Goal: Task Accomplishment & Management: Manage account settings

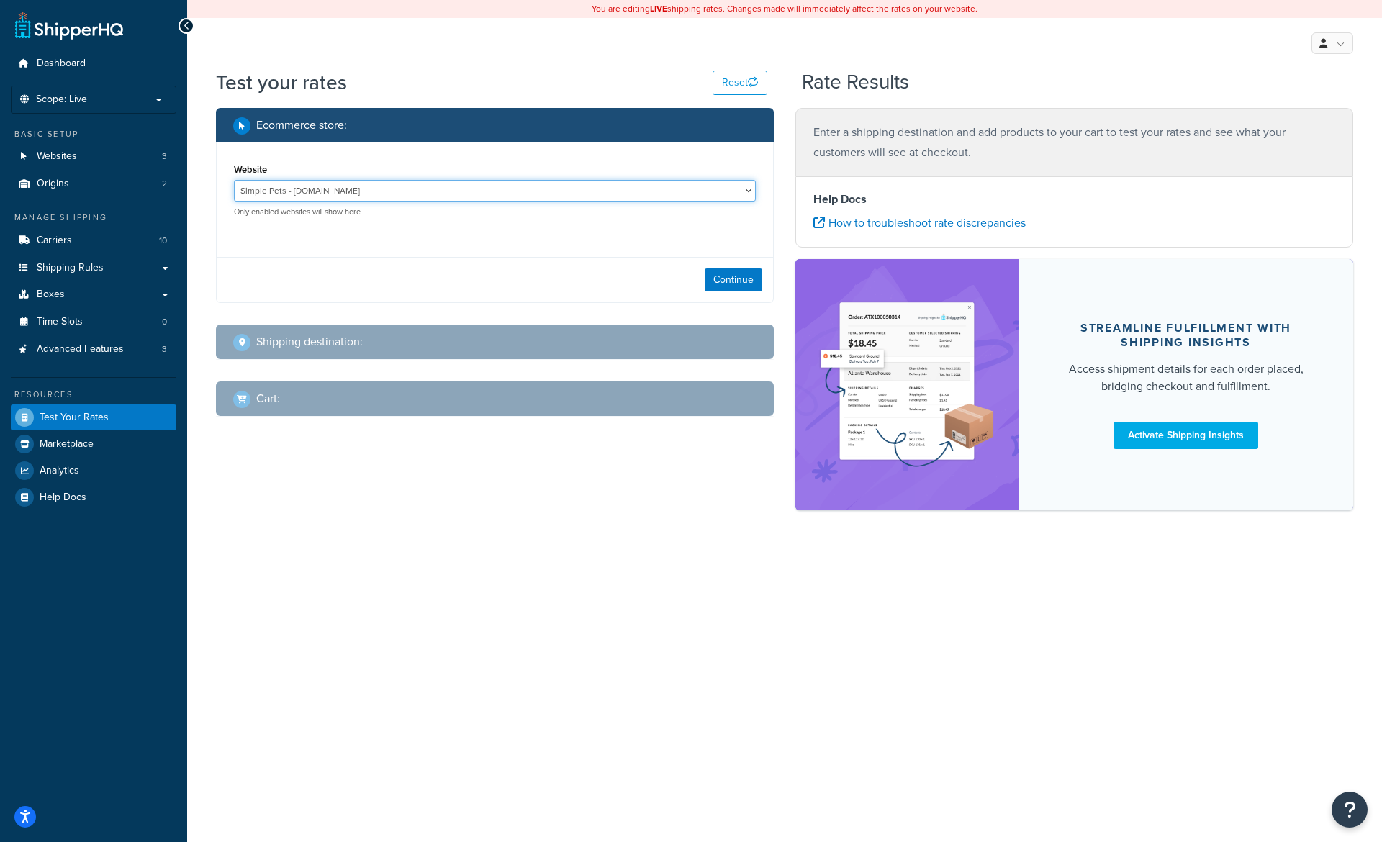
select select "849d9b401bed46090d9b0c1d446cbc23"
click option "Whisker Seeker - https://whiskerseeker.com" at bounding box center [0, 0] width 0 height 0
click at [736, 281] on button "Continue" at bounding box center [734, 280] width 58 height 23
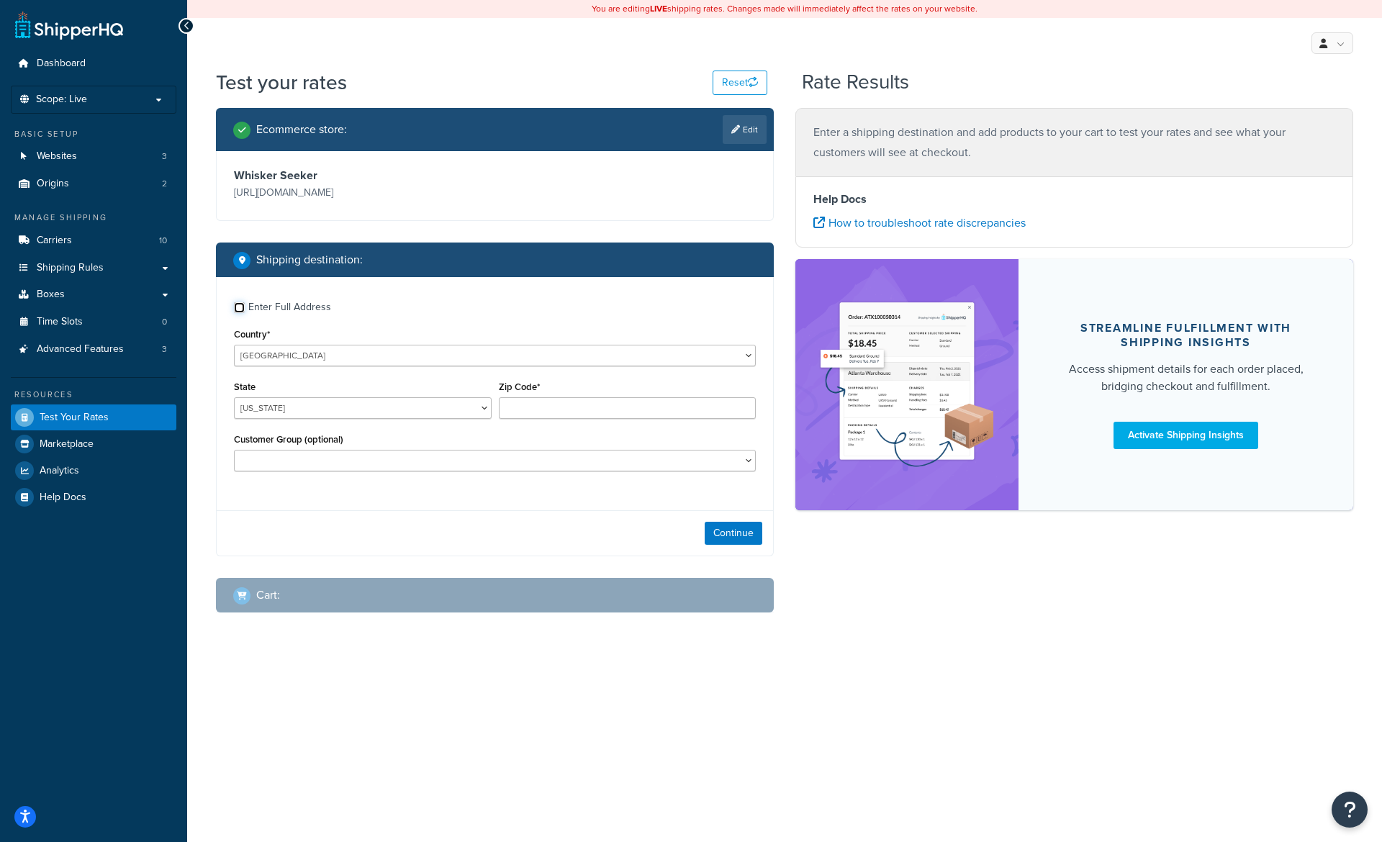
click at [238, 306] on input "Enter Full Address" at bounding box center [239, 307] width 11 height 11
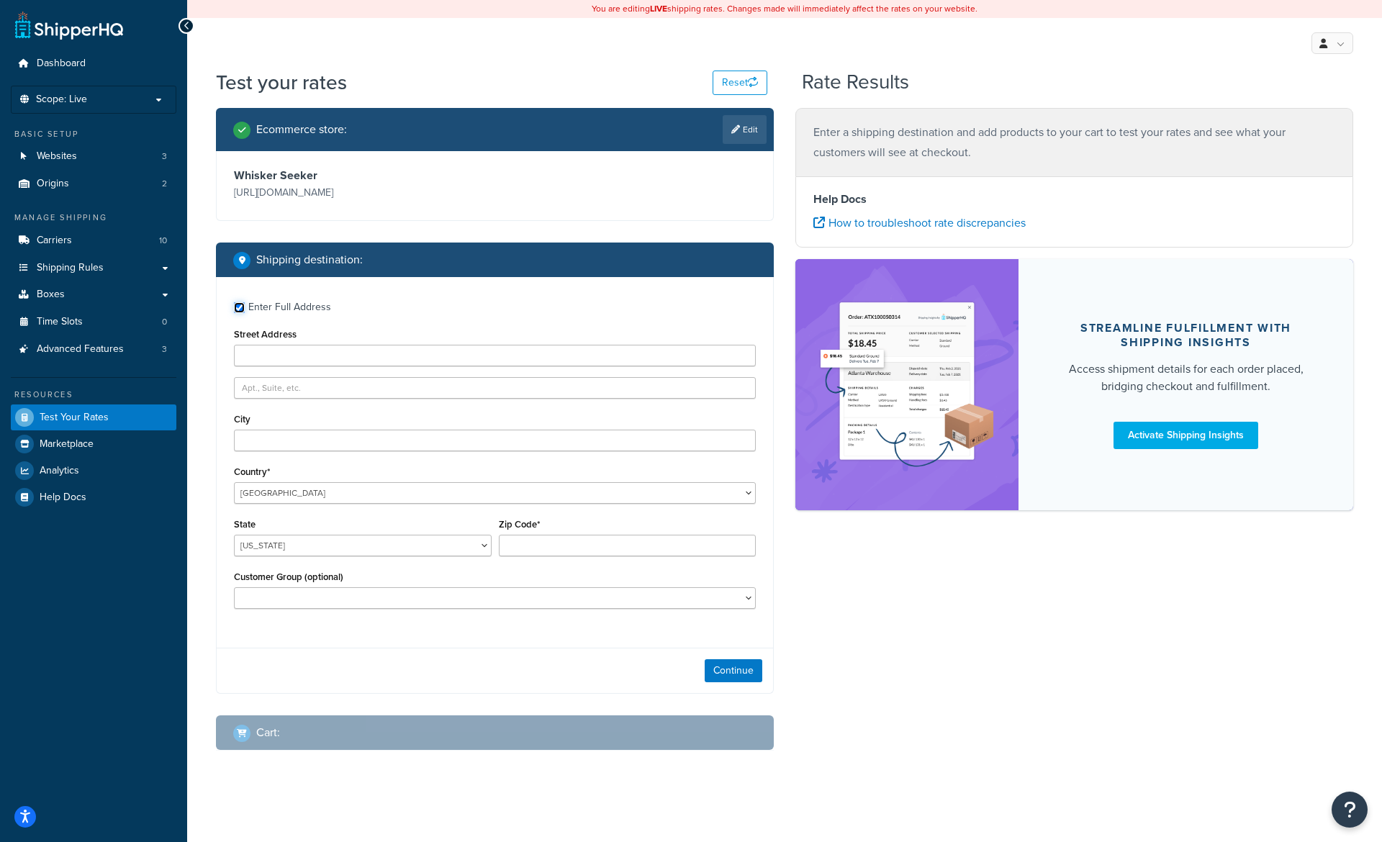
click at [238, 306] on input "Enter Full Address" at bounding box center [239, 307] width 11 height 11
checkbox input "false"
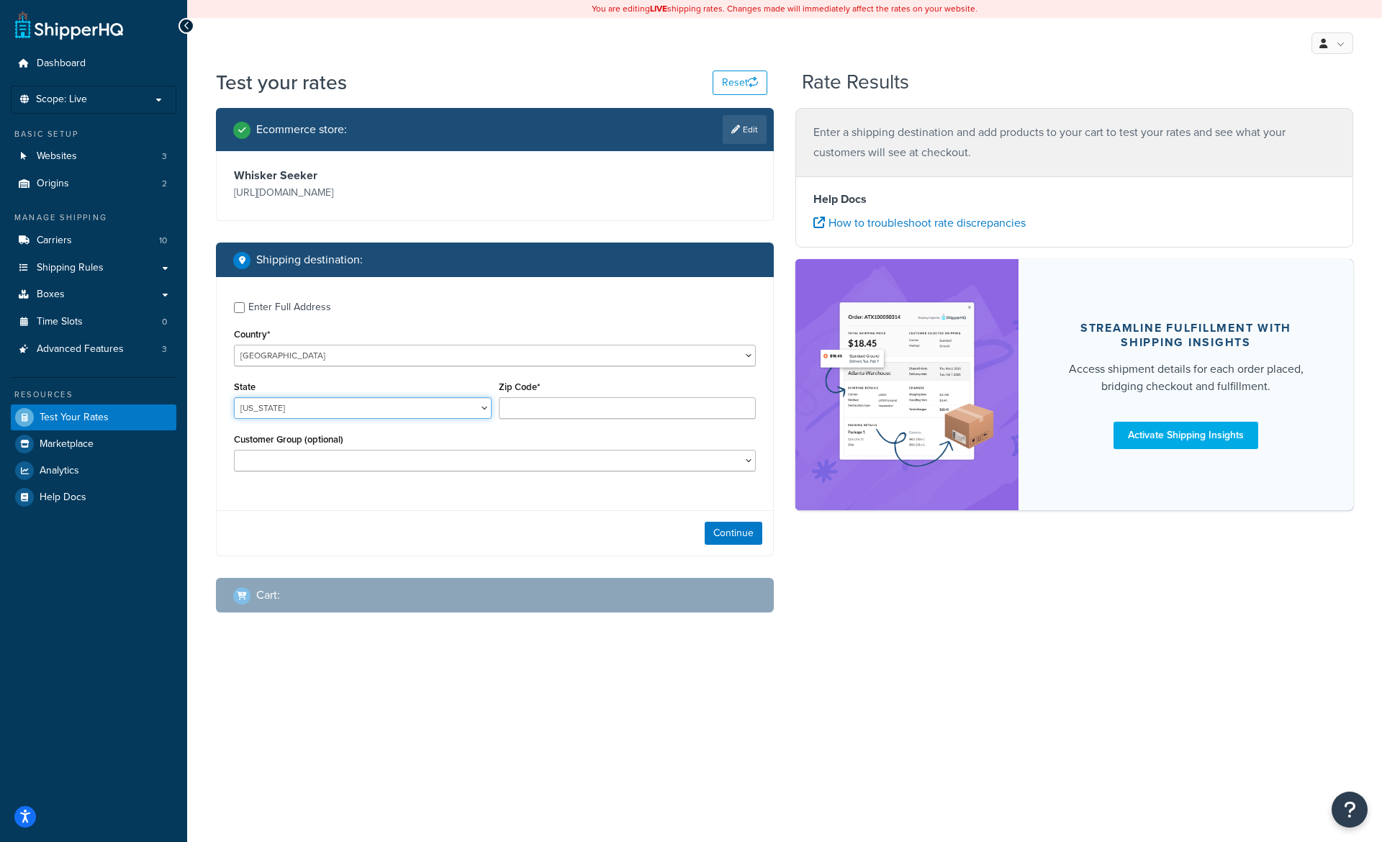
click at [234, 397] on select "Alabama Alaska American Samoa Arizona Arkansas Armed Forces Americas Armed Forc…" at bounding box center [363, 408] width 258 height 22
select select "IA"
click option "Iowa" at bounding box center [0, 0] width 0 height 0
click at [524, 407] on input "Zip Code*" at bounding box center [628, 408] width 258 height 22
type input "50266"
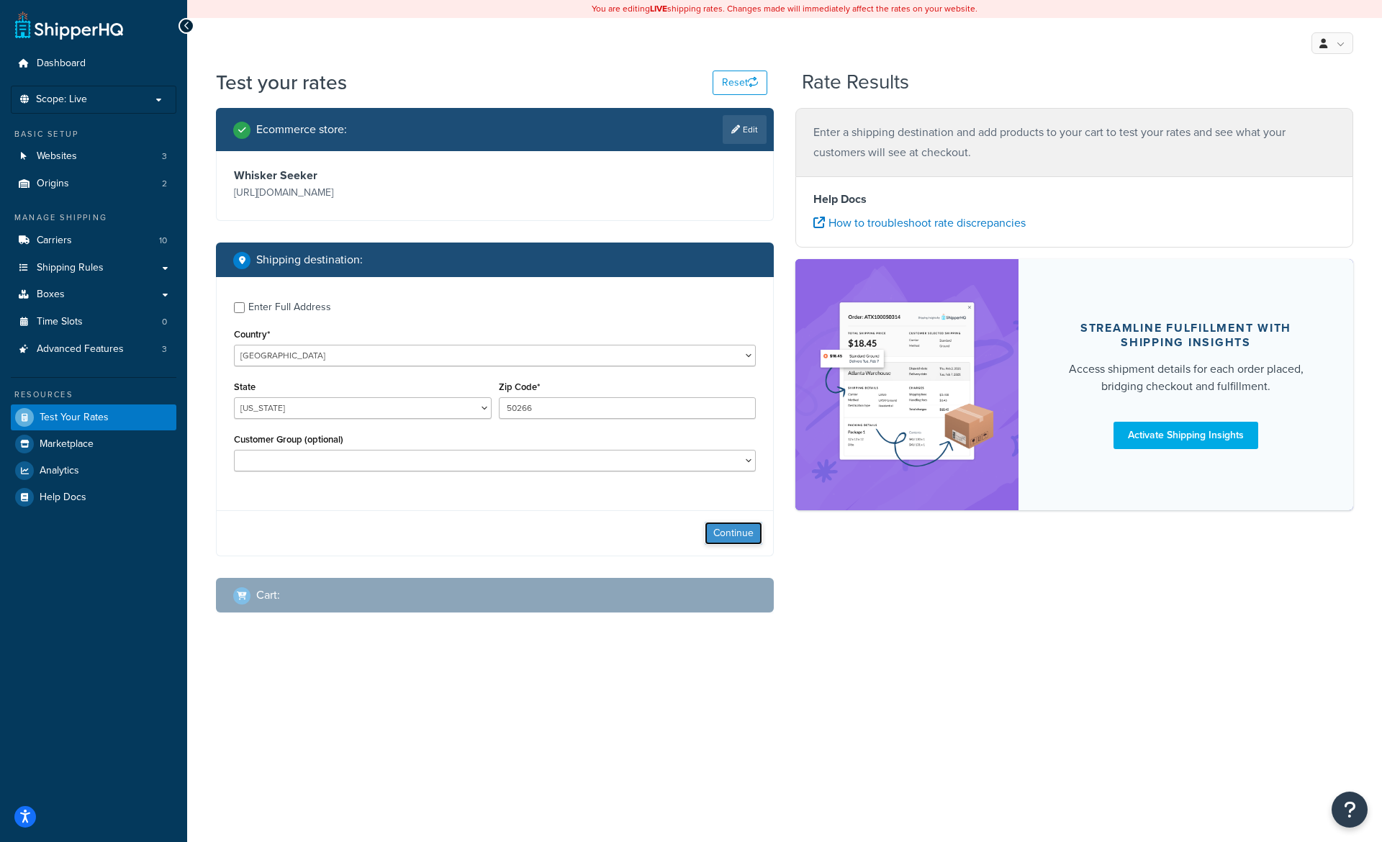
click at [739, 529] on button "Continue" at bounding box center [734, 533] width 58 height 23
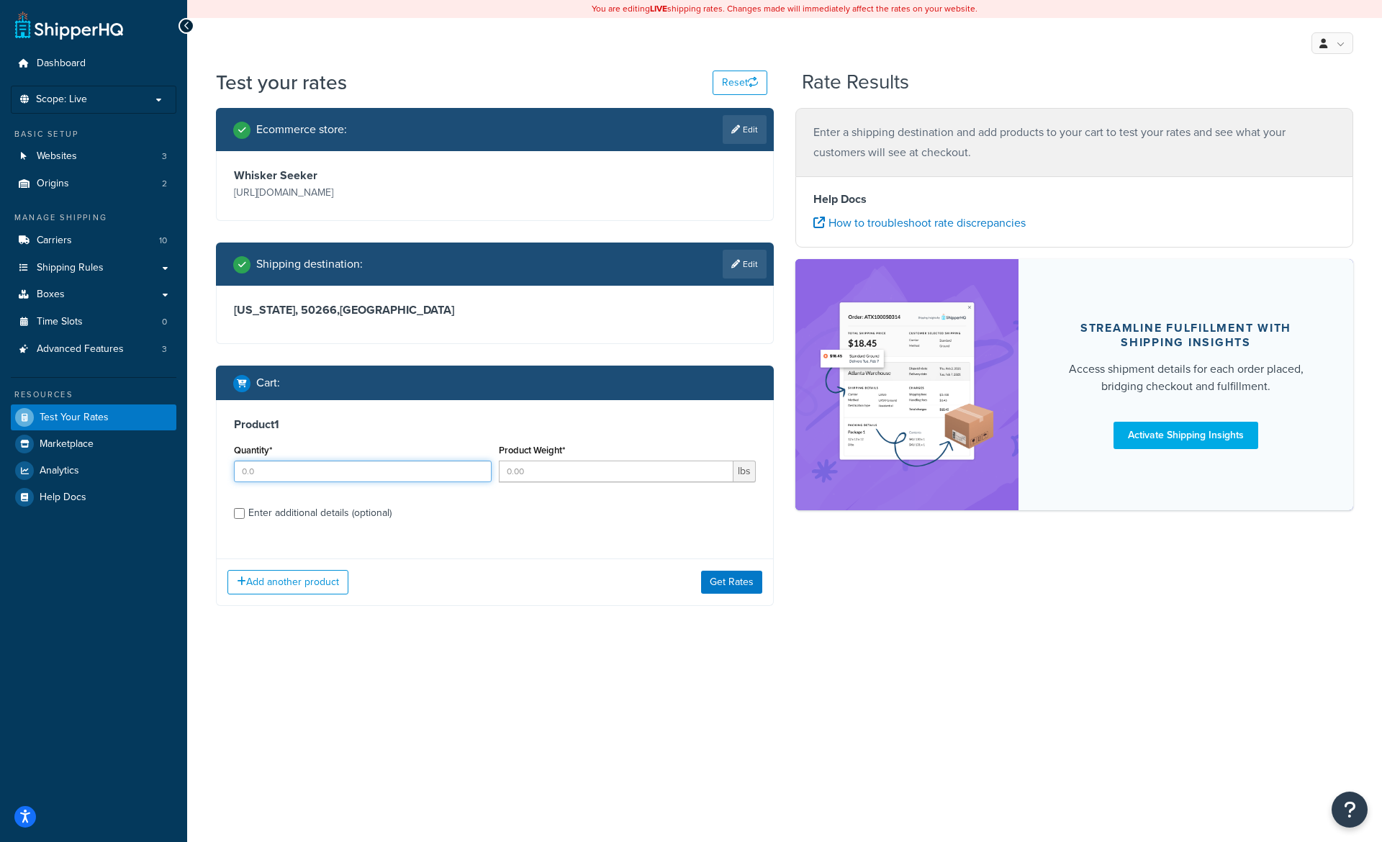
click at [374, 473] on input "Quantity*" at bounding box center [363, 472] width 258 height 22
type input "1"
click at [556, 473] on input "Product Weight*" at bounding box center [616, 472] width 235 height 22
type input "1"
click at [300, 518] on div "Enter additional details (optional)" at bounding box center [319, 513] width 143 height 20
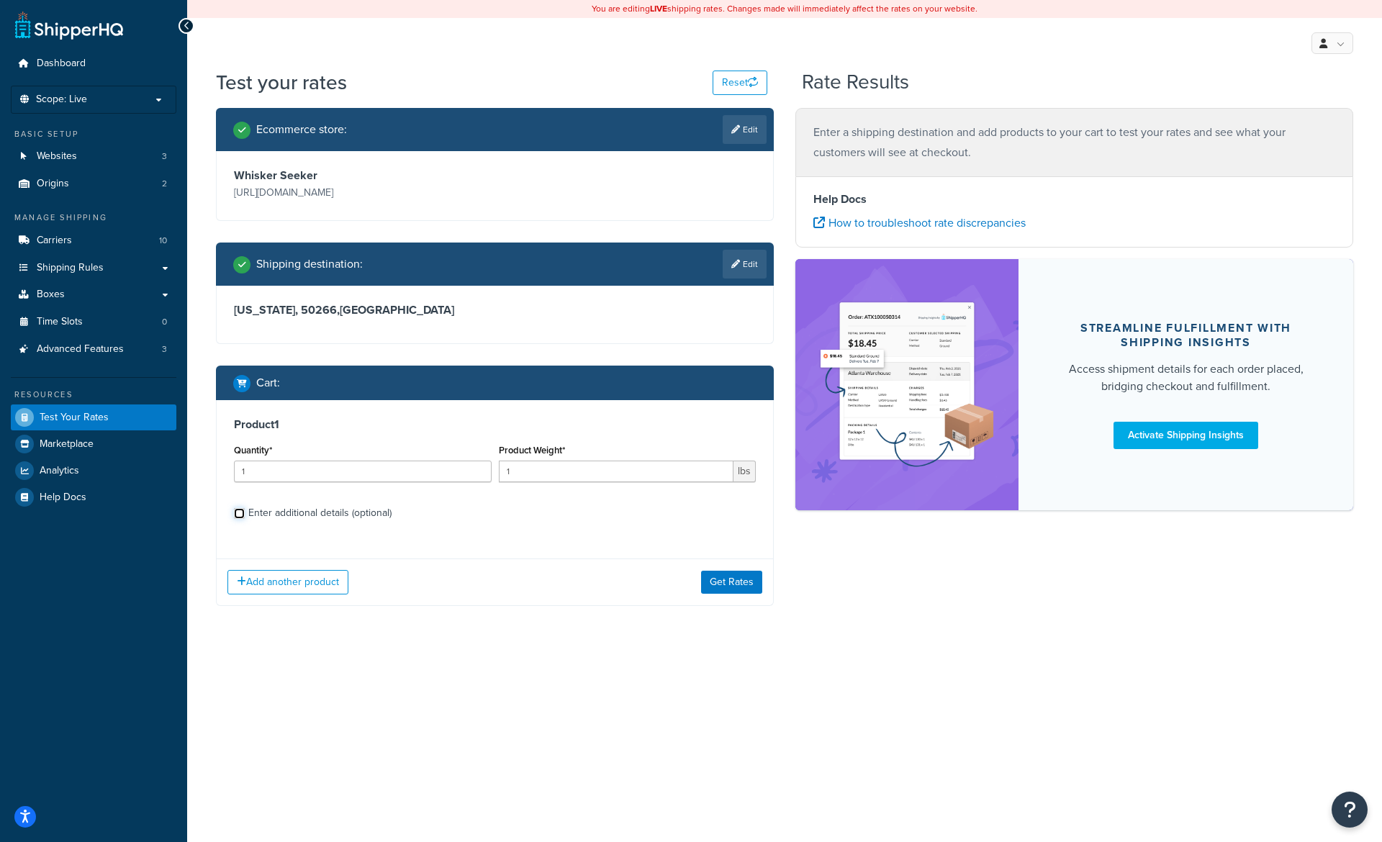
click at [245, 518] on input "Enter additional details (optional)" at bounding box center [239, 513] width 11 height 11
checkbox input "true"
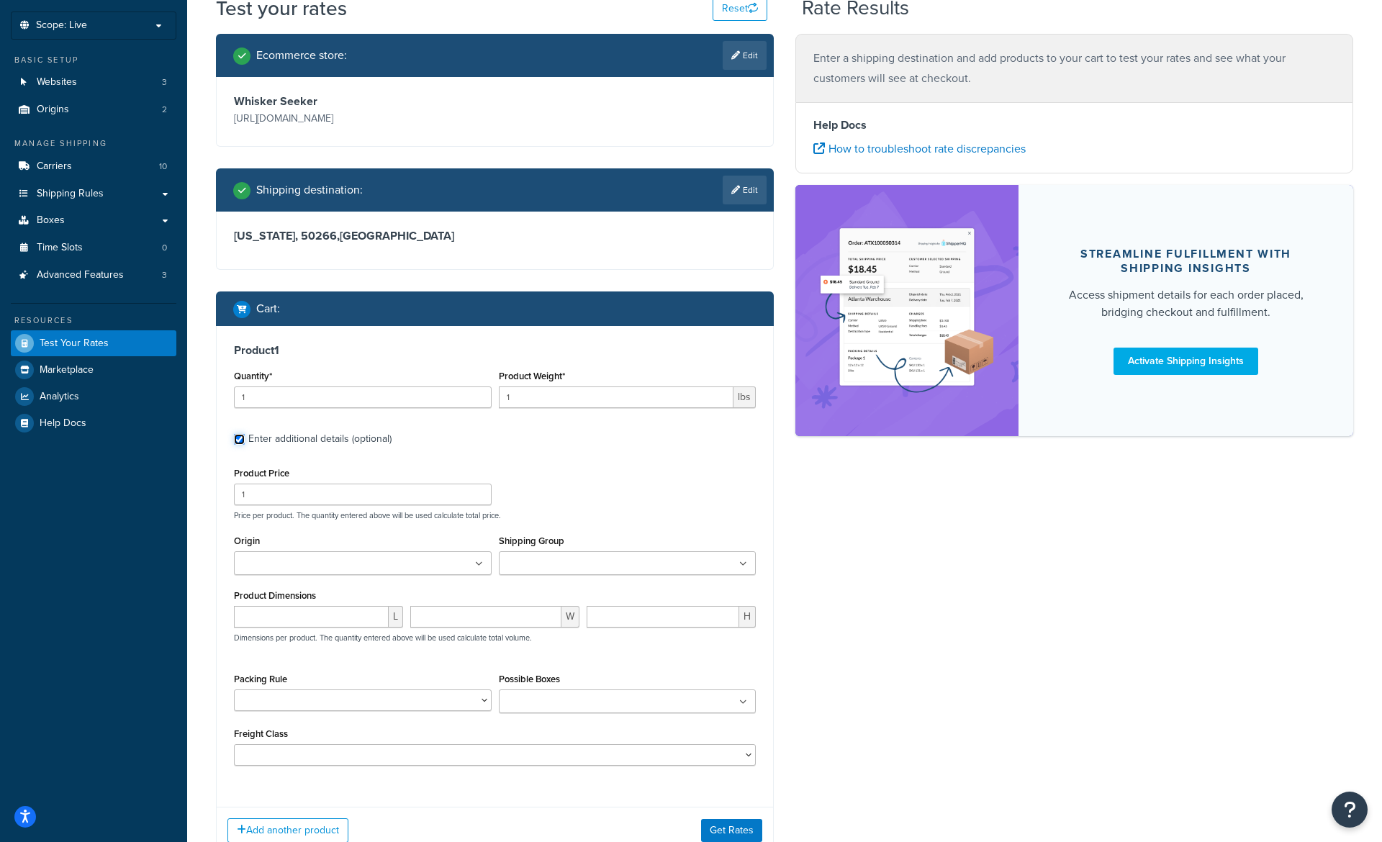
scroll to position [81, 0]
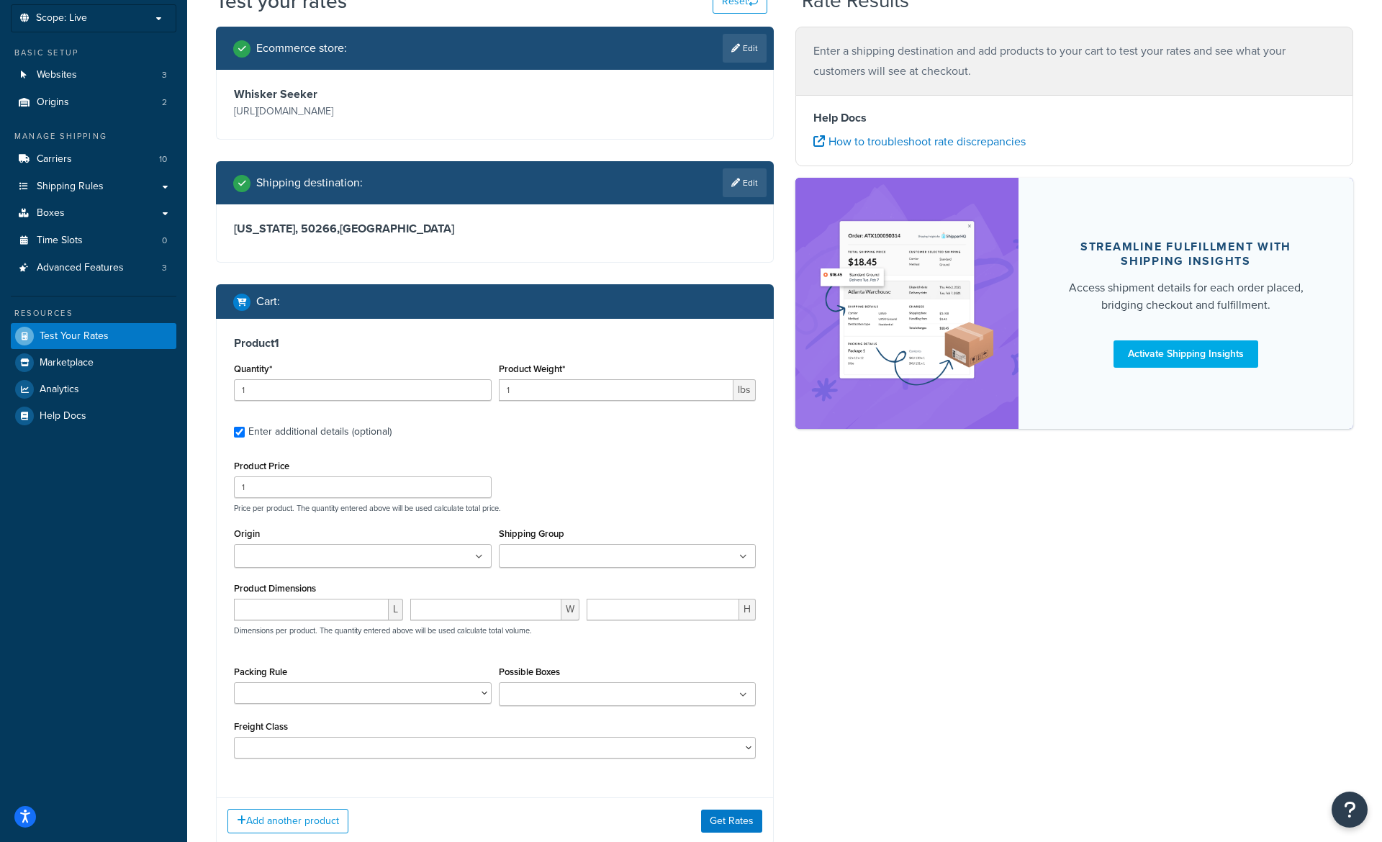
click at [573, 559] on input "Shipping Group" at bounding box center [566, 557] width 127 height 16
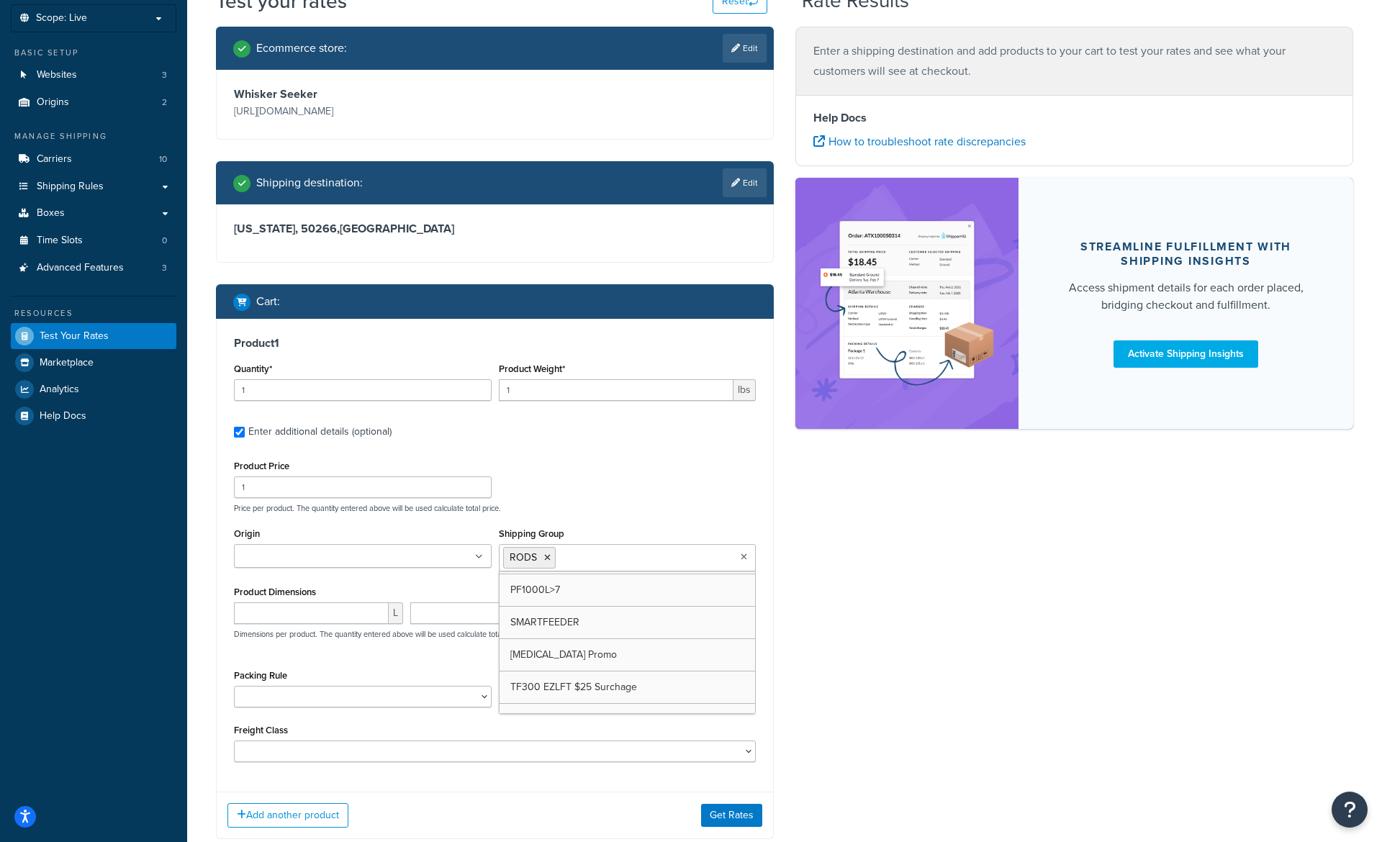
click at [386, 574] on div "Origin Calera DC Texas Hunter Products" at bounding box center [362, 551] width 265 height 55
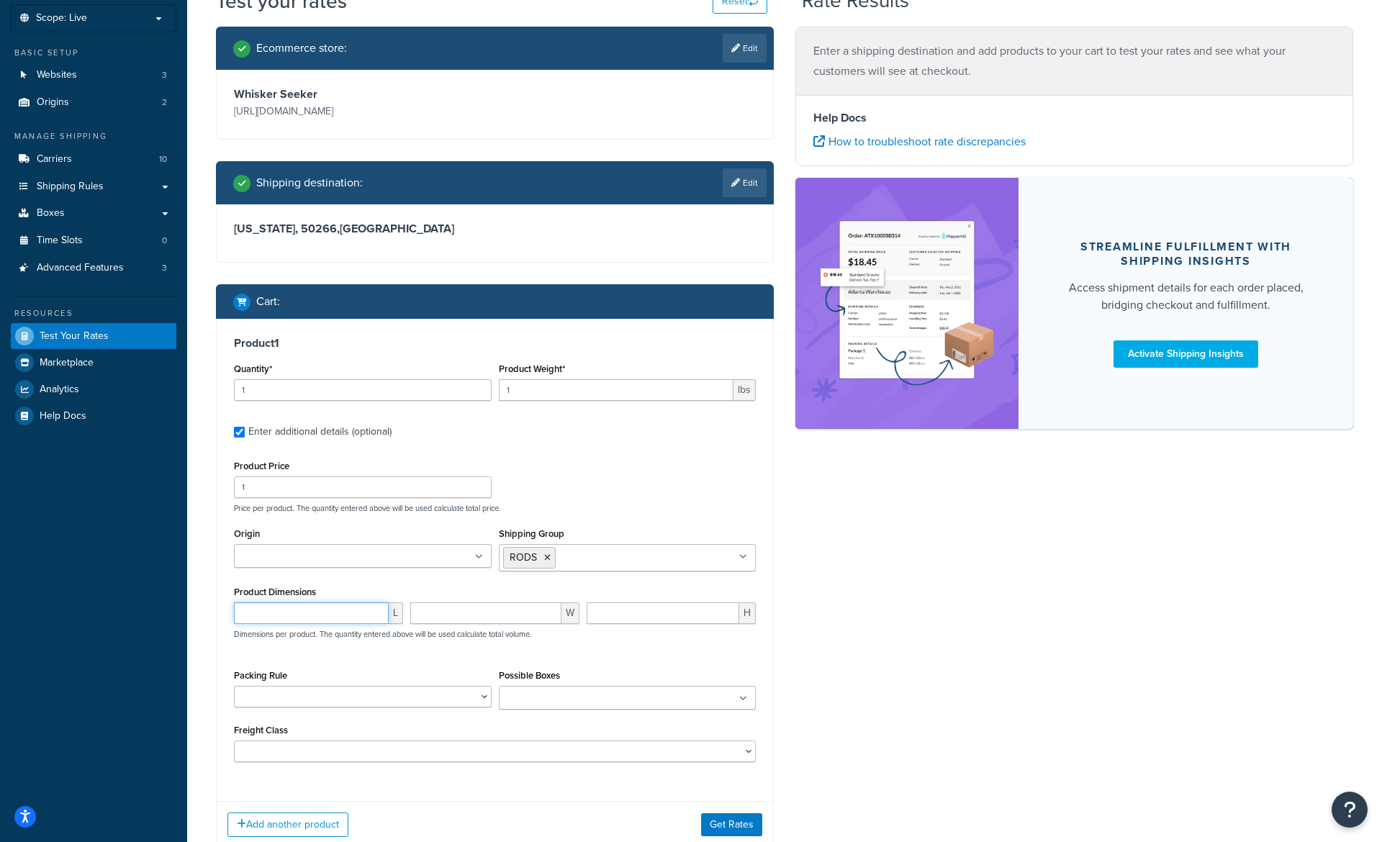
click at [323, 618] on input "number" at bounding box center [311, 614] width 155 height 22
type input "90"
type input "4"
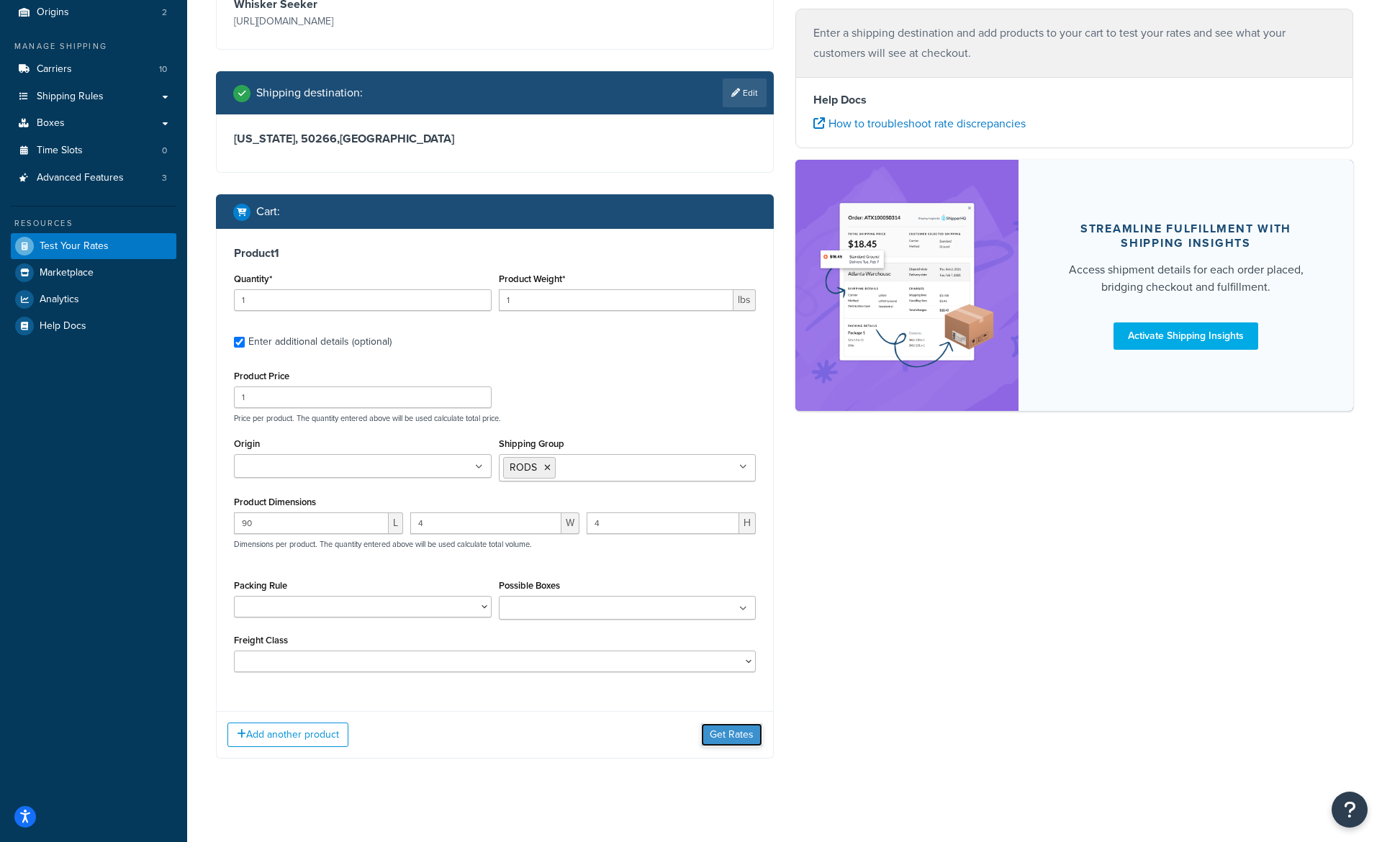
click at [731, 744] on button "Get Rates" at bounding box center [731, 735] width 61 height 23
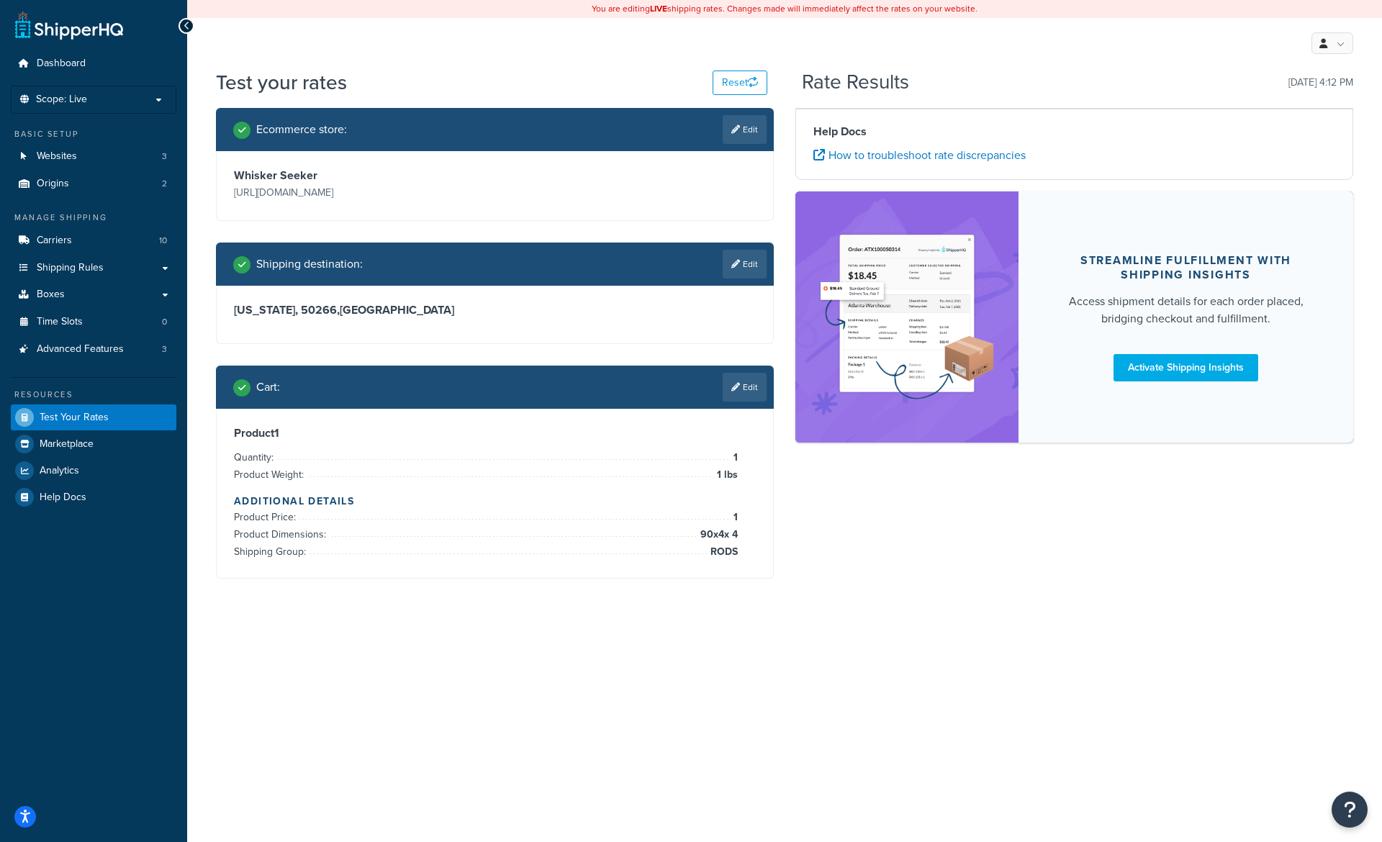
scroll to position [0, 0]
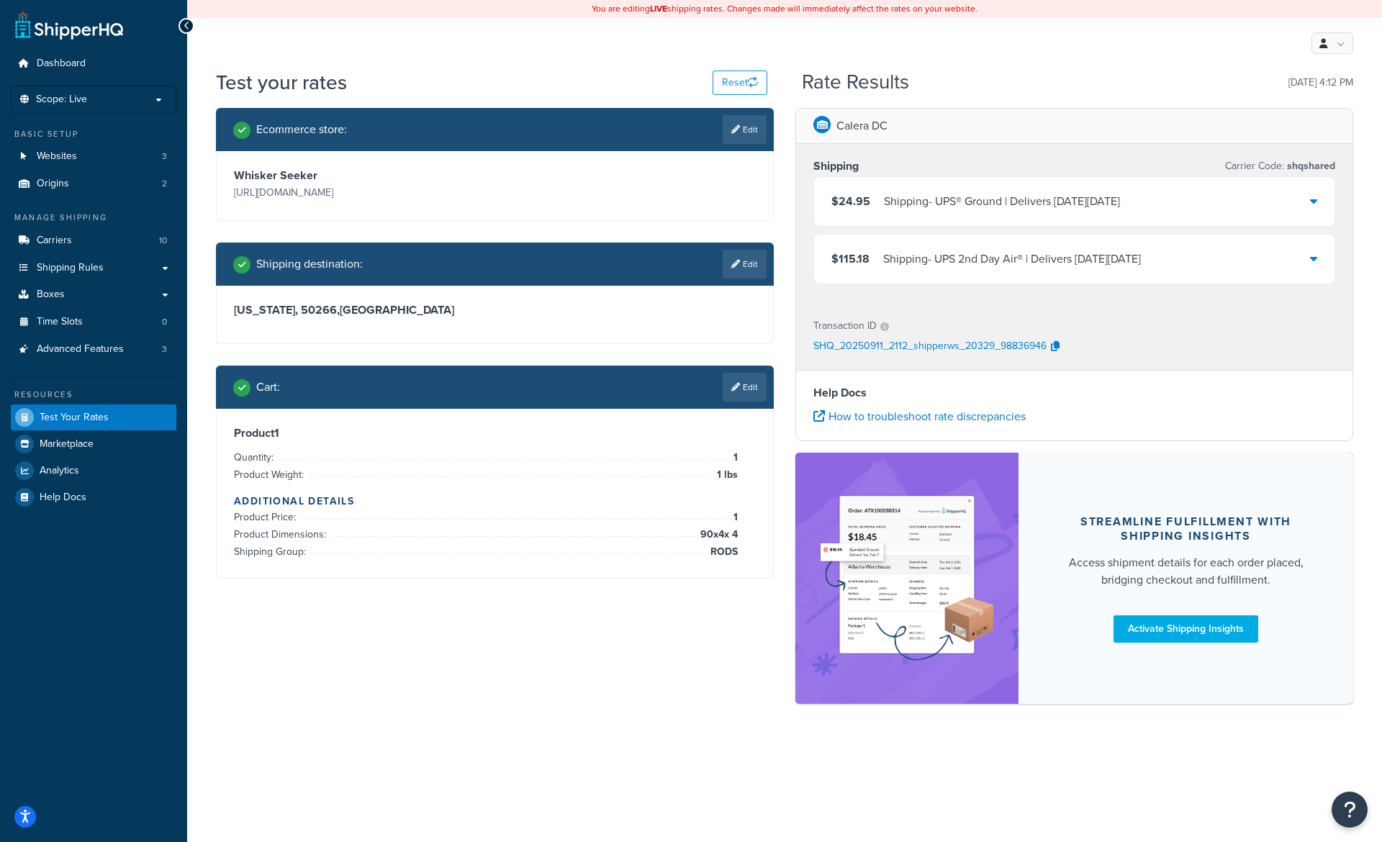
click at [988, 261] on div "Shipping - UPS 2nd Day Air® | Delivers on Tue, Sep 16" at bounding box center [1012, 259] width 258 height 20
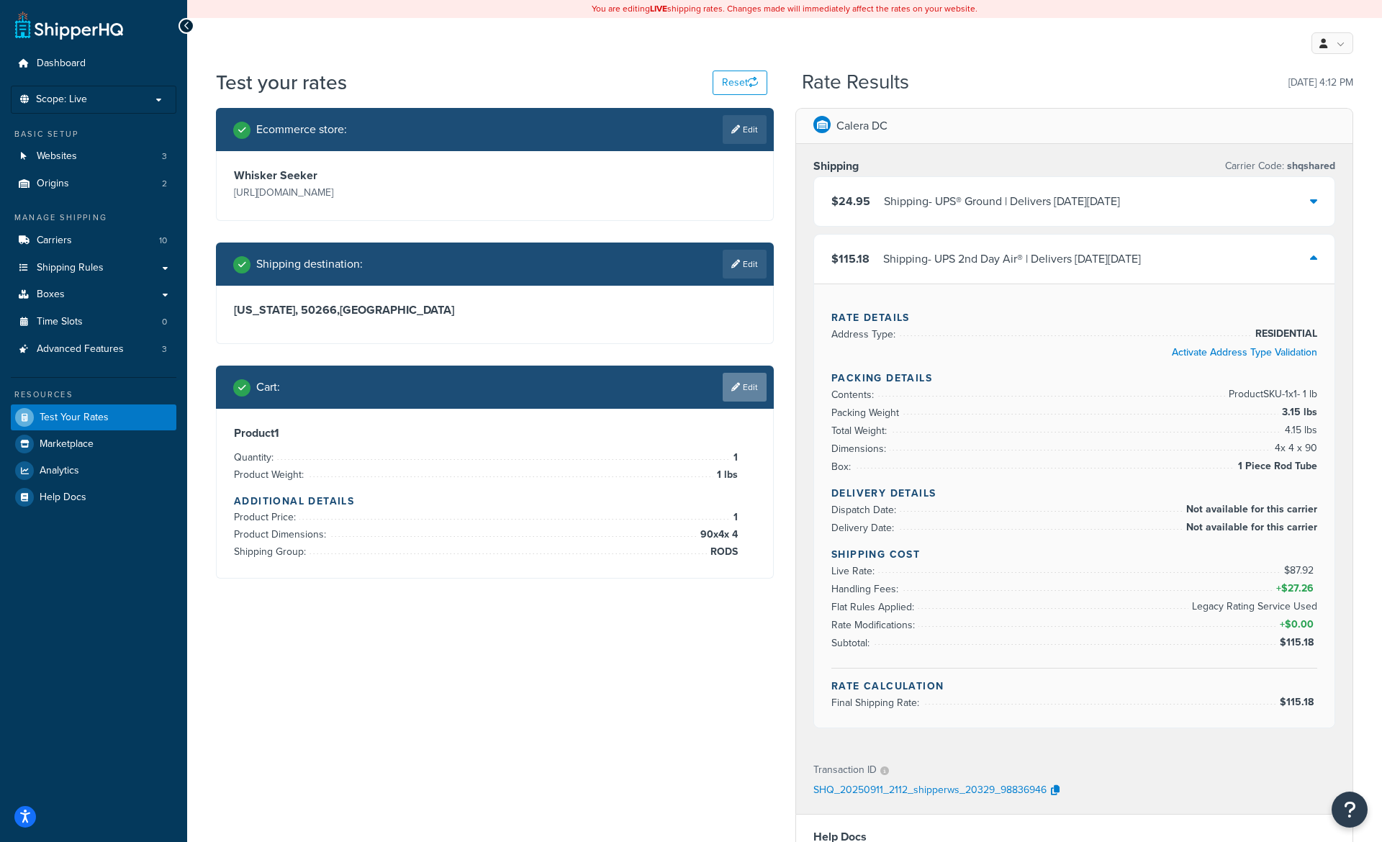
click at [735, 389] on icon at bounding box center [735, 387] width 9 height 9
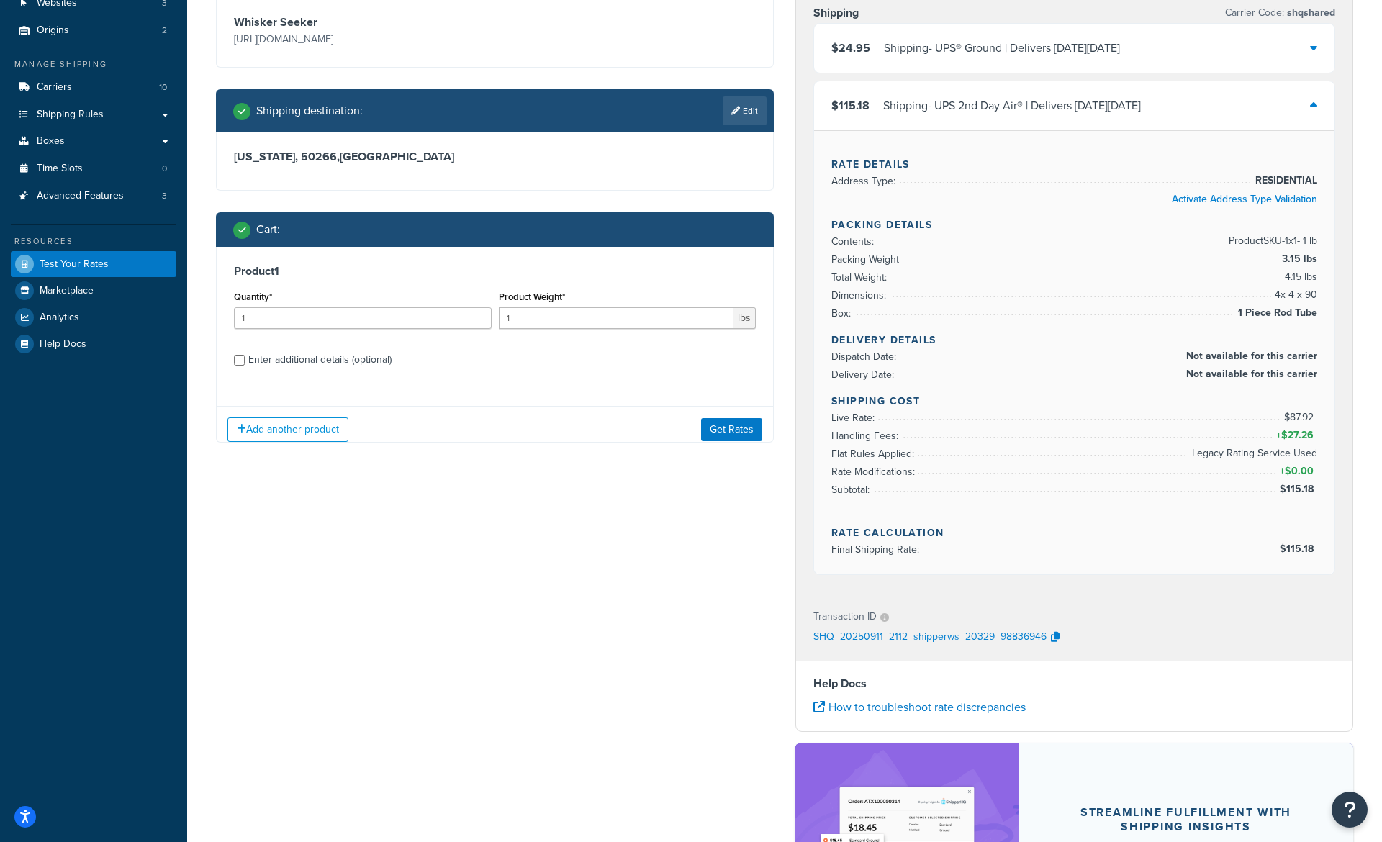
scroll to position [210, 0]
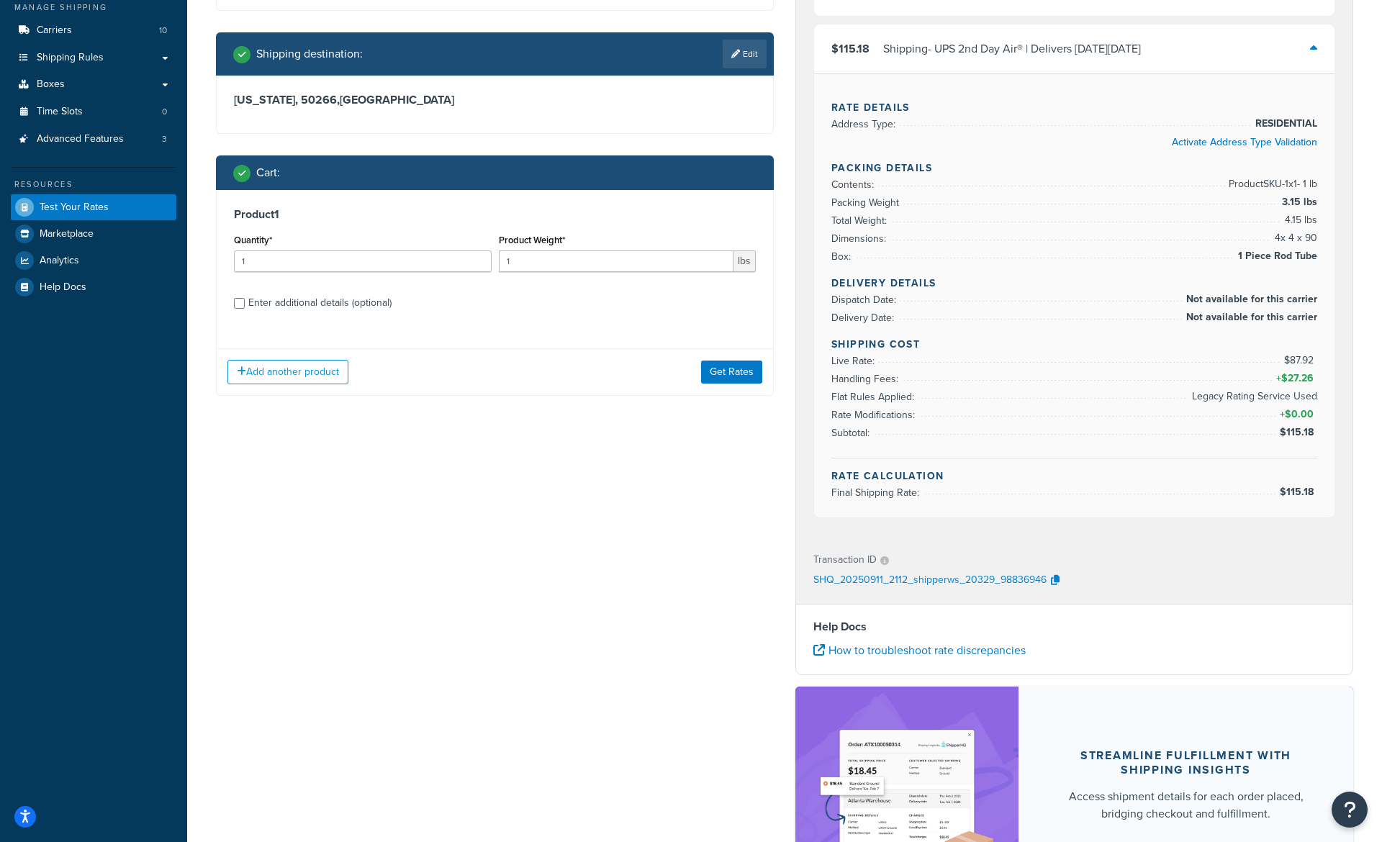
click at [328, 307] on div "Enter additional details (optional)" at bounding box center [319, 303] width 143 height 20
click at [245, 307] on input "Enter additional details (optional)" at bounding box center [239, 303] width 11 height 11
checkbox input "true"
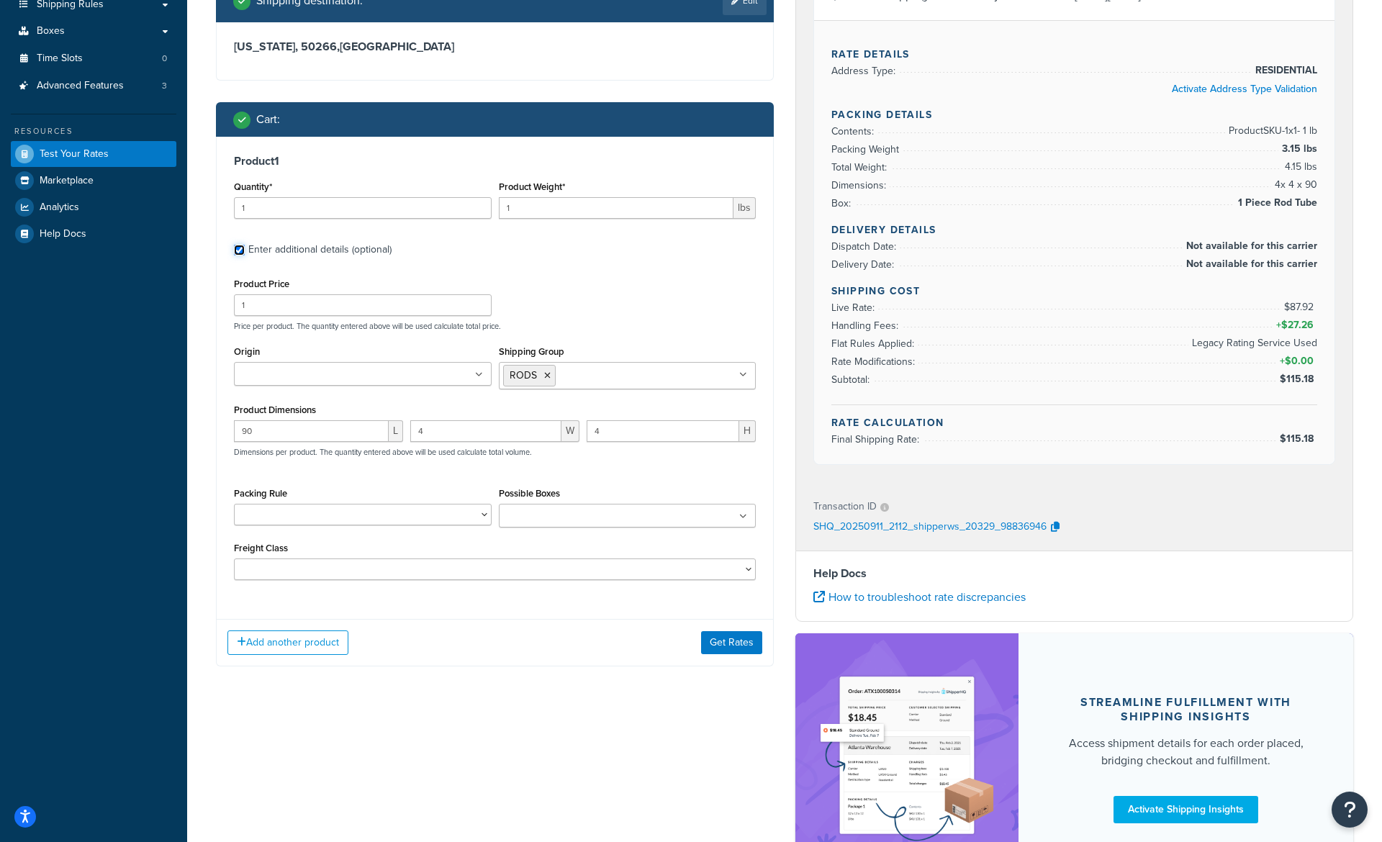
scroll to position [267, 0]
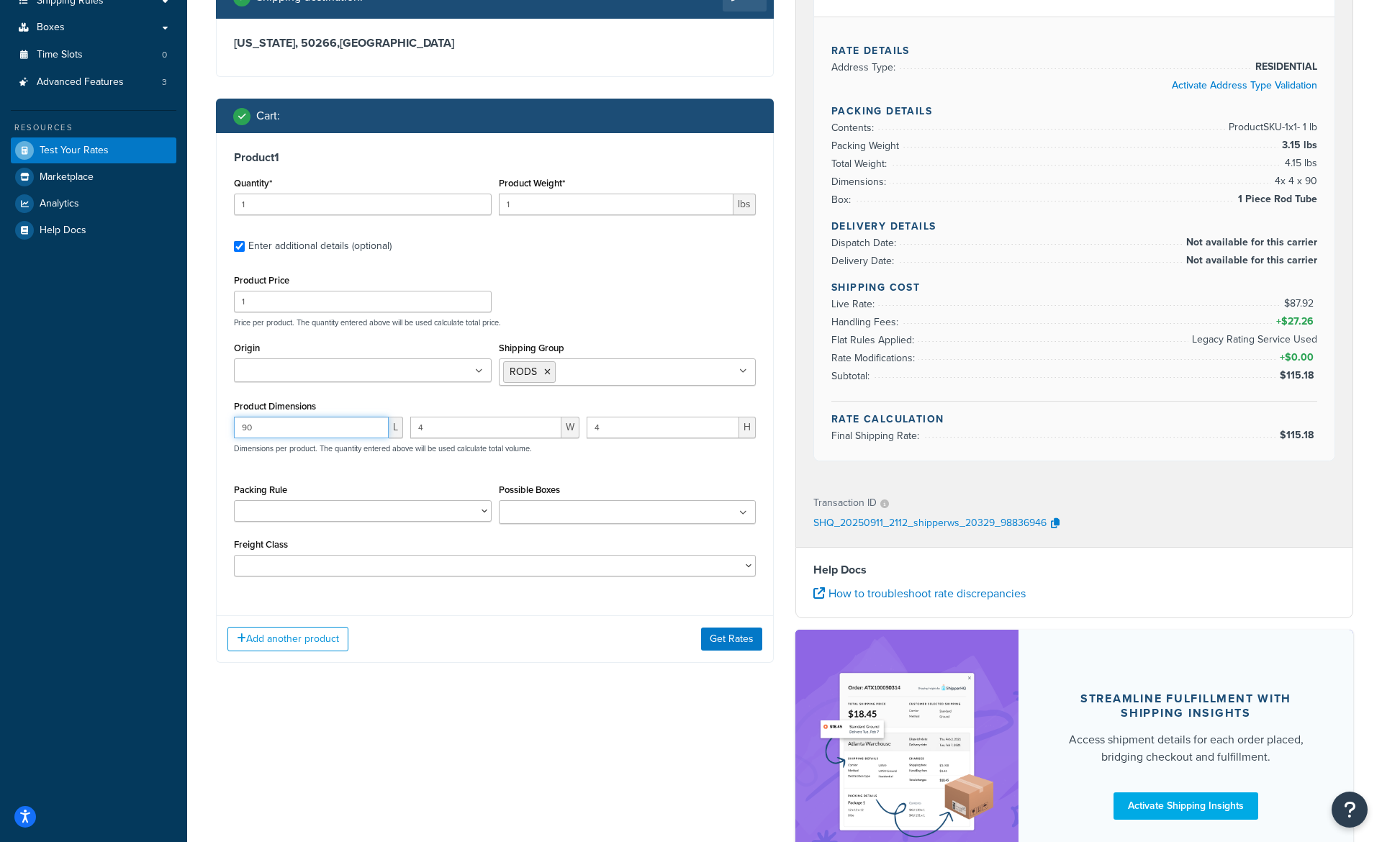
drag, startPoint x: 315, startPoint y: 435, endPoint x: 166, endPoint y: 435, distance: 149.0
click at [234, 435] on input "90" at bounding box center [311, 428] width 155 height 22
drag, startPoint x: 433, startPoint y: 431, endPoint x: 350, endPoint y: 431, distance: 83.5
click at [410, 431] on input "4" at bounding box center [485, 428] width 151 height 22
drag, startPoint x: 621, startPoint y: 426, endPoint x: 430, endPoint y: 423, distance: 190.8
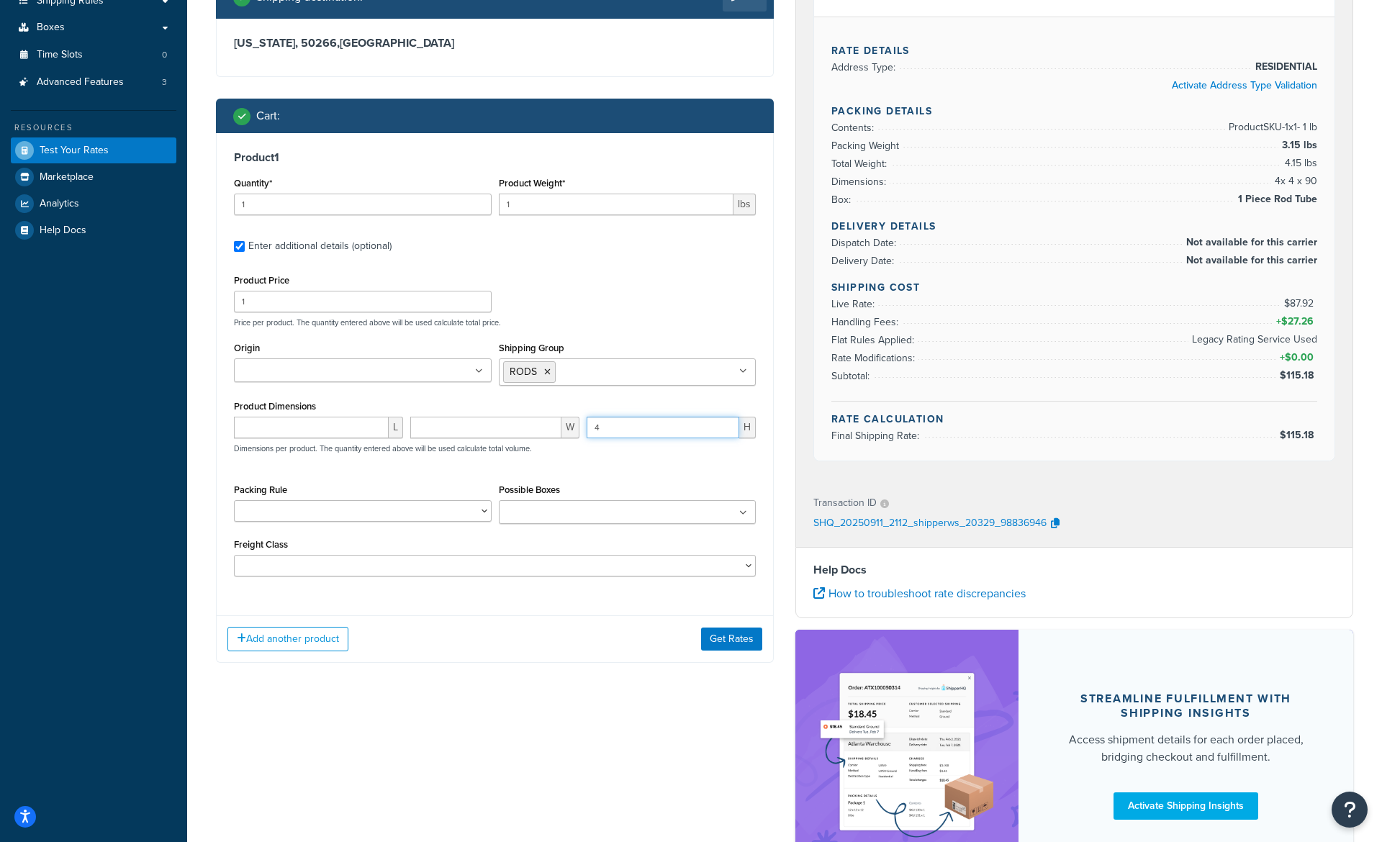
click at [587, 426] on input "4" at bounding box center [663, 428] width 153 height 22
click at [234, 555] on select "50 55 60 65 70 77.5 85 92.5 100 110 125 150 175 200 250 300 400 500" at bounding box center [495, 566] width 522 height 22
click at [234, 500] on select "1 Piece Rod Tube 2 Piece Rod Tube 38" Ice Rods Default rule example df125al df1…" at bounding box center [363, 511] width 258 height 22
select select "78575"
click option "1 Piece Rod Tube" at bounding box center [0, 0] width 0 height 0
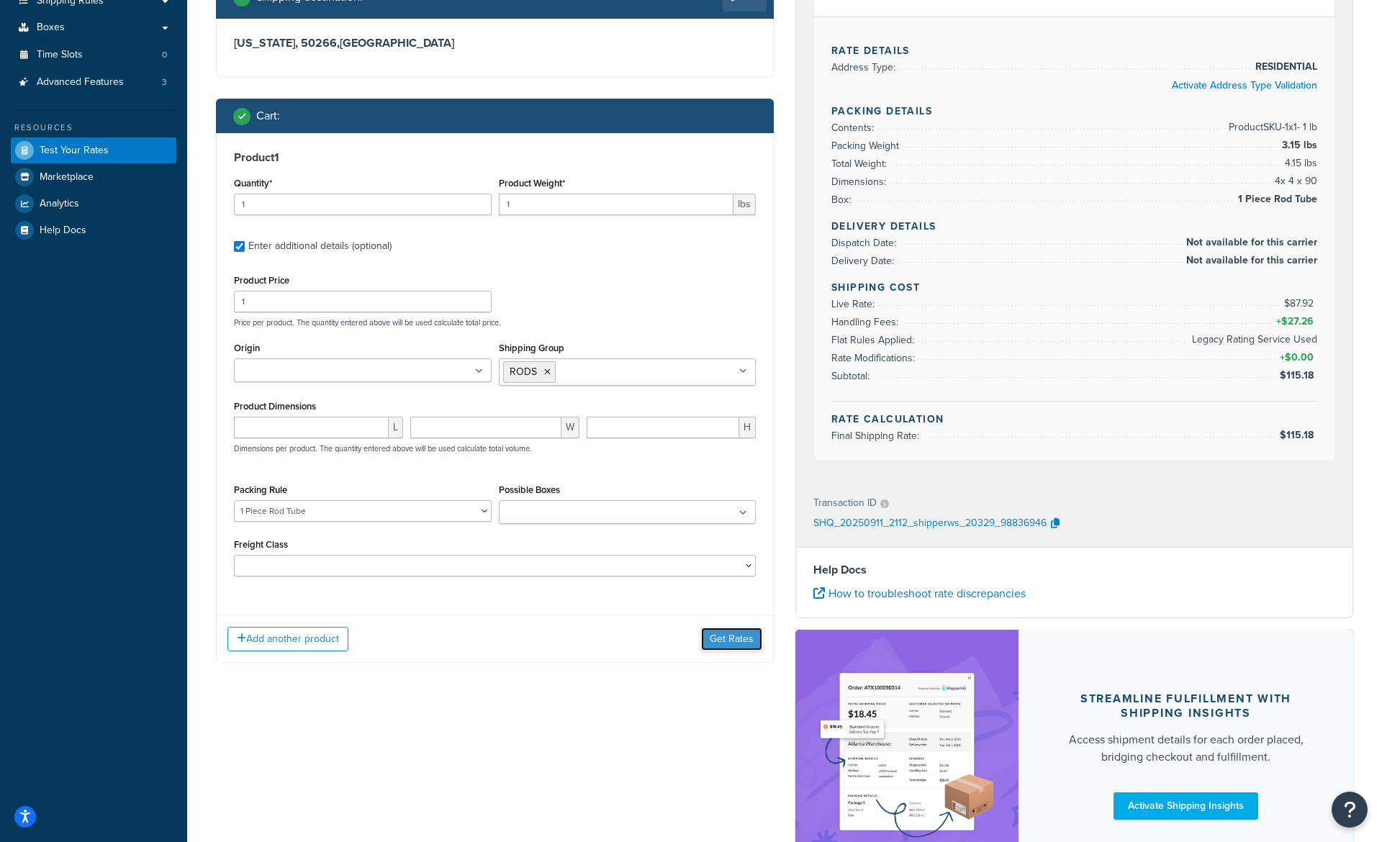
click at [728, 636] on button "Get Rates" at bounding box center [731, 639] width 61 height 23
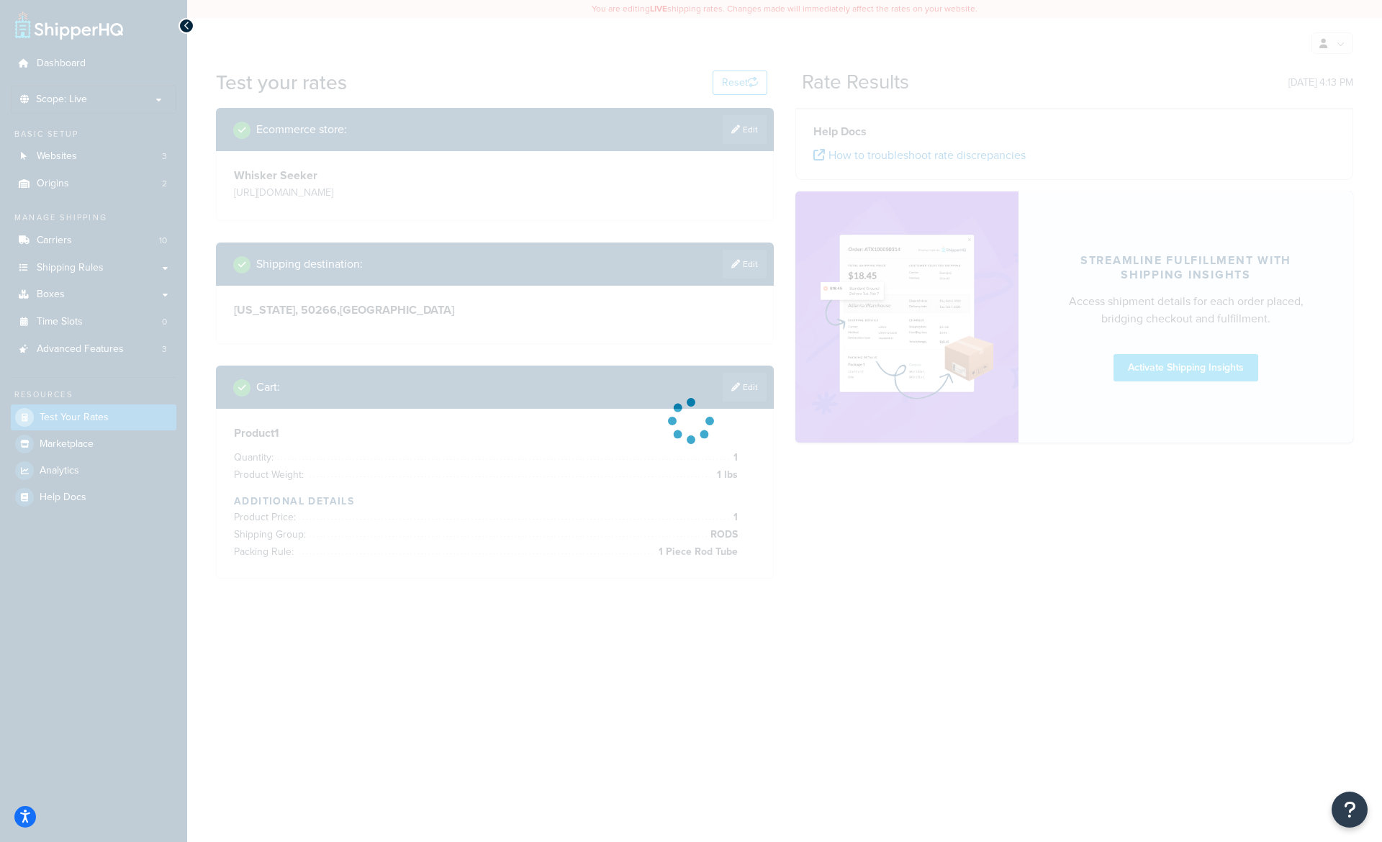
scroll to position [0, 0]
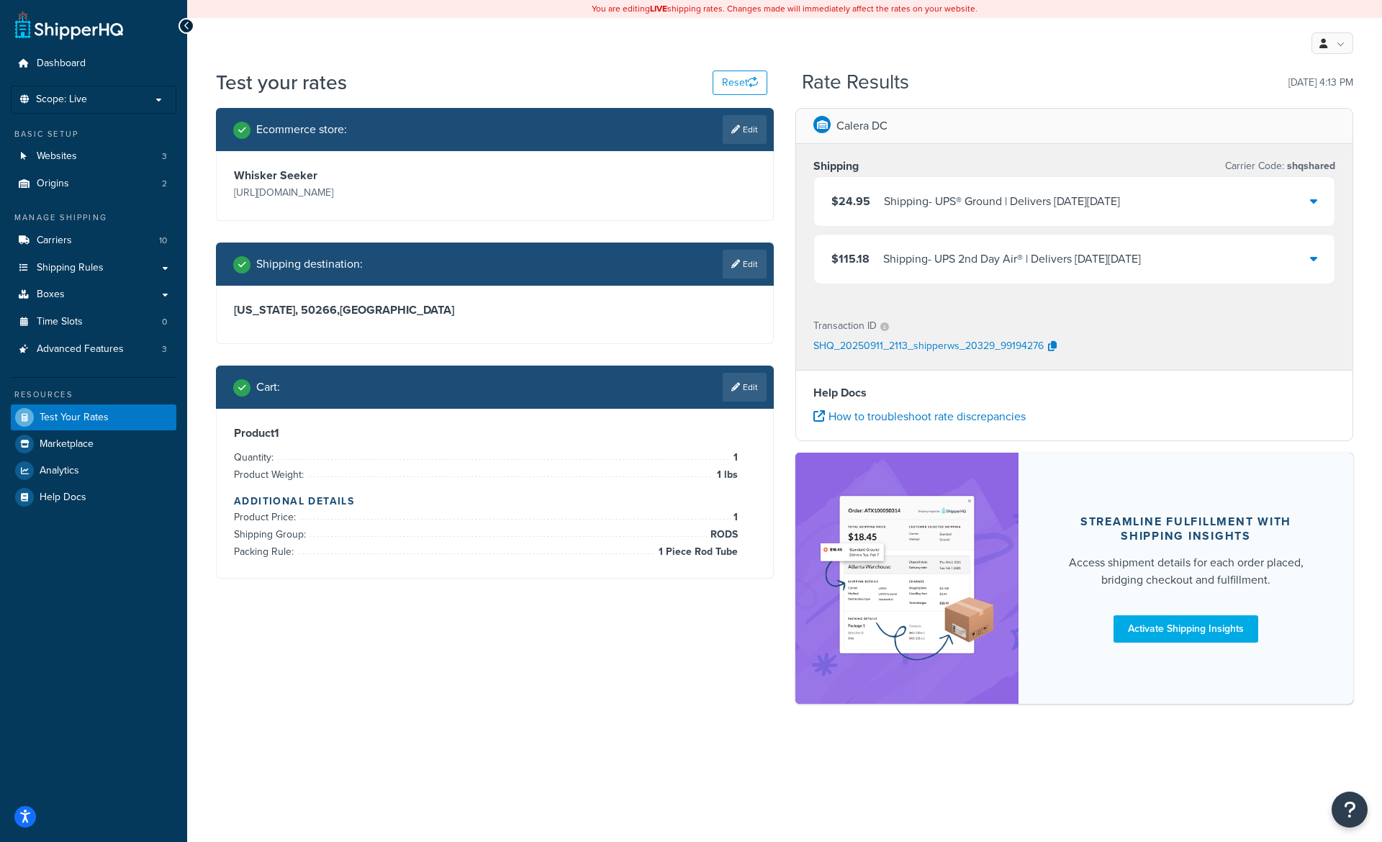
click at [872, 271] on div "$115.18 Shipping - UPS 2nd Day Air® | Delivers on Tue, Sep 16" at bounding box center [1074, 259] width 520 height 49
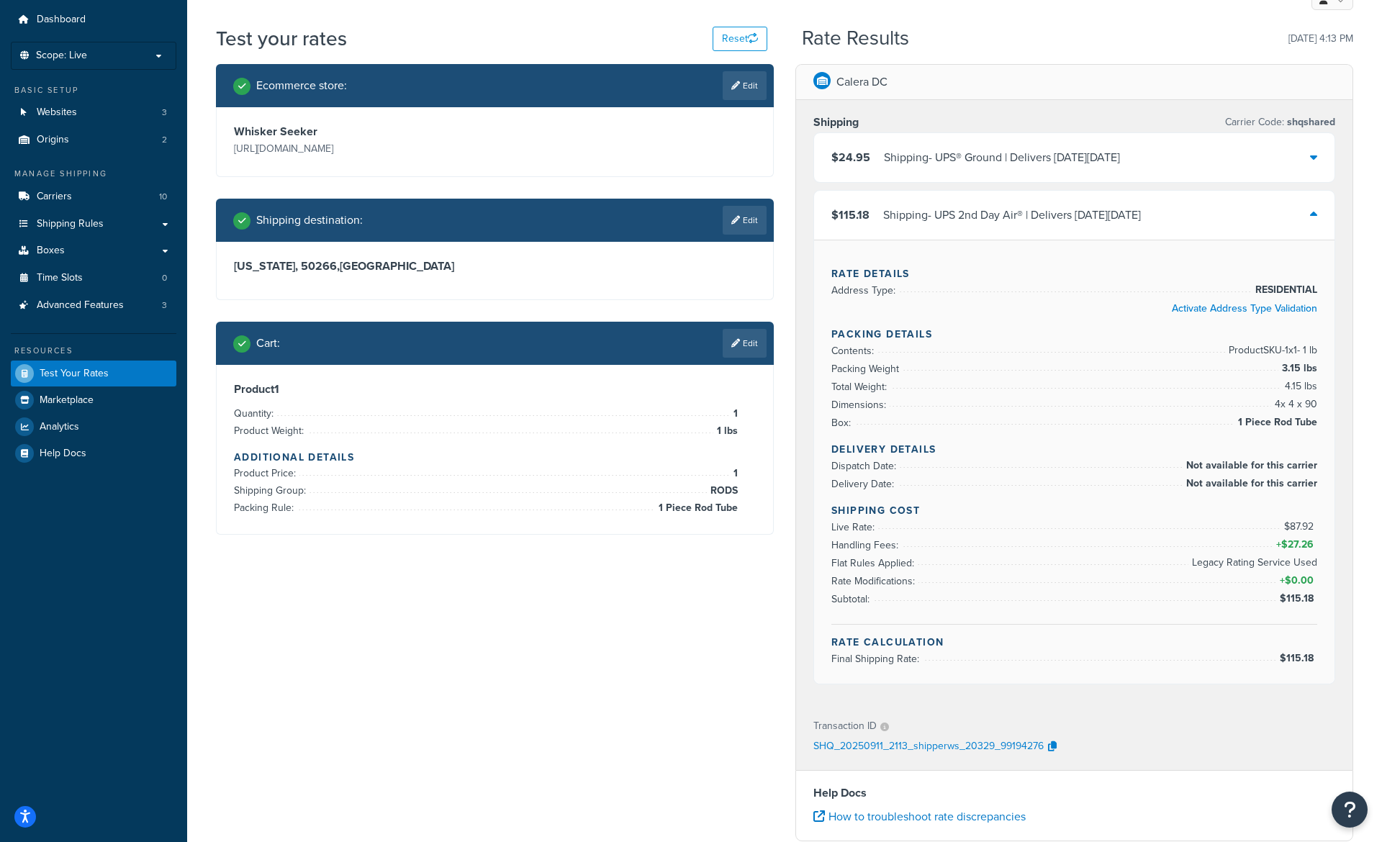
scroll to position [50, 0]
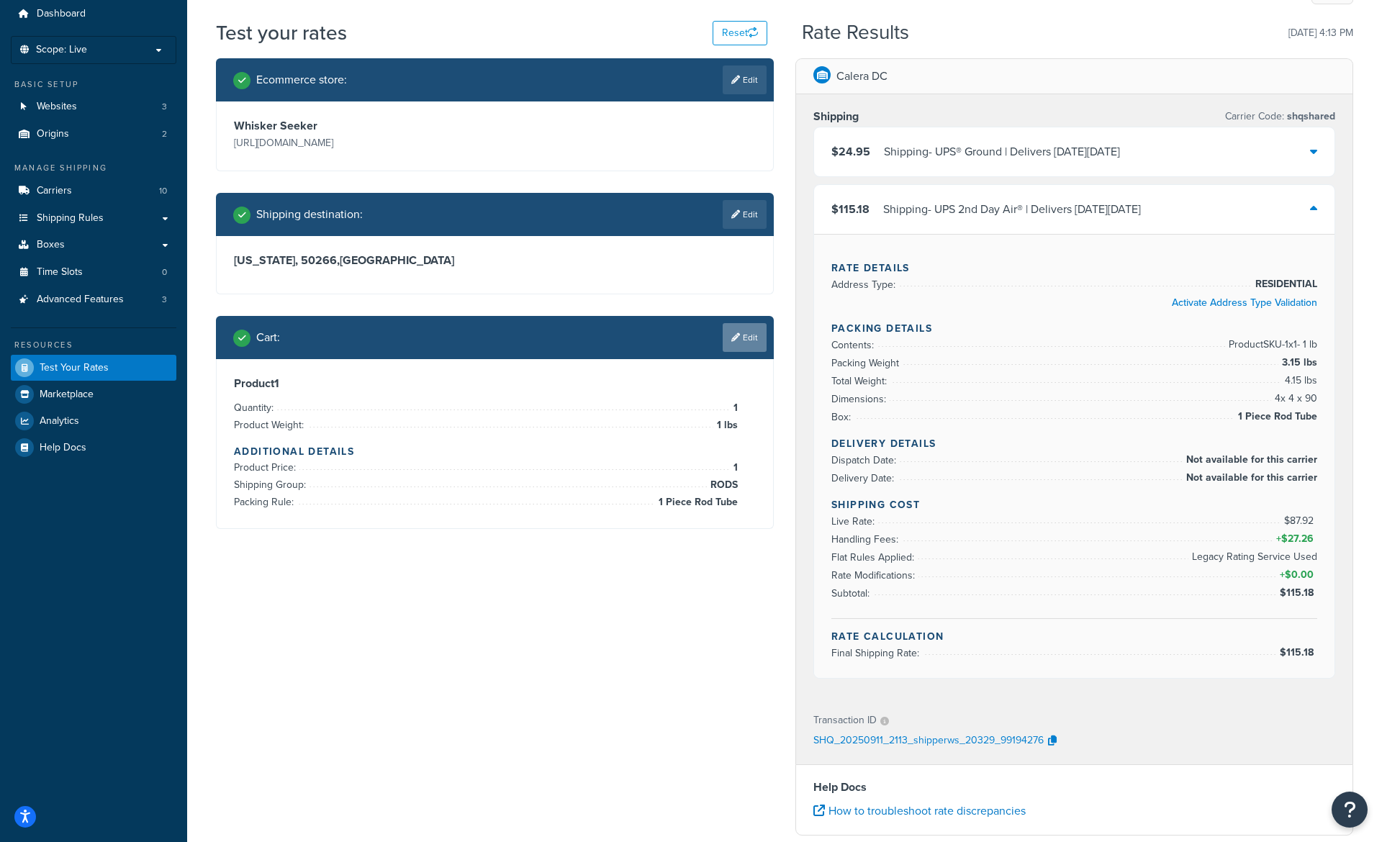
click at [752, 342] on link "Edit" at bounding box center [745, 337] width 44 height 29
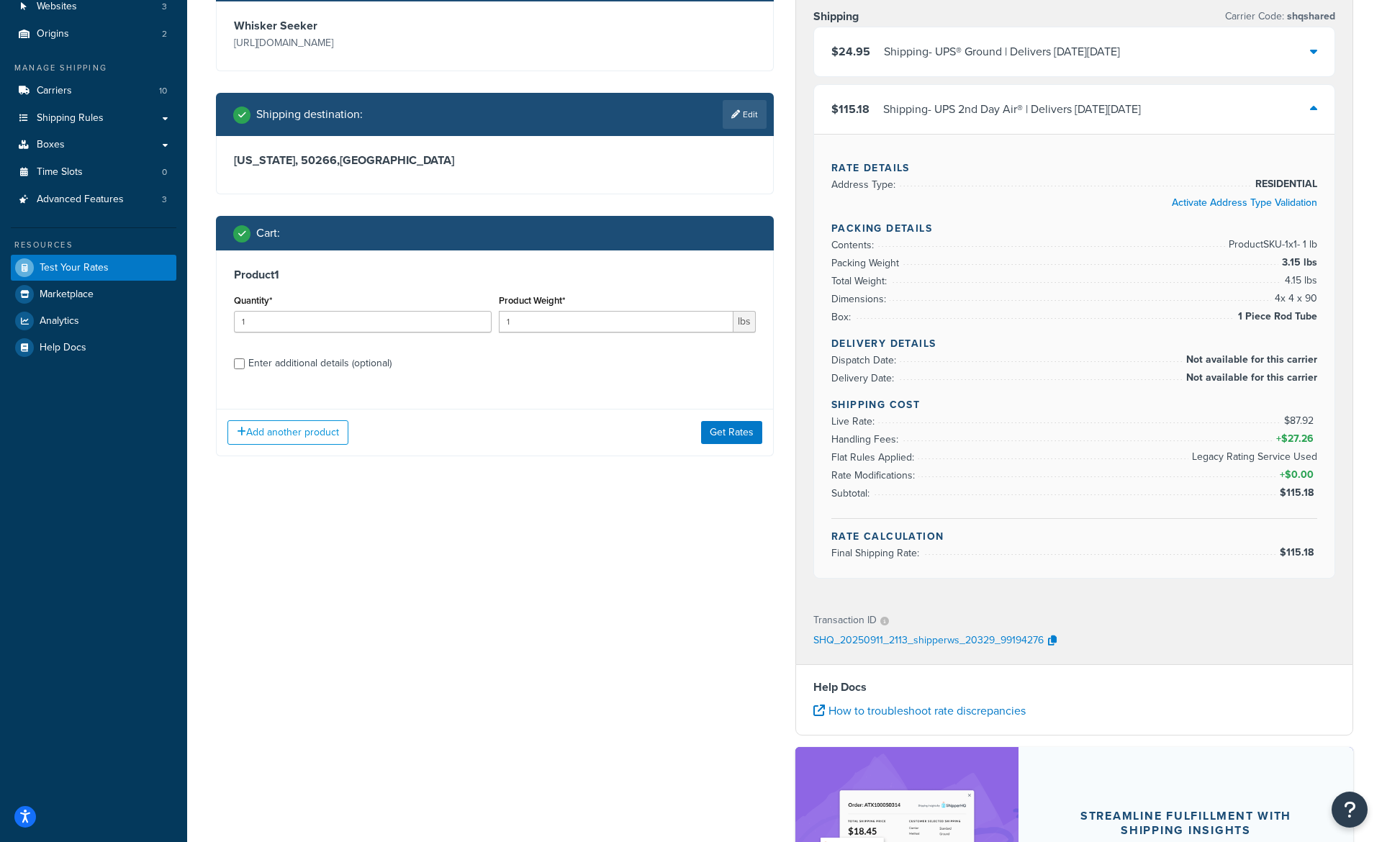
scroll to position [150, 0]
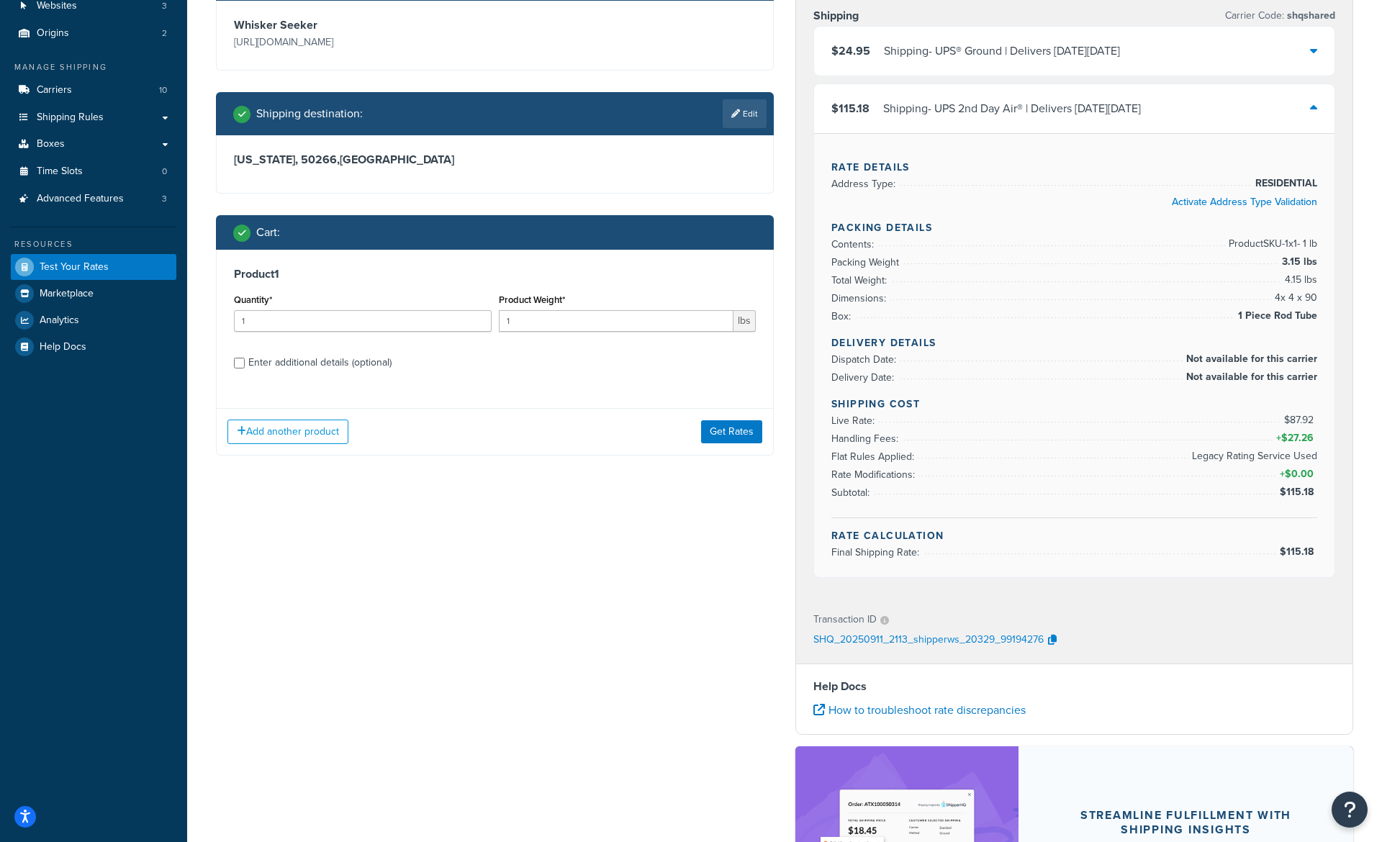
click at [287, 364] on div "Enter additional details (optional)" at bounding box center [319, 363] width 143 height 20
click at [245, 364] on input "Enter additional details (optional)" at bounding box center [239, 363] width 11 height 11
checkbox input "true"
select select "78575"
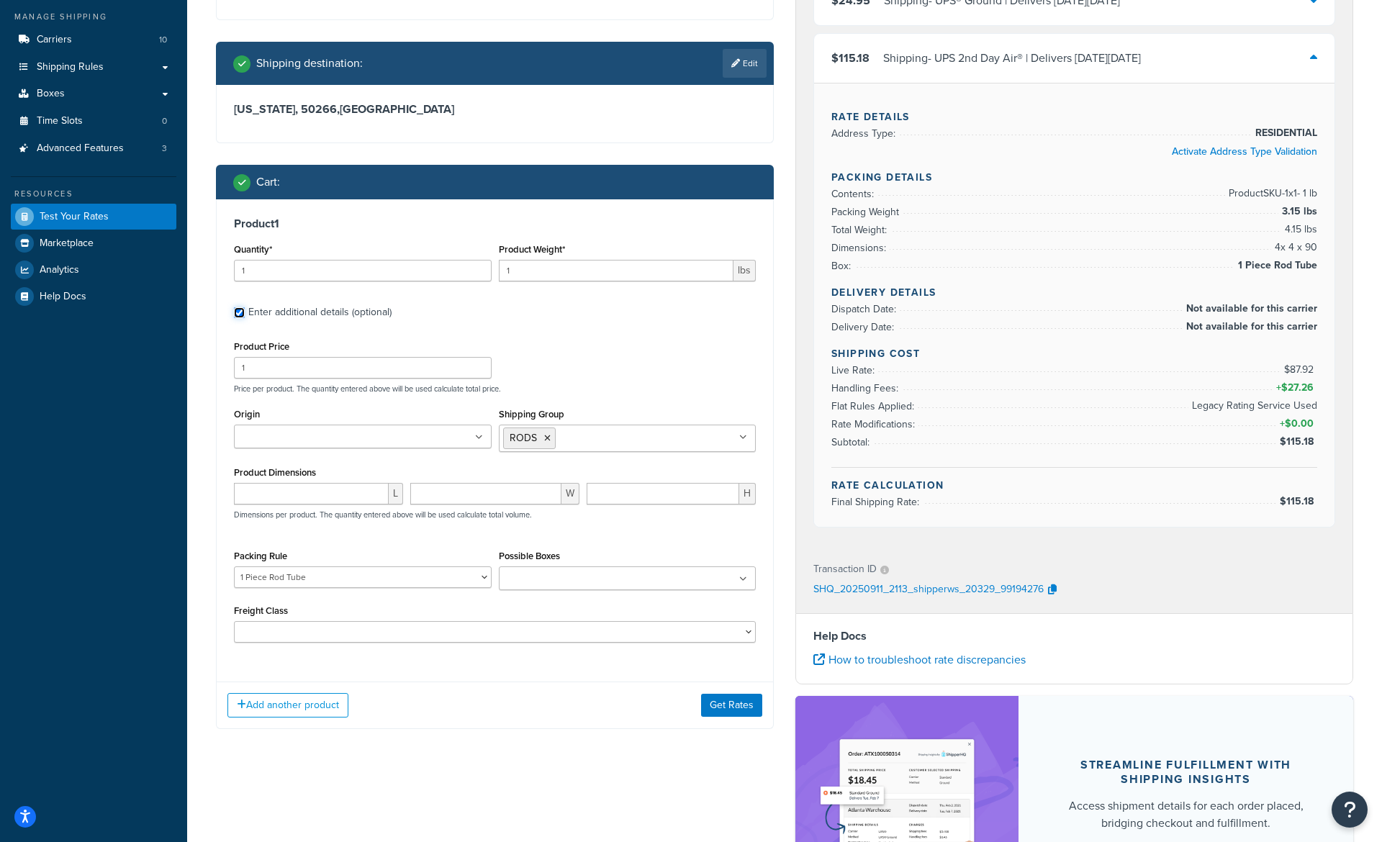
scroll to position [326, 0]
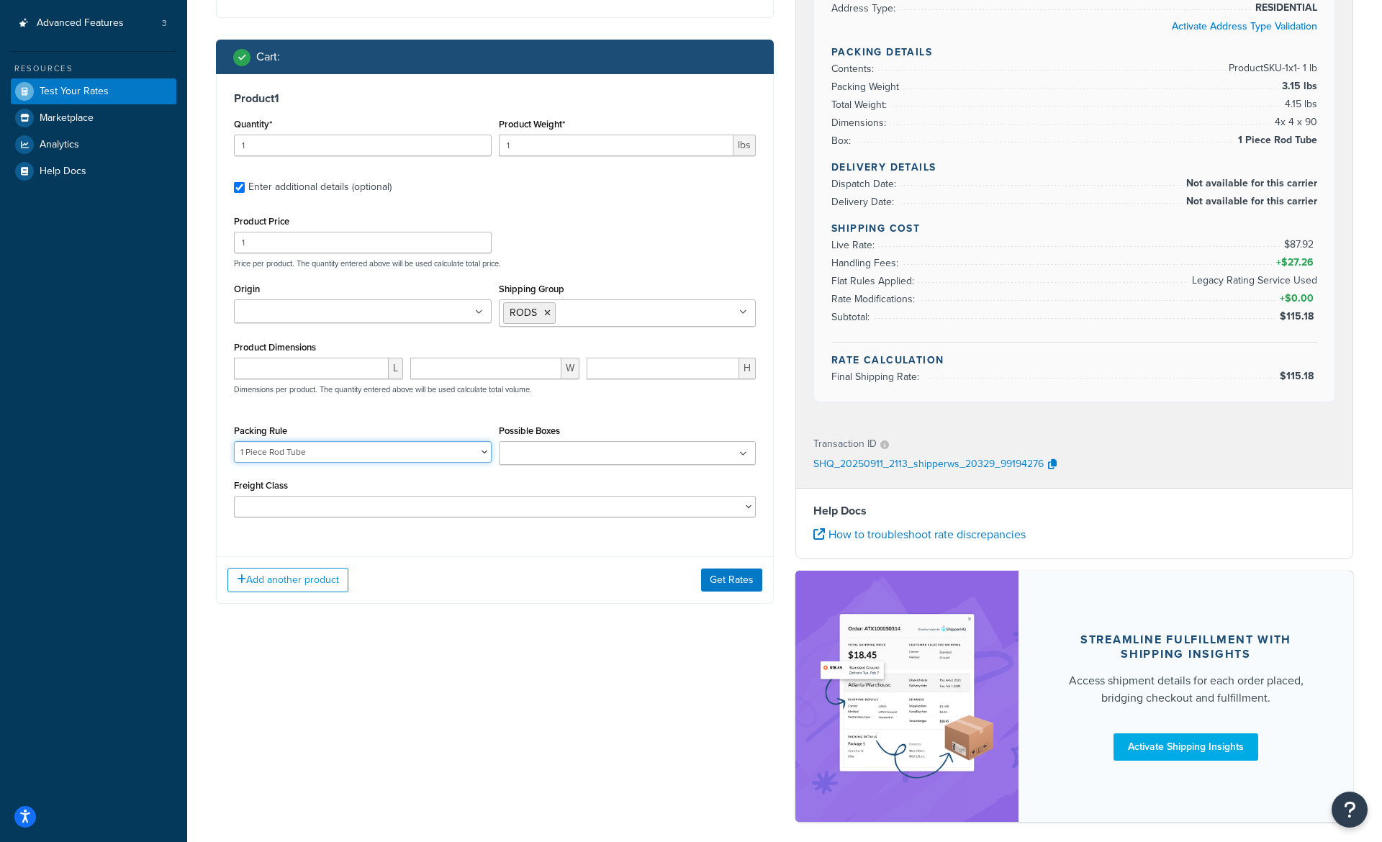
select select
click option at bounding box center [0, 0] width 0 height 0
click at [743, 597] on div "Add another product Get Rates" at bounding box center [495, 579] width 556 height 47
click at [741, 582] on button "Get Rates" at bounding box center [731, 580] width 61 height 23
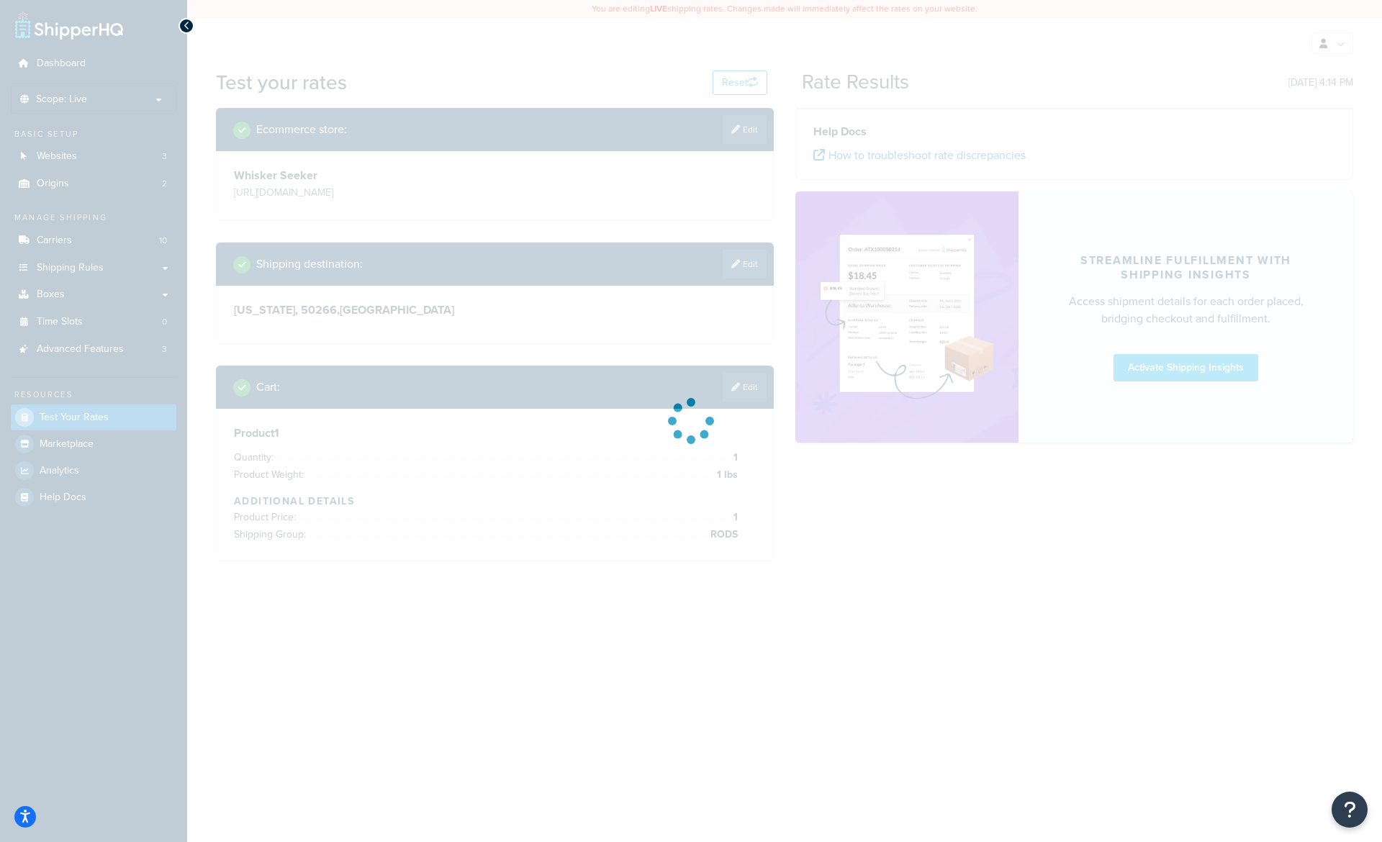
scroll to position [0, 0]
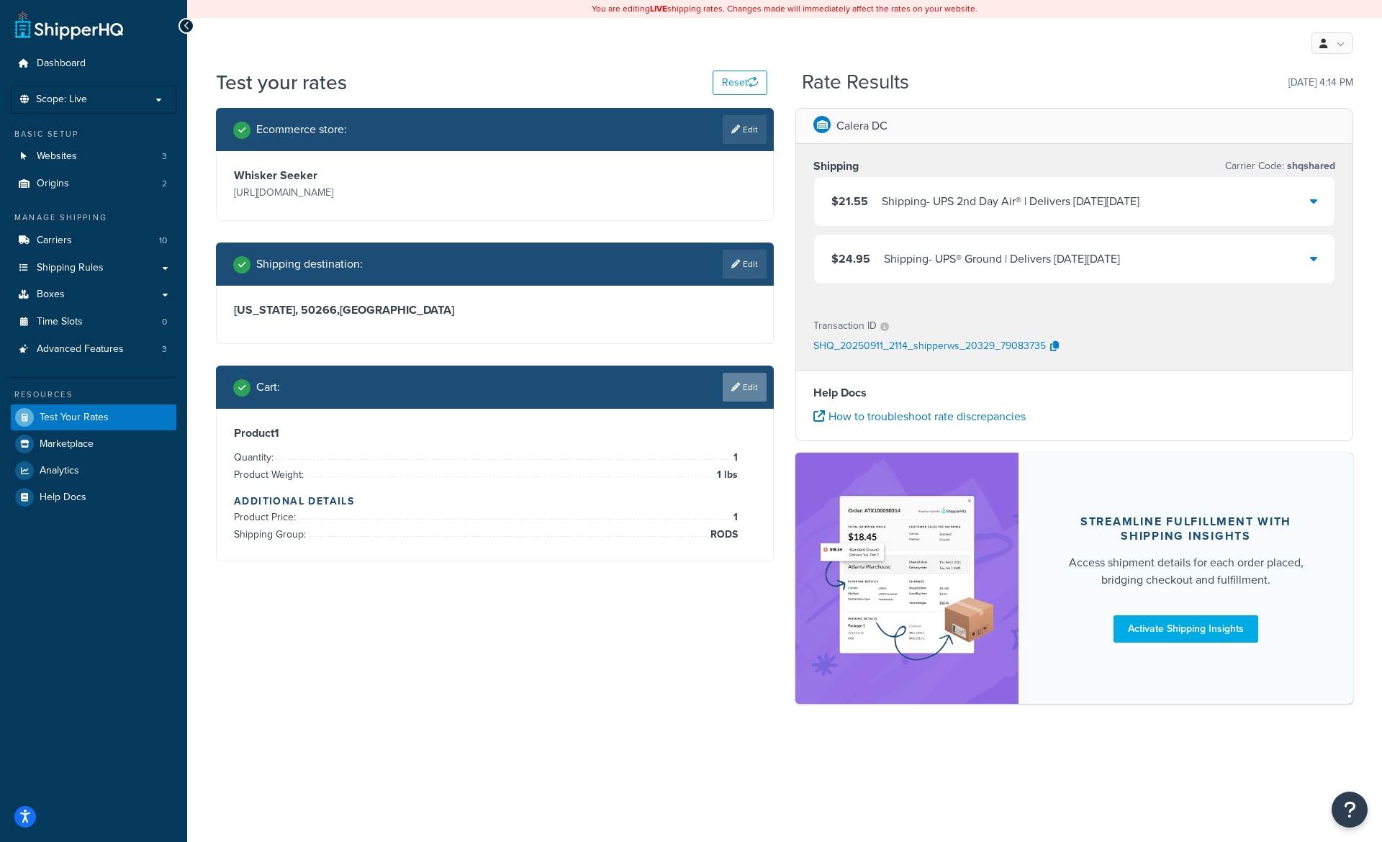
click at [738, 398] on link "Edit" at bounding box center [745, 387] width 44 height 29
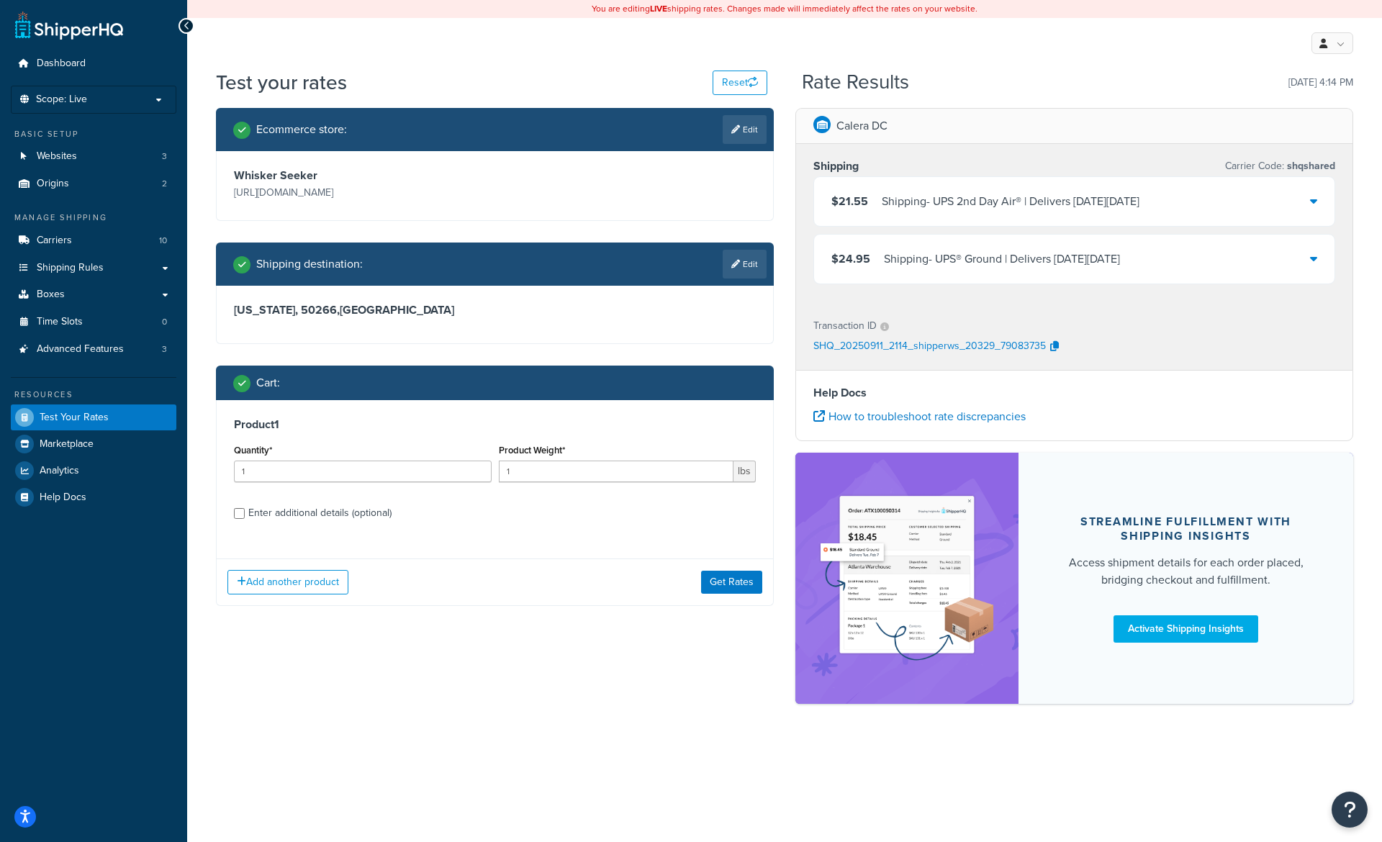
click at [280, 513] on div "Enter additional details (optional)" at bounding box center [319, 513] width 143 height 20
click at [245, 513] on input "Enter additional details (optional)" at bounding box center [239, 513] width 11 height 11
checkbox input "true"
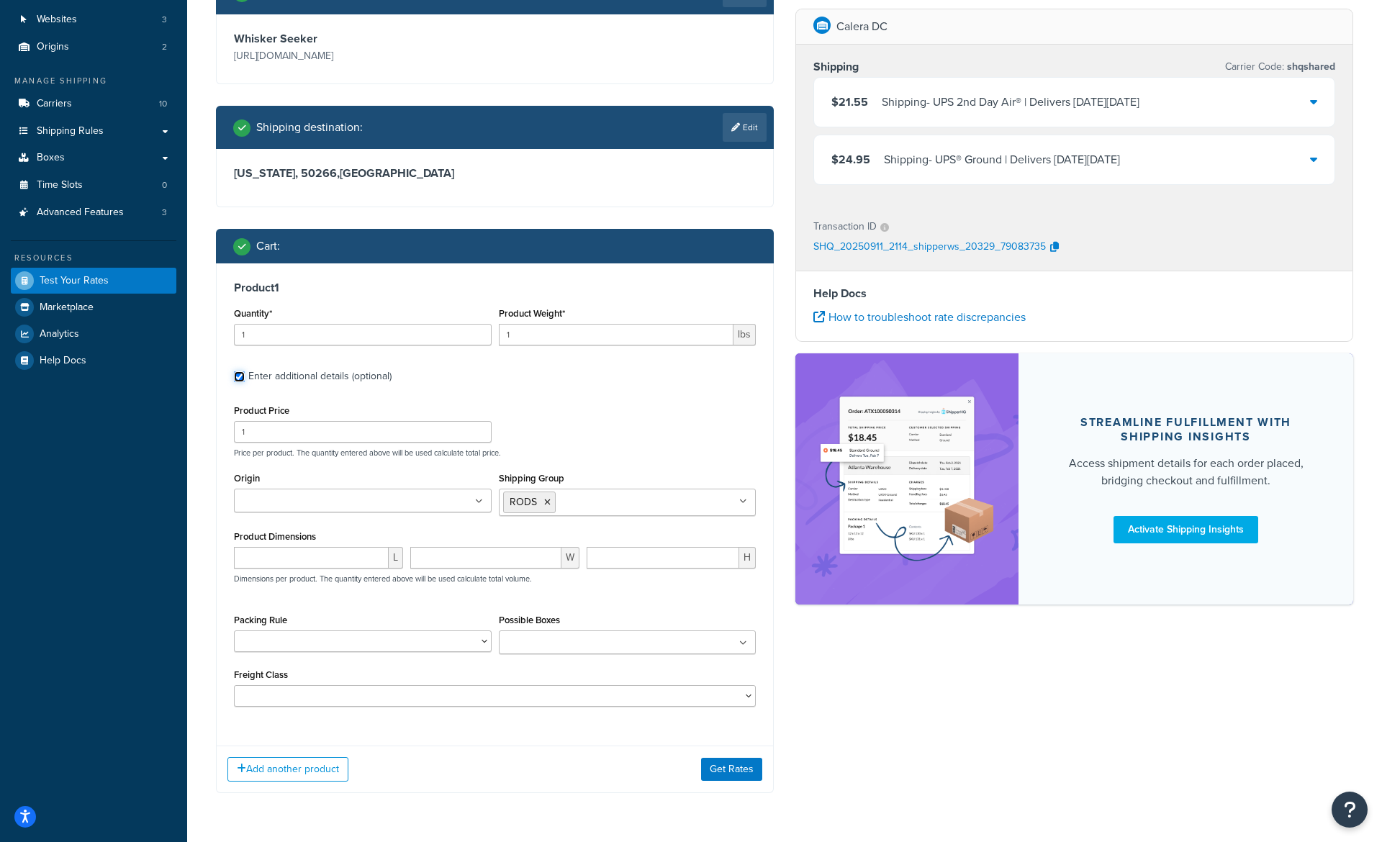
scroll to position [160, 0]
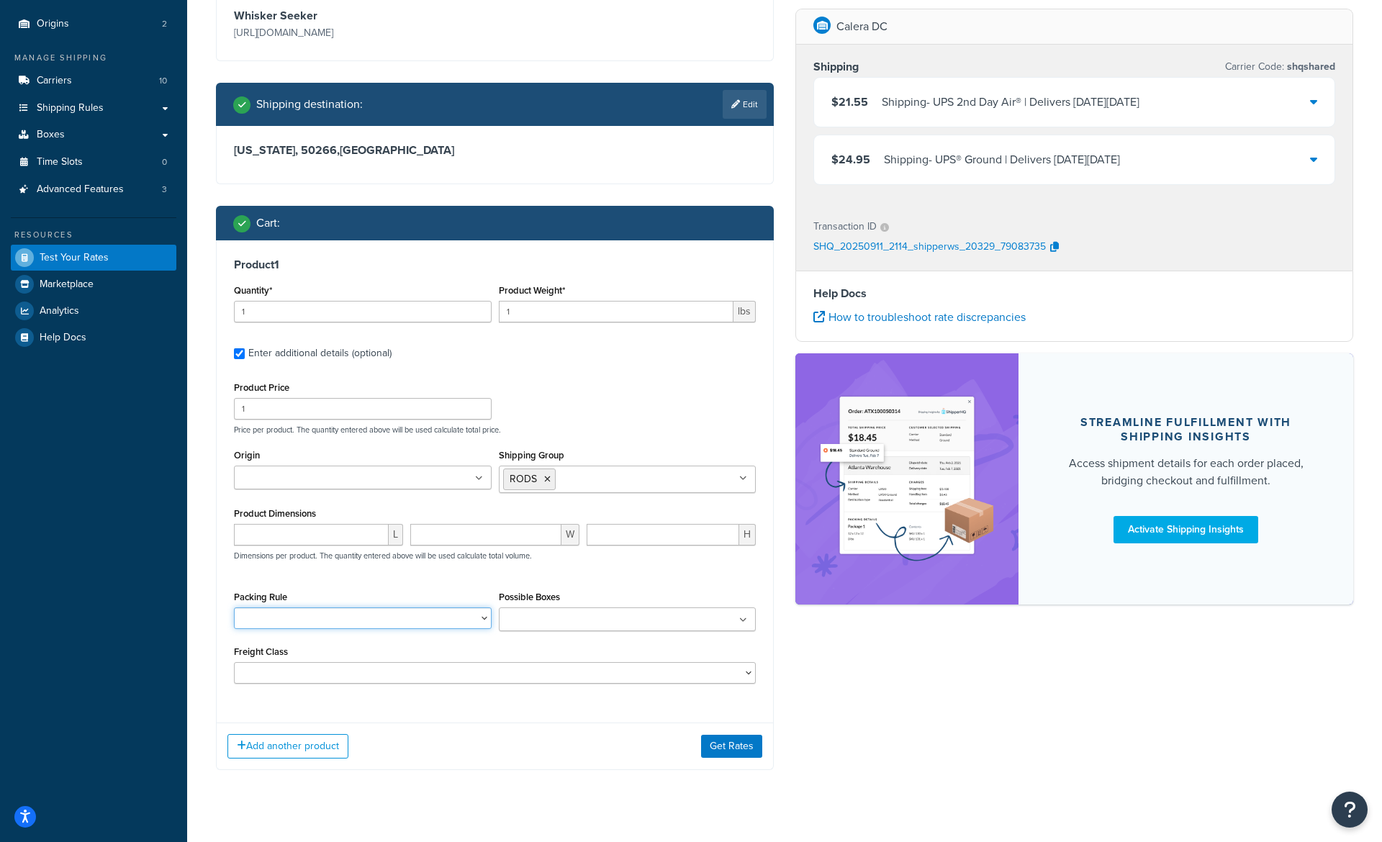
click at [234, 608] on select "1 Piece Rod Tube 2 Piece Rod Tube 38" Ice Rods Default rule example df125al df1…" at bounding box center [363, 619] width 258 height 22
click at [542, 622] on input "Possible Boxes" at bounding box center [566, 621] width 127 height 16
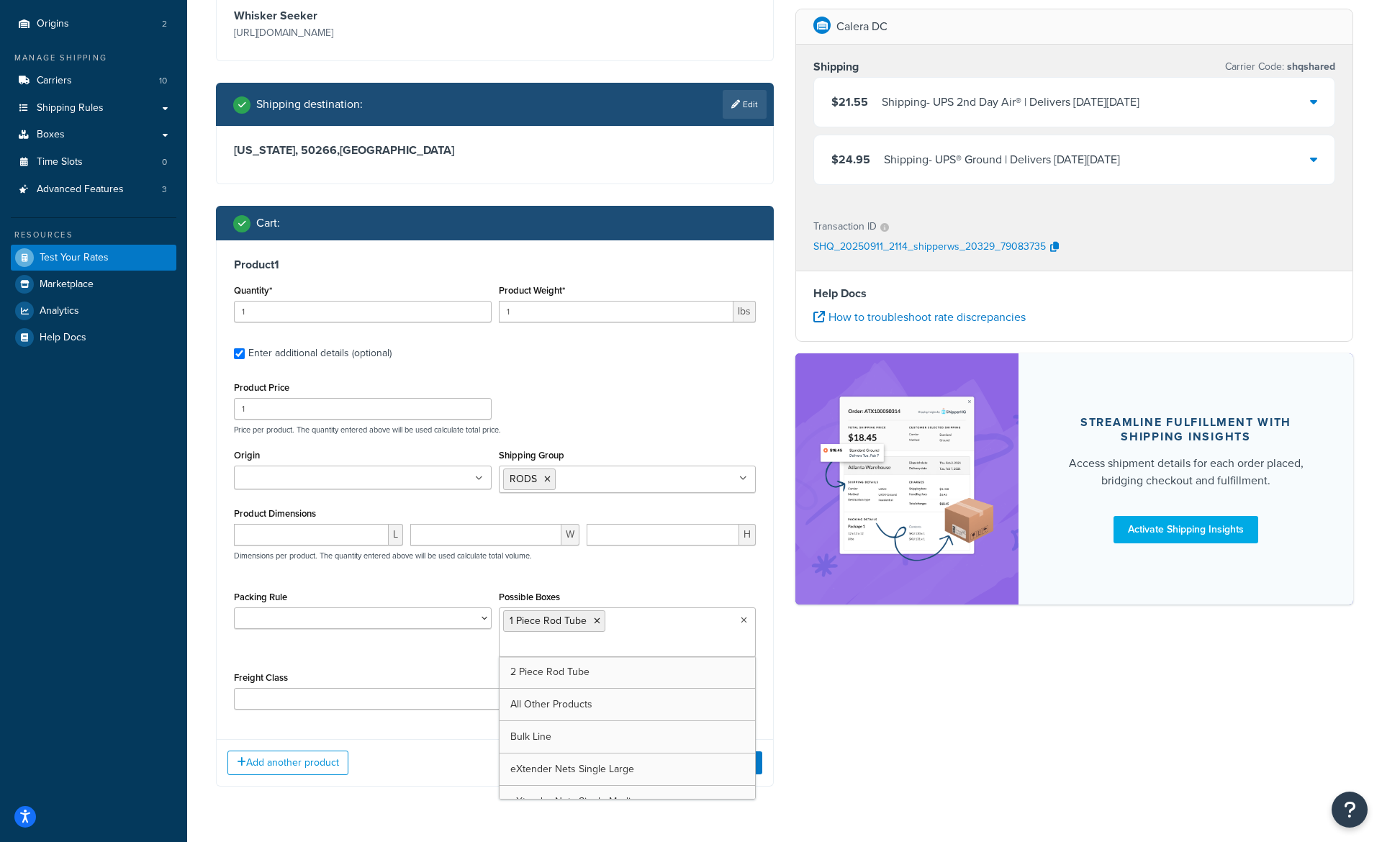
click at [797, 709] on div "Ecommerce store : Edit Whisker Seeker https://whiskerseeker.com Shipping destin…" at bounding box center [784, 378] width 1159 height 860
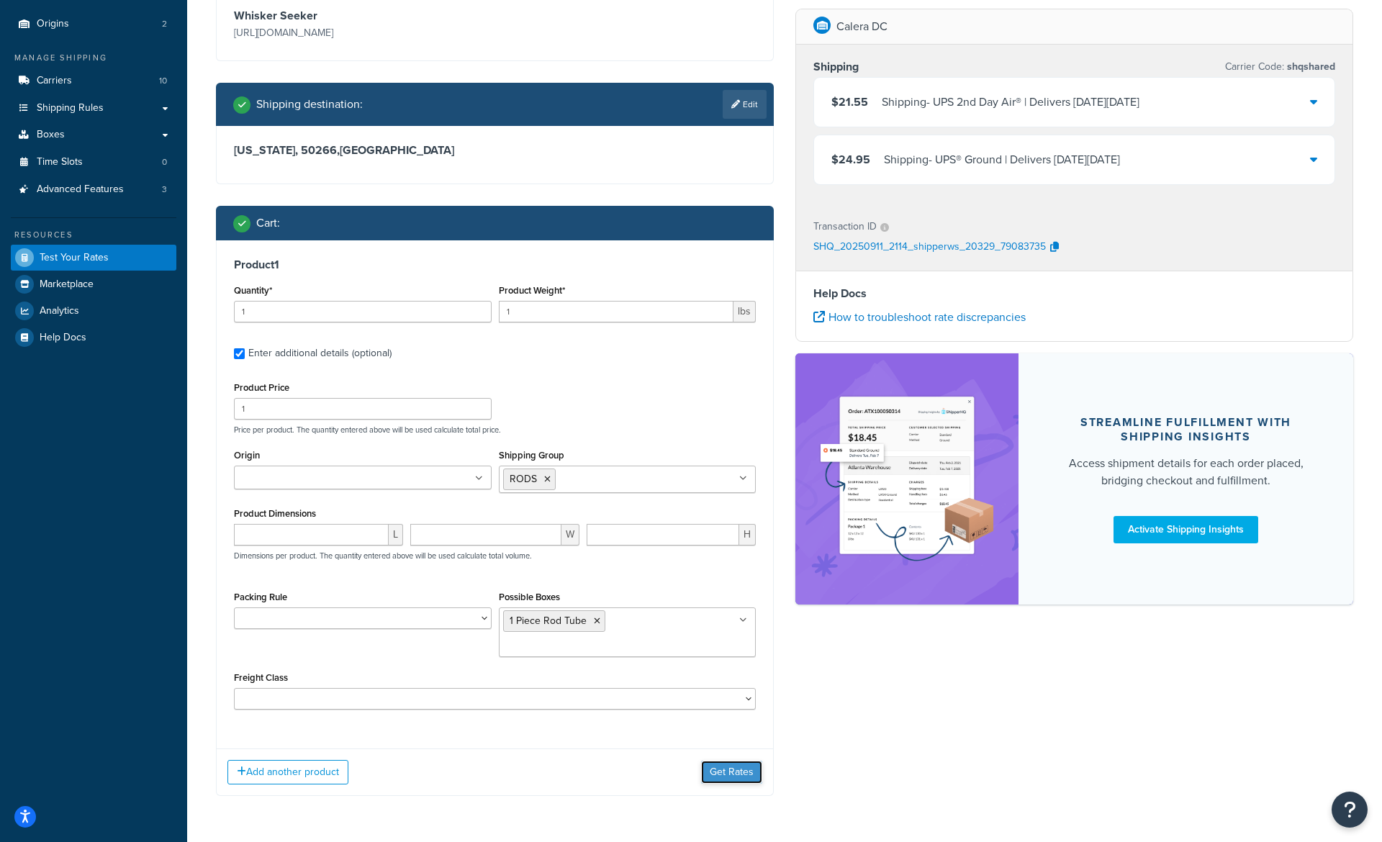
click at [716, 782] on button "Get Rates" at bounding box center [731, 772] width 61 height 23
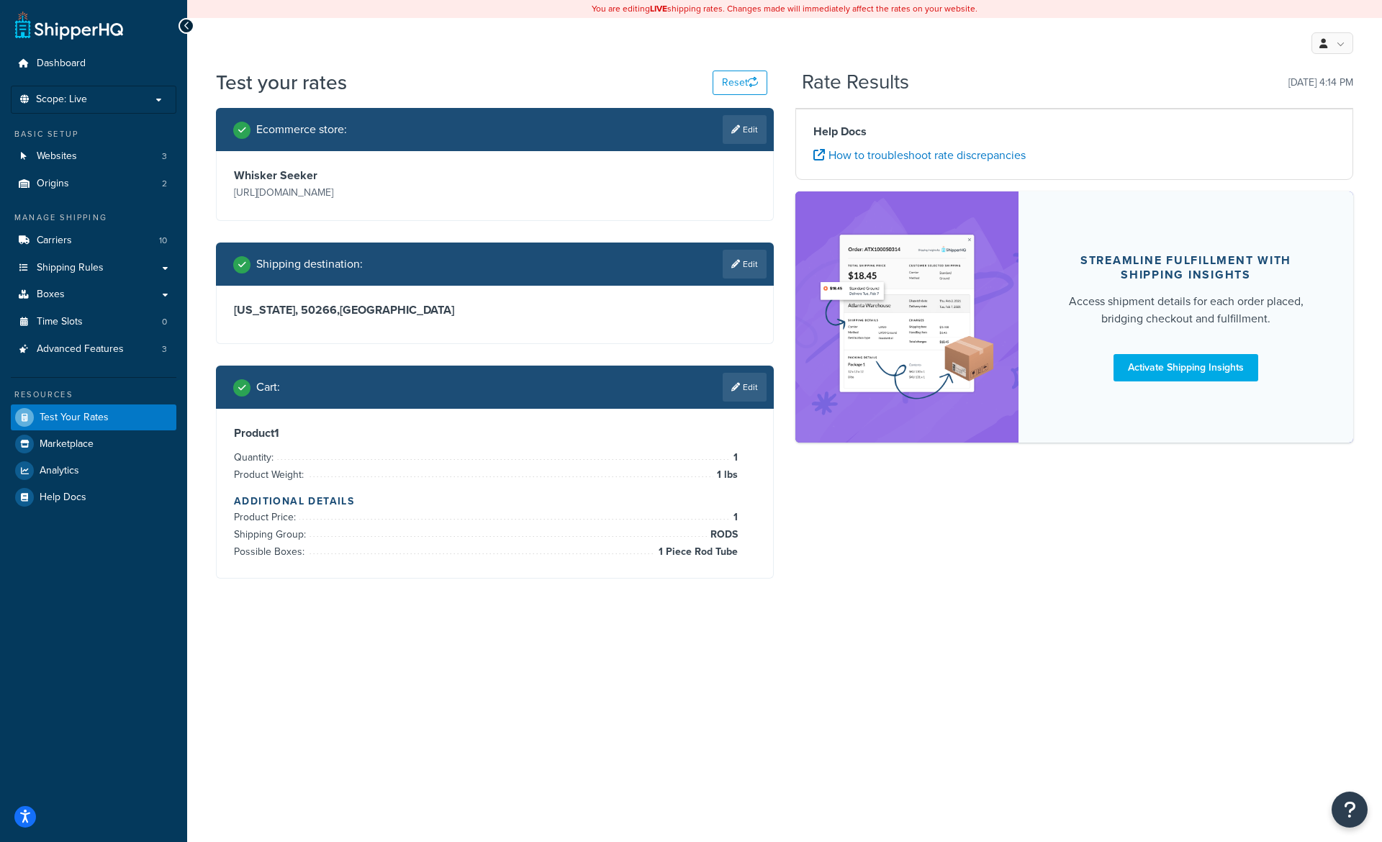
scroll to position [0, 0]
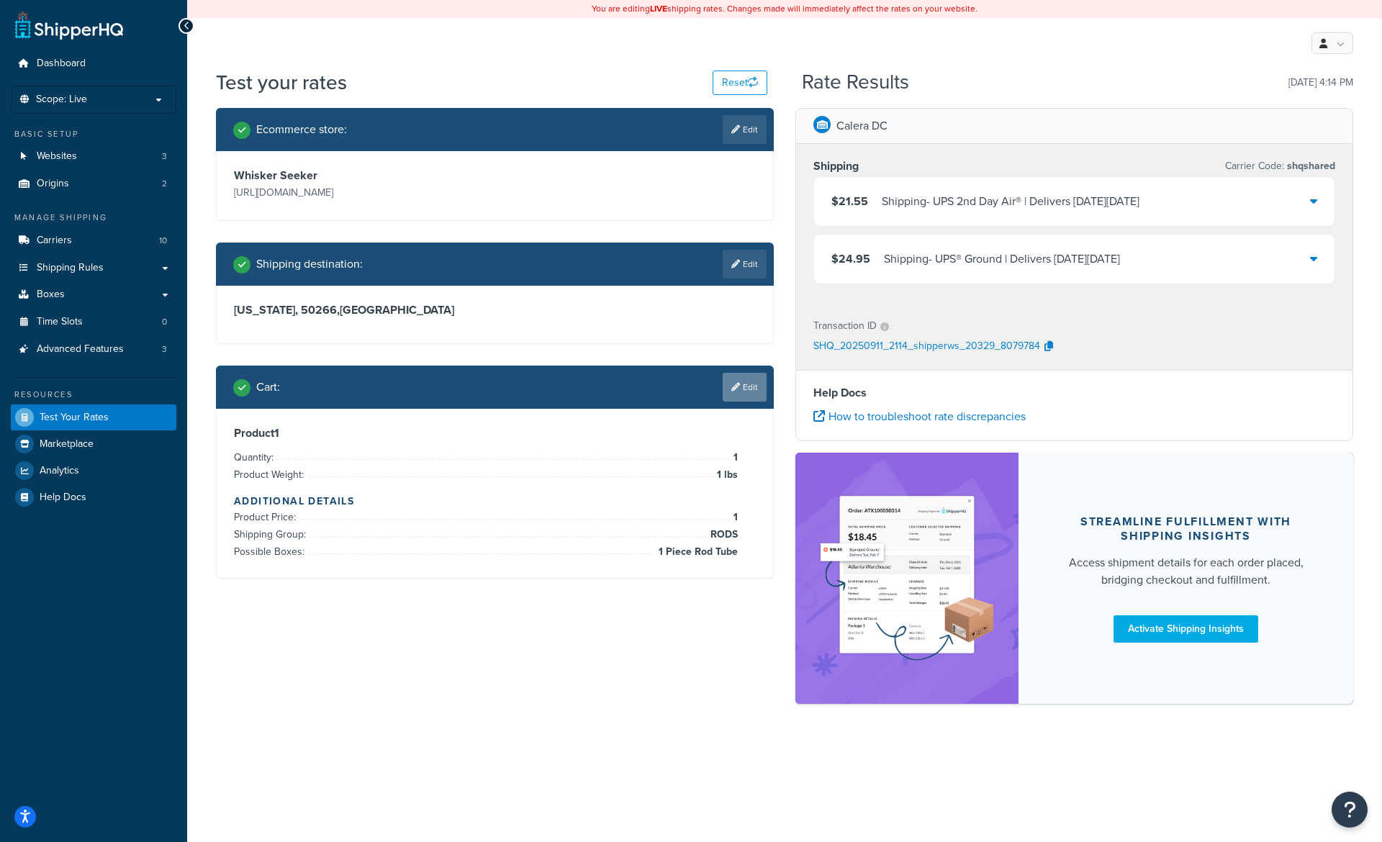
click at [744, 383] on link "Edit" at bounding box center [745, 387] width 44 height 29
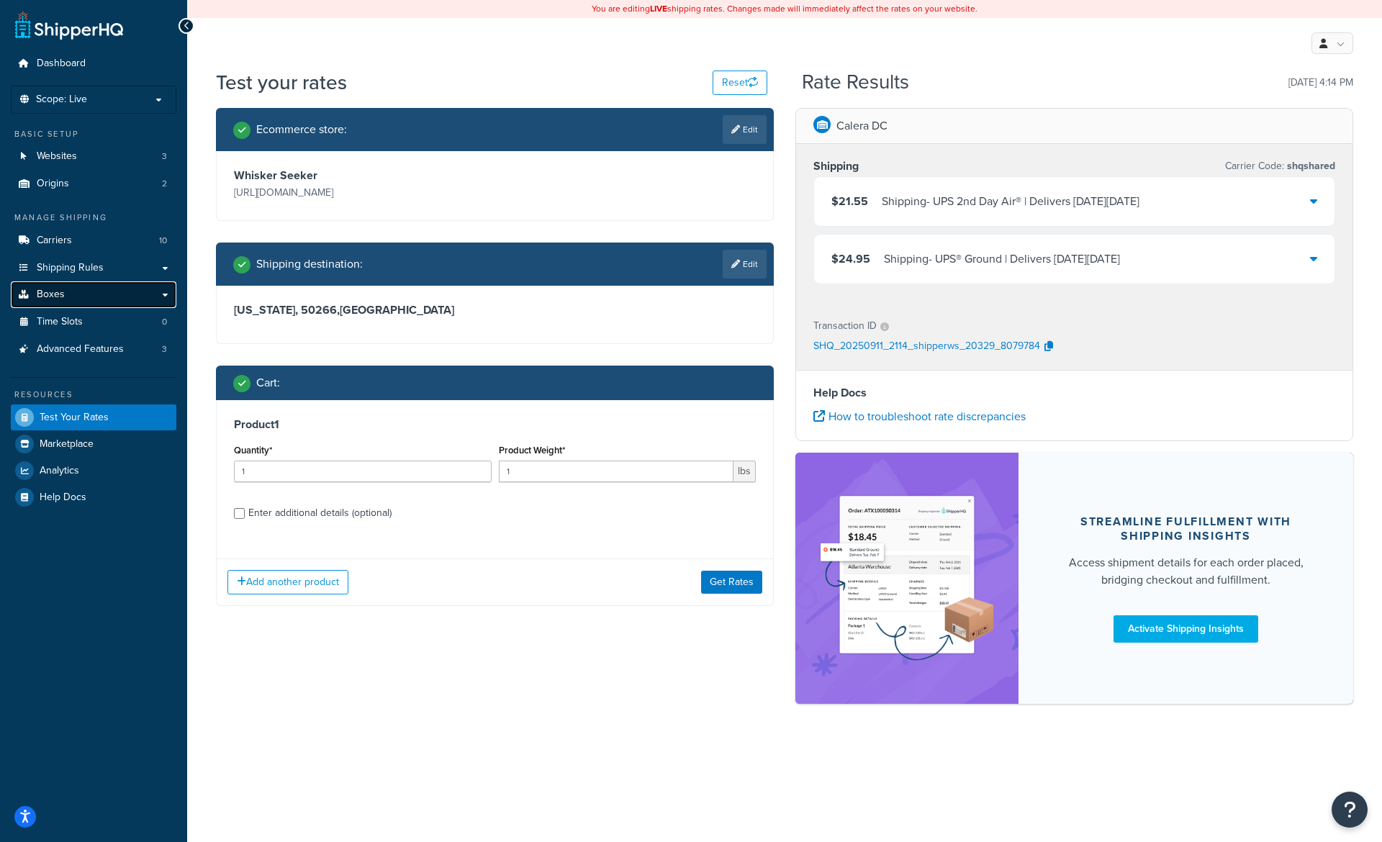
click at [89, 300] on link "Boxes" at bounding box center [94, 294] width 166 height 27
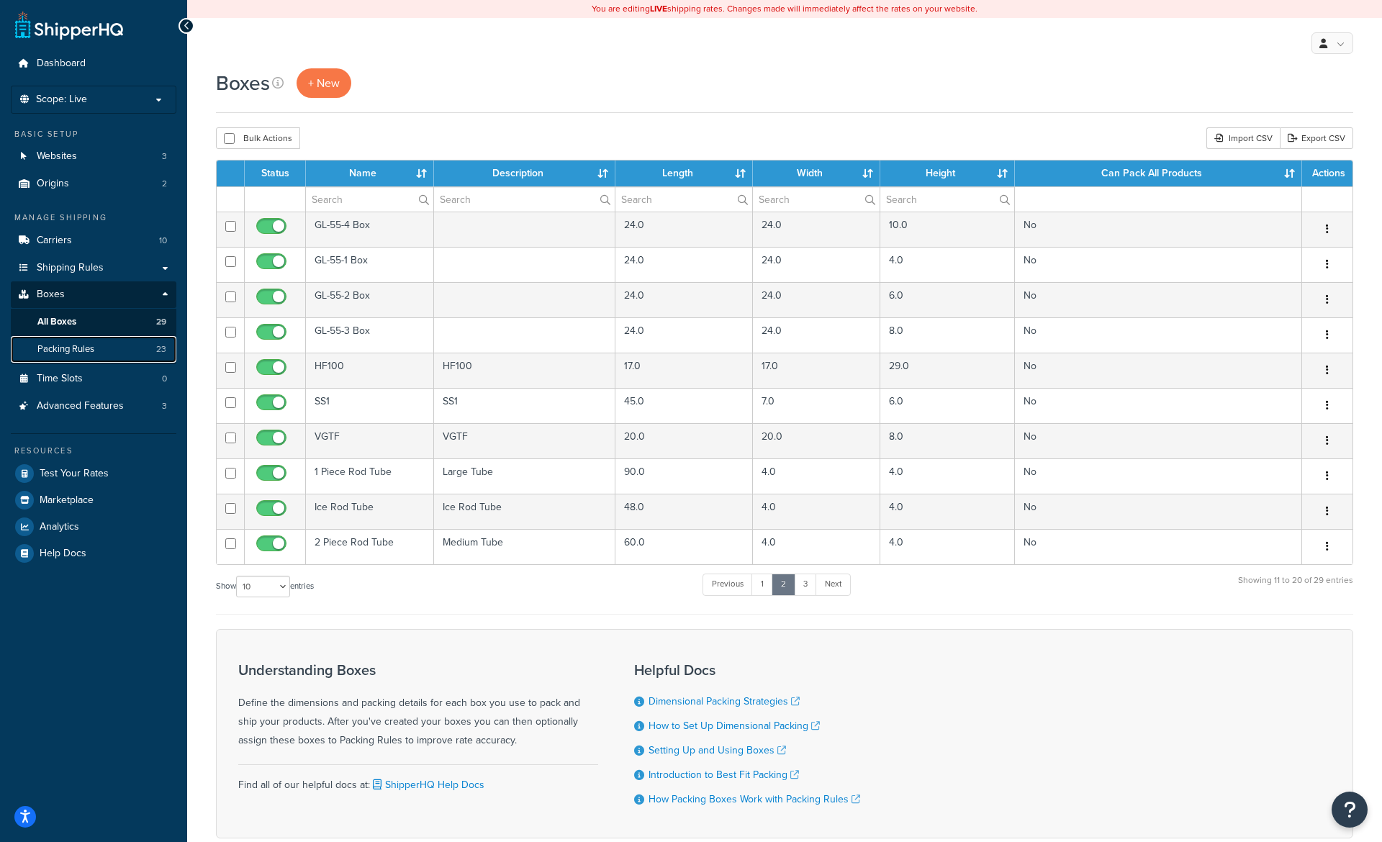
click at [93, 351] on span "Packing Rules" at bounding box center [65, 349] width 57 height 12
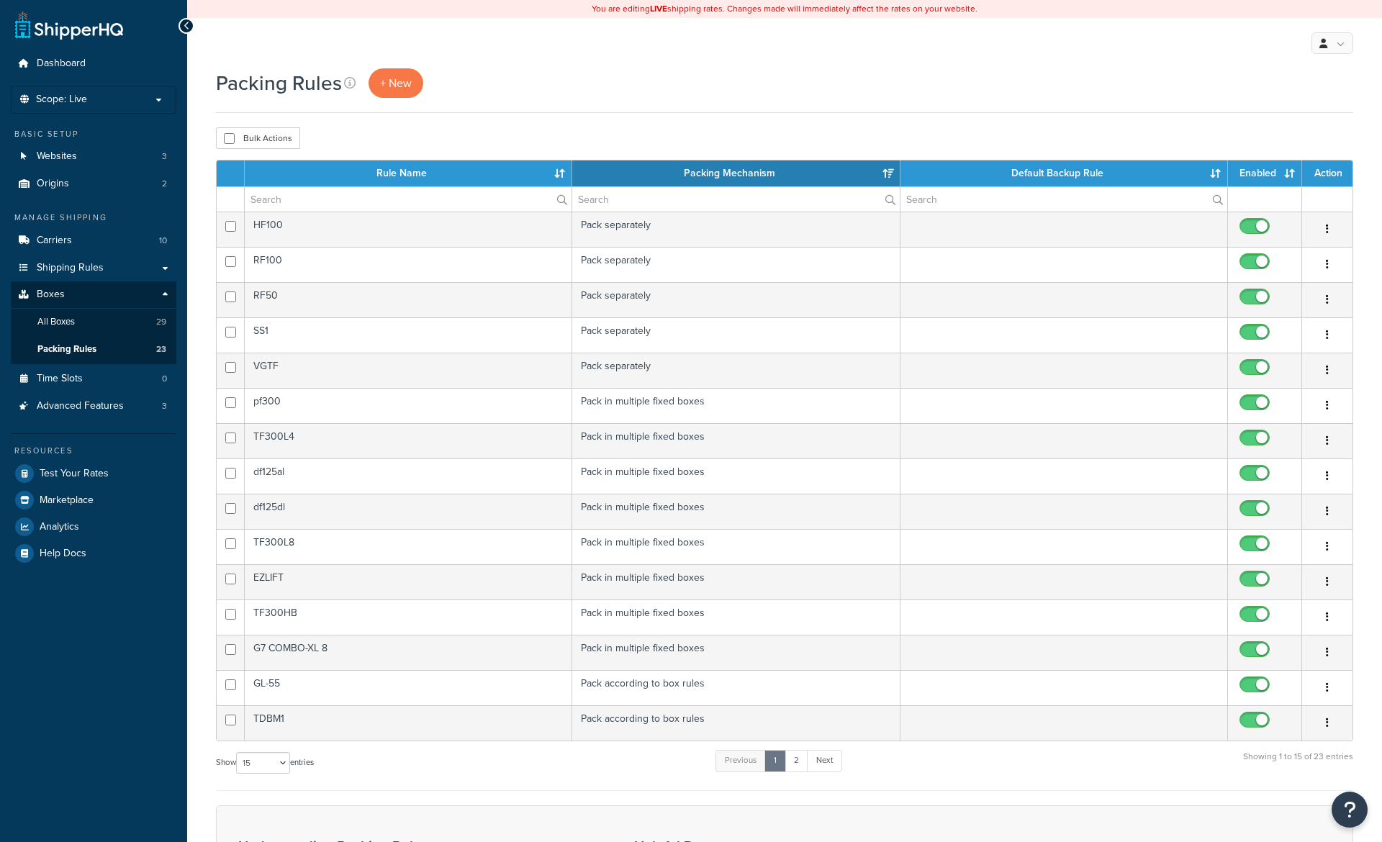
select select "15"
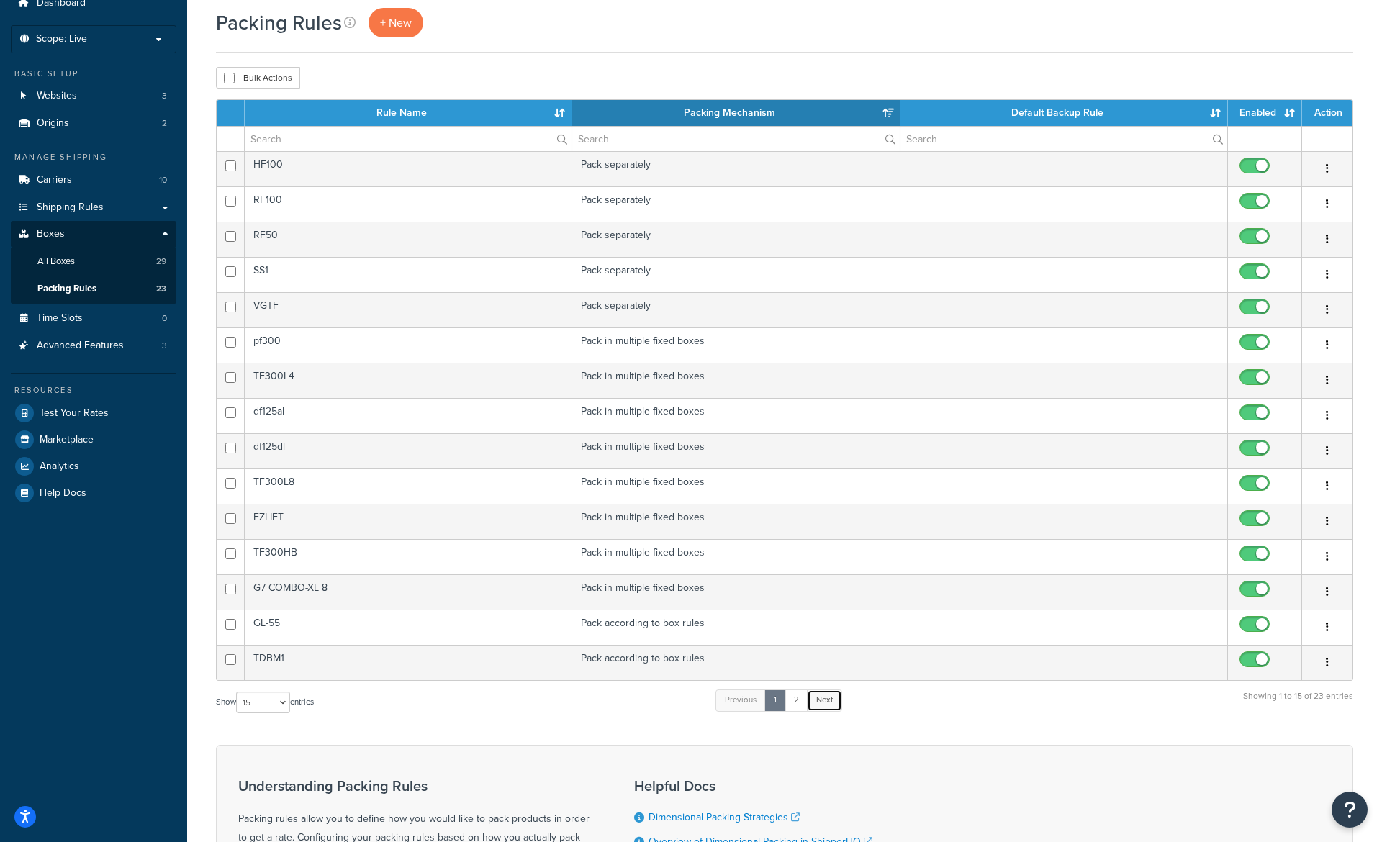
click at [822, 700] on link "Next" at bounding box center [824, 701] width 35 height 22
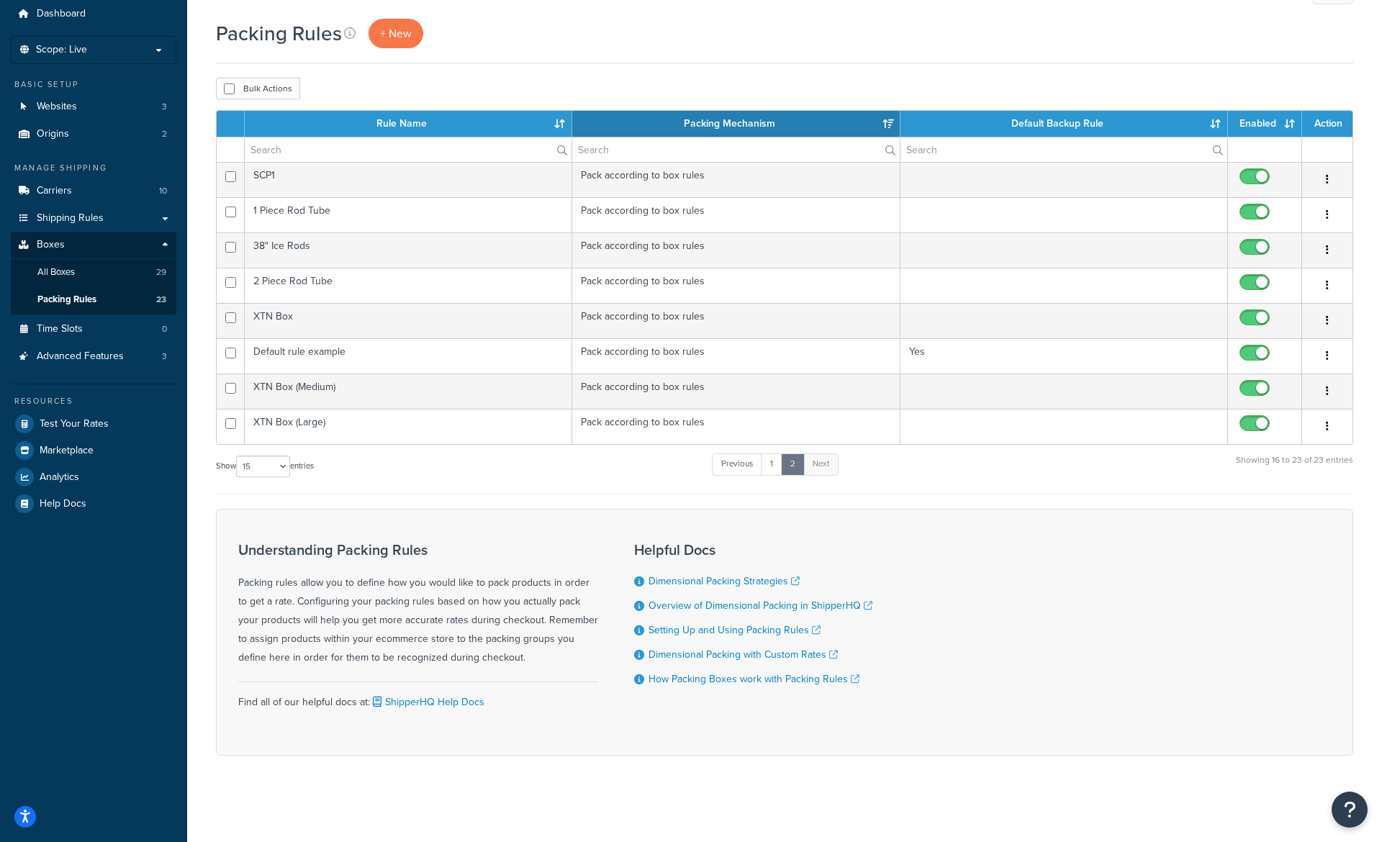
scroll to position [50, 0]
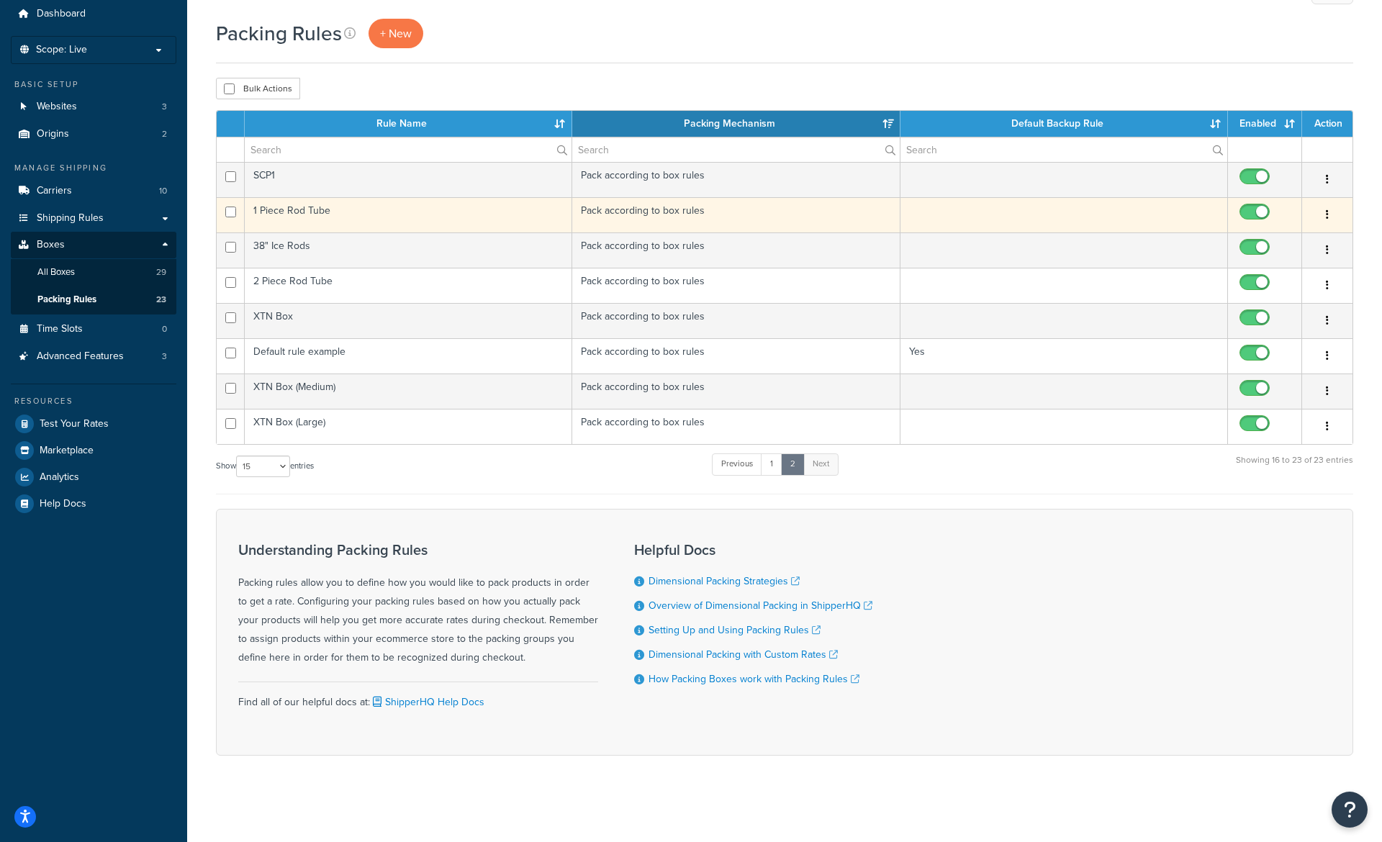
click at [420, 219] on td "1 Piece Rod Tube" at bounding box center [409, 214] width 328 height 35
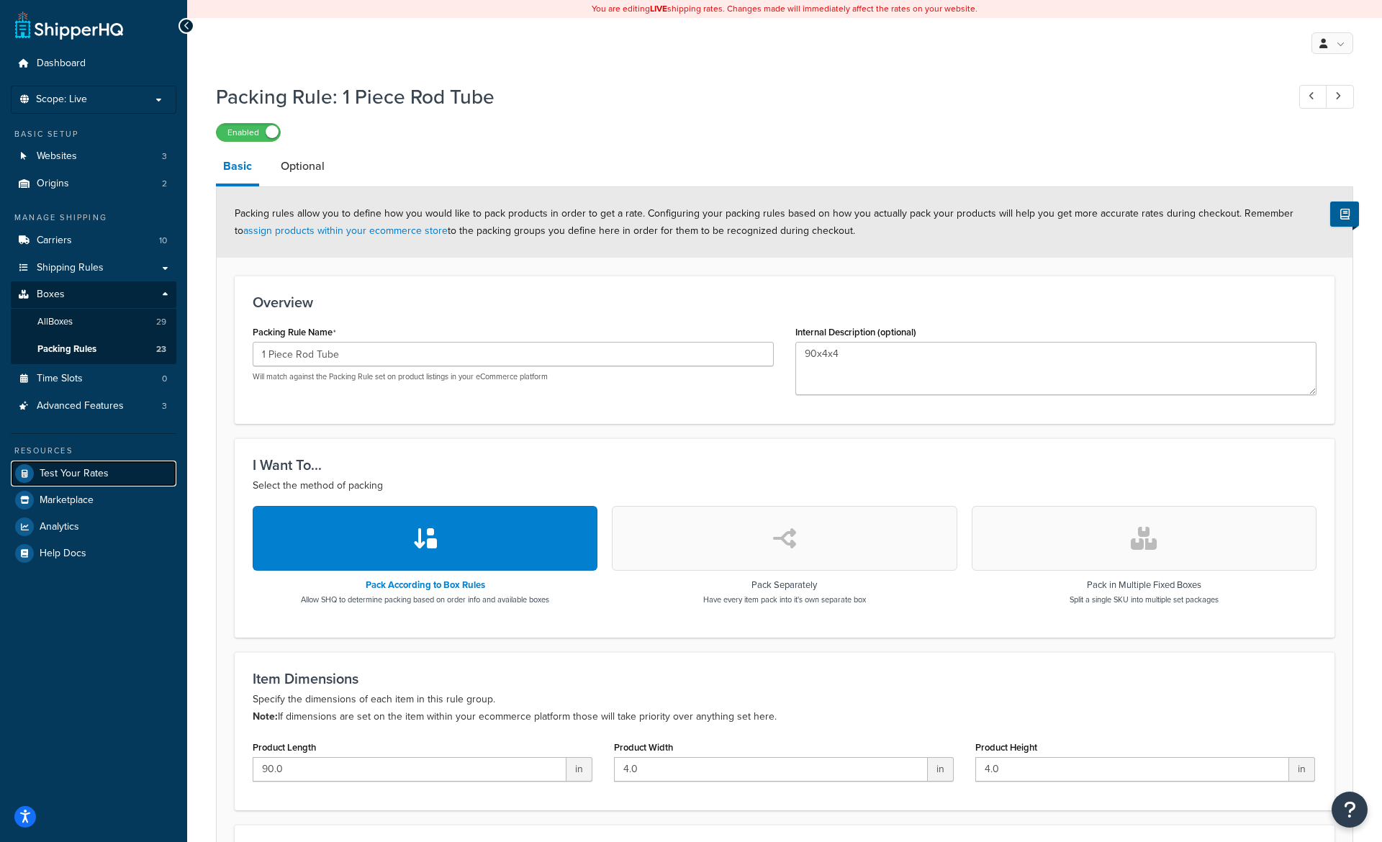
click at [75, 472] on span "Test Your Rates" at bounding box center [74, 474] width 69 height 12
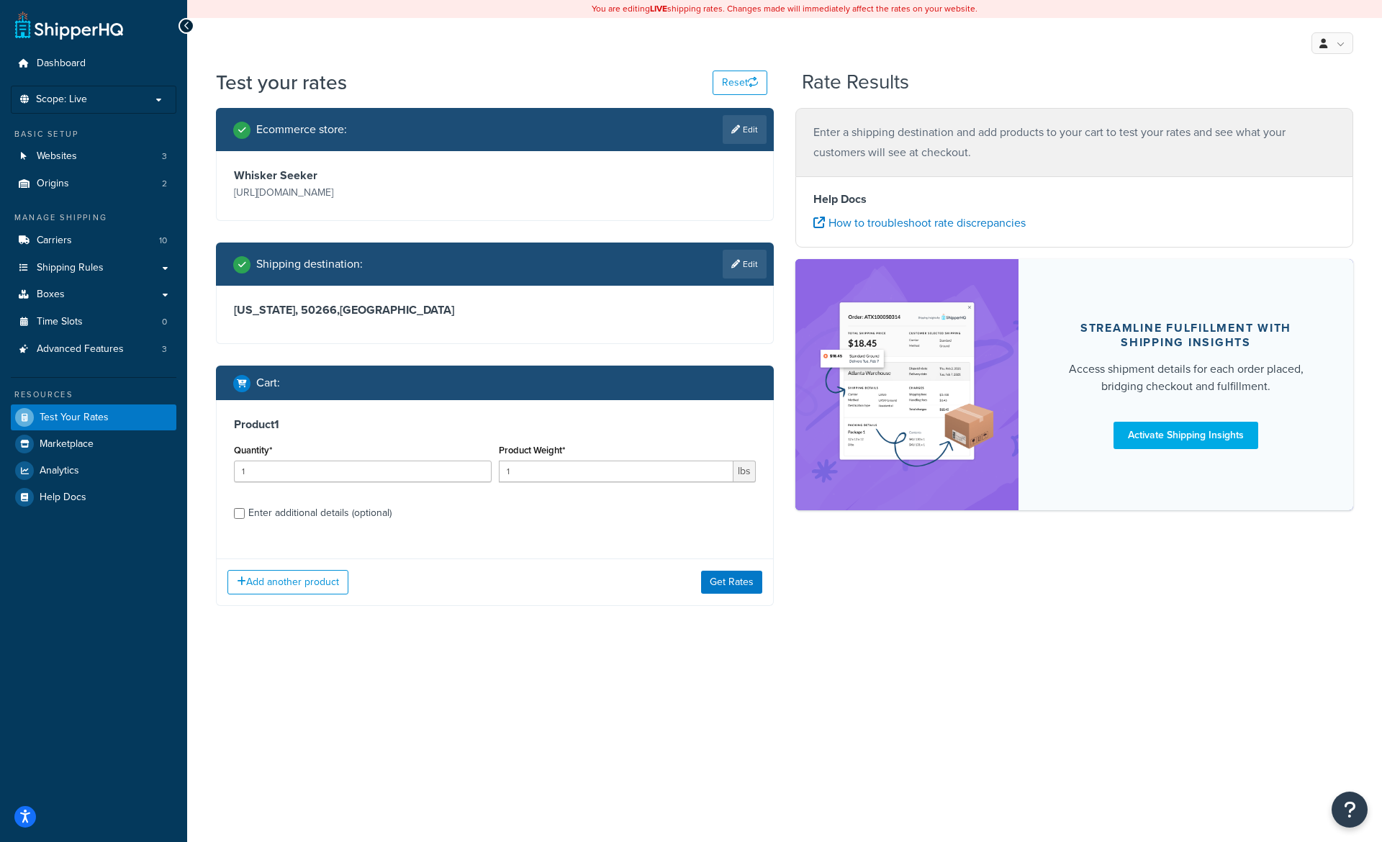
click at [292, 512] on div "Enter additional details (optional)" at bounding box center [319, 513] width 143 height 20
click at [245, 512] on input "Enter additional details (optional)" at bounding box center [239, 513] width 11 height 11
checkbox input "true"
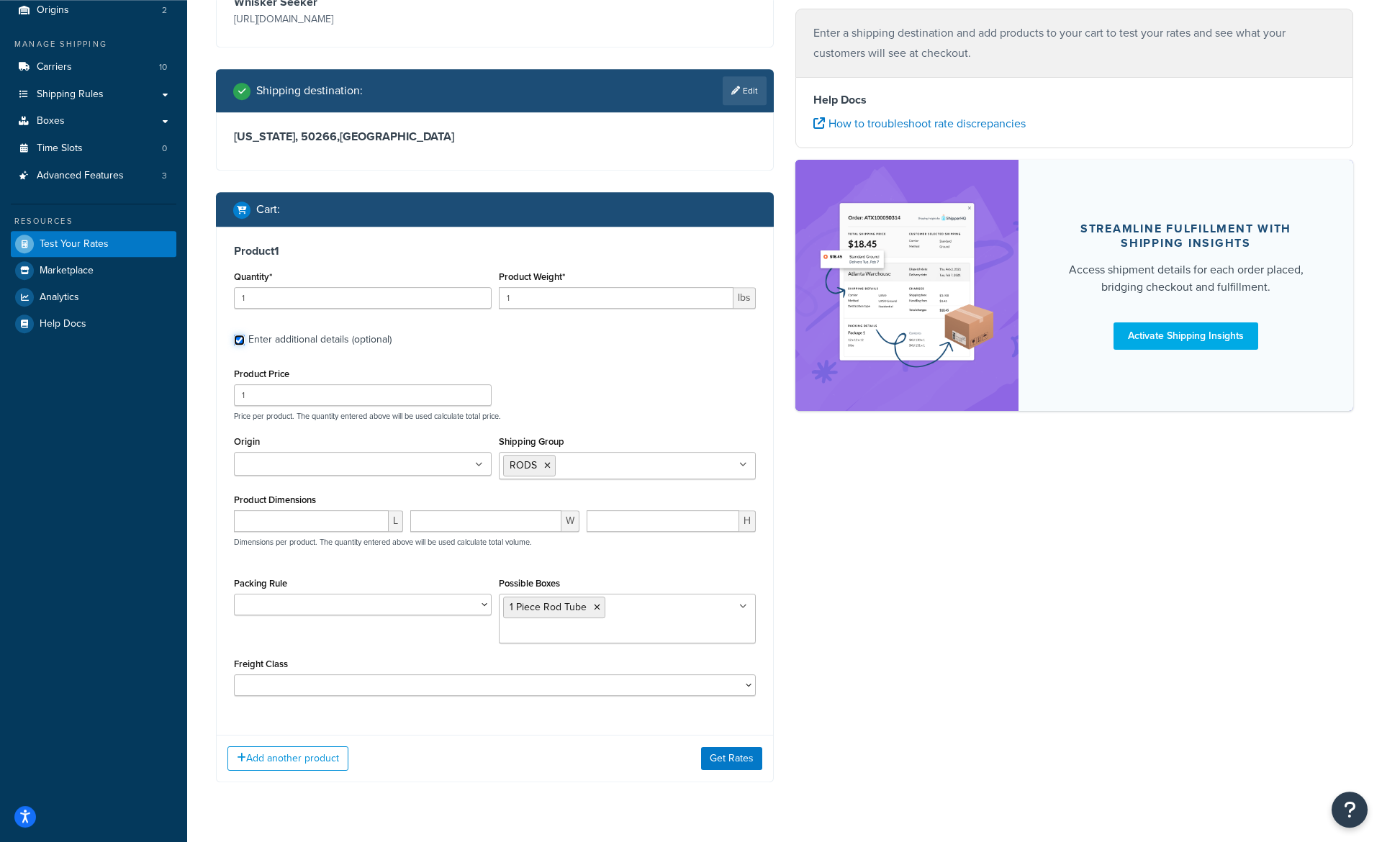
scroll to position [202, 0]
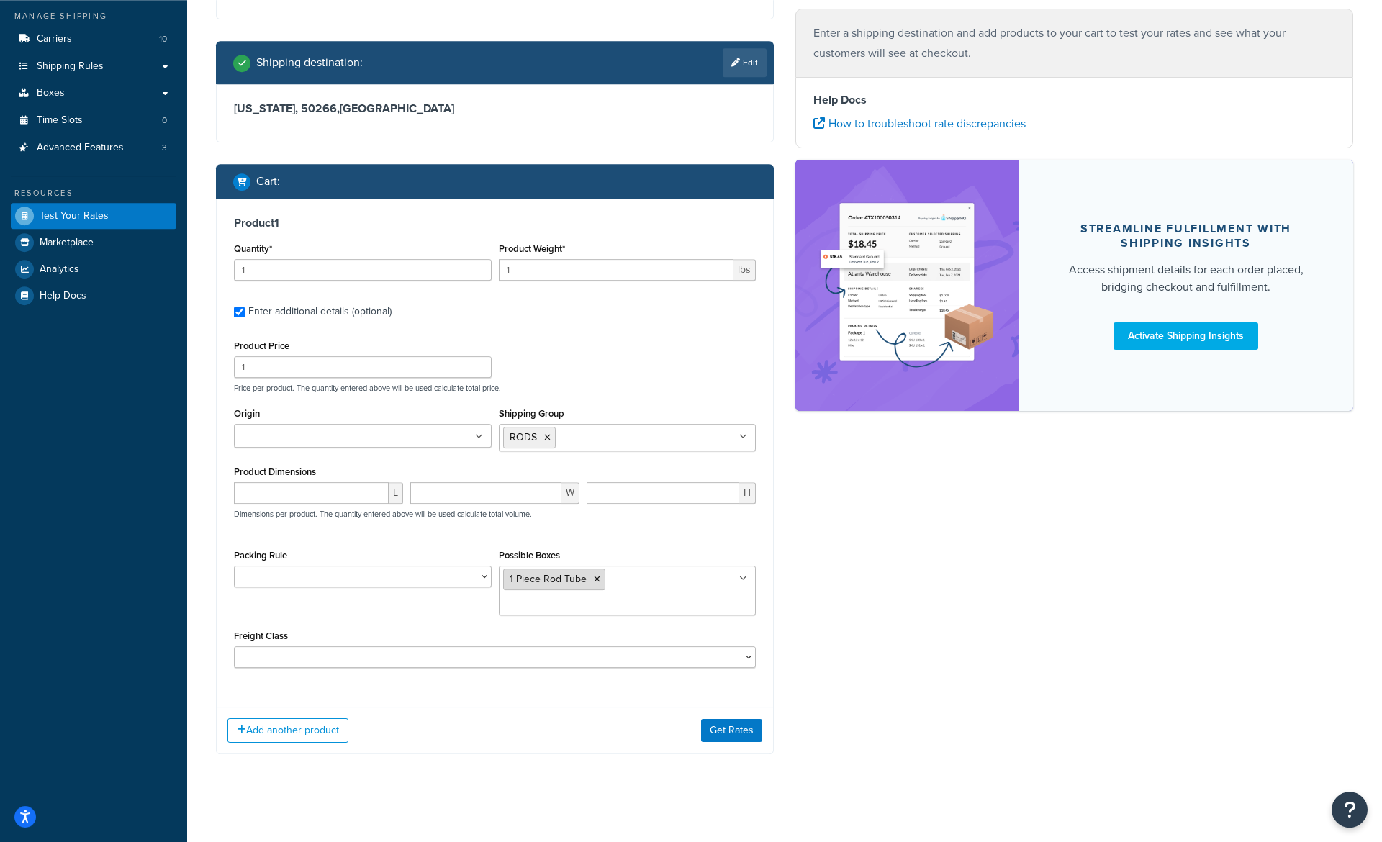
click at [597, 584] on icon at bounding box center [597, 579] width 6 height 9
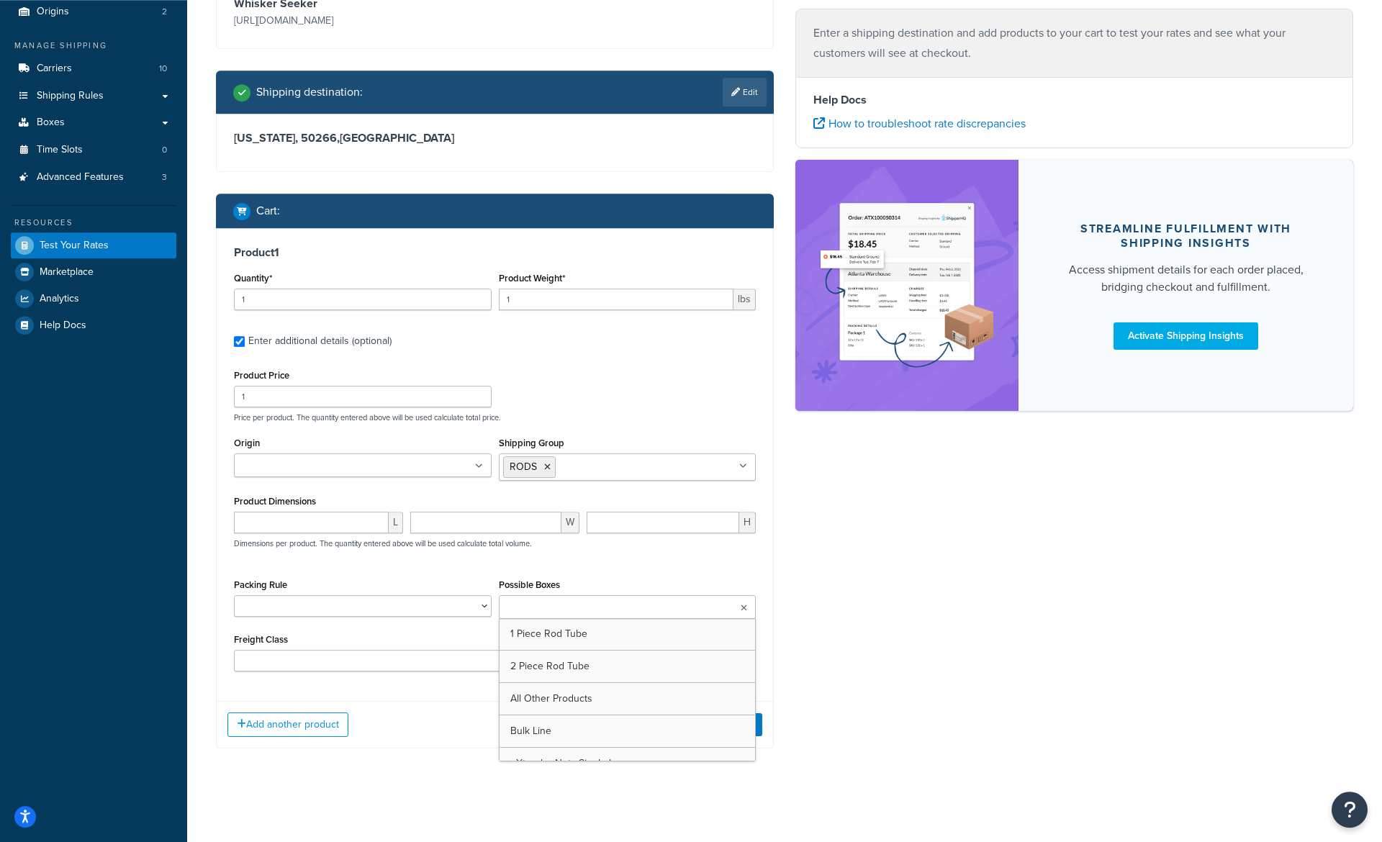
scroll to position [173, 0]
click at [234, 595] on select "1 Piece Rod Tube 2 Piece Rod Tube 38" Ice Rods Default rule example df125al df1…" at bounding box center [363, 606] width 258 height 22
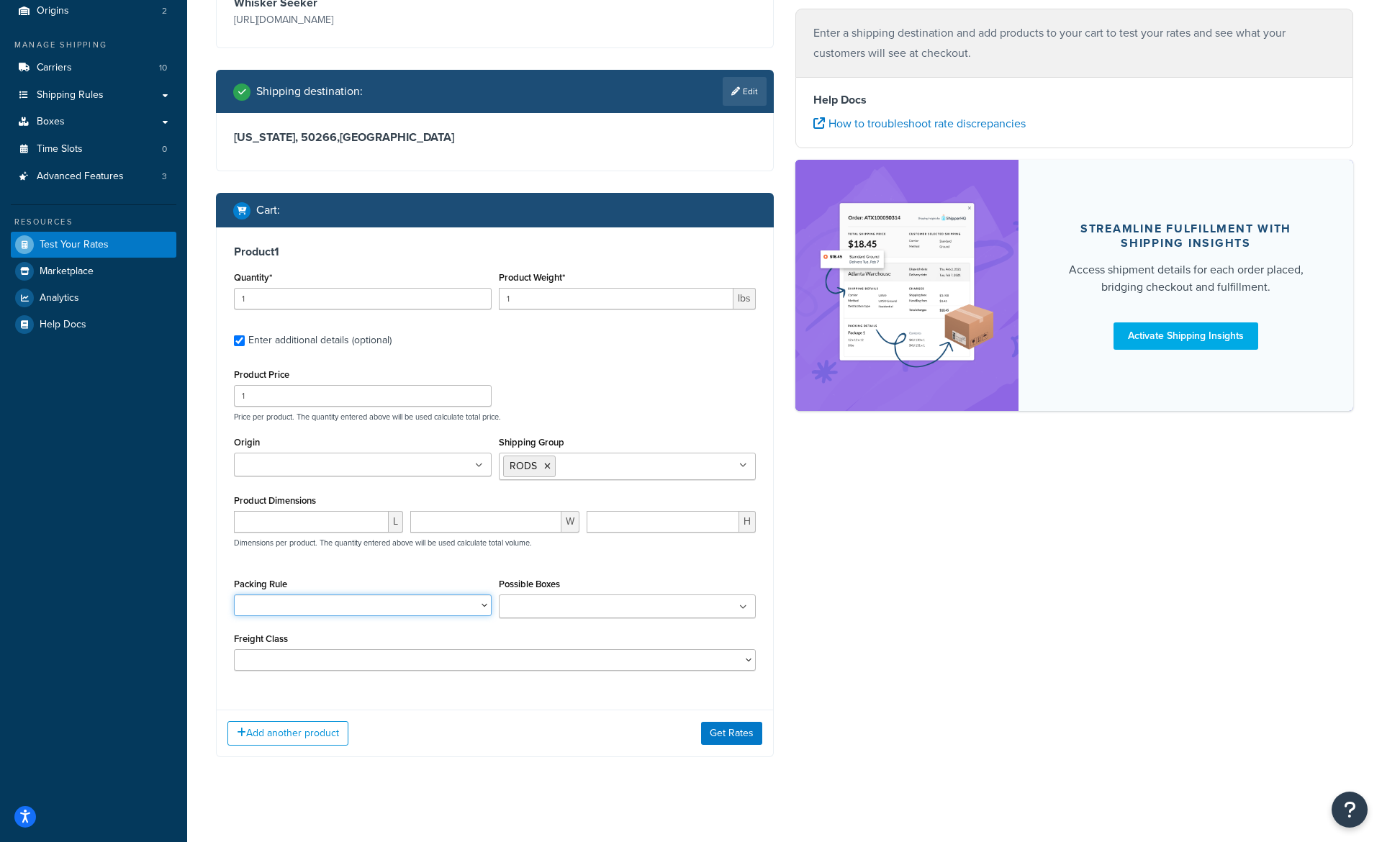
select select "78575"
click option "1 Piece Rod Tube" at bounding box center [0, 0] width 0 height 0
click at [710, 727] on button "Get Rates" at bounding box center [731, 733] width 61 height 23
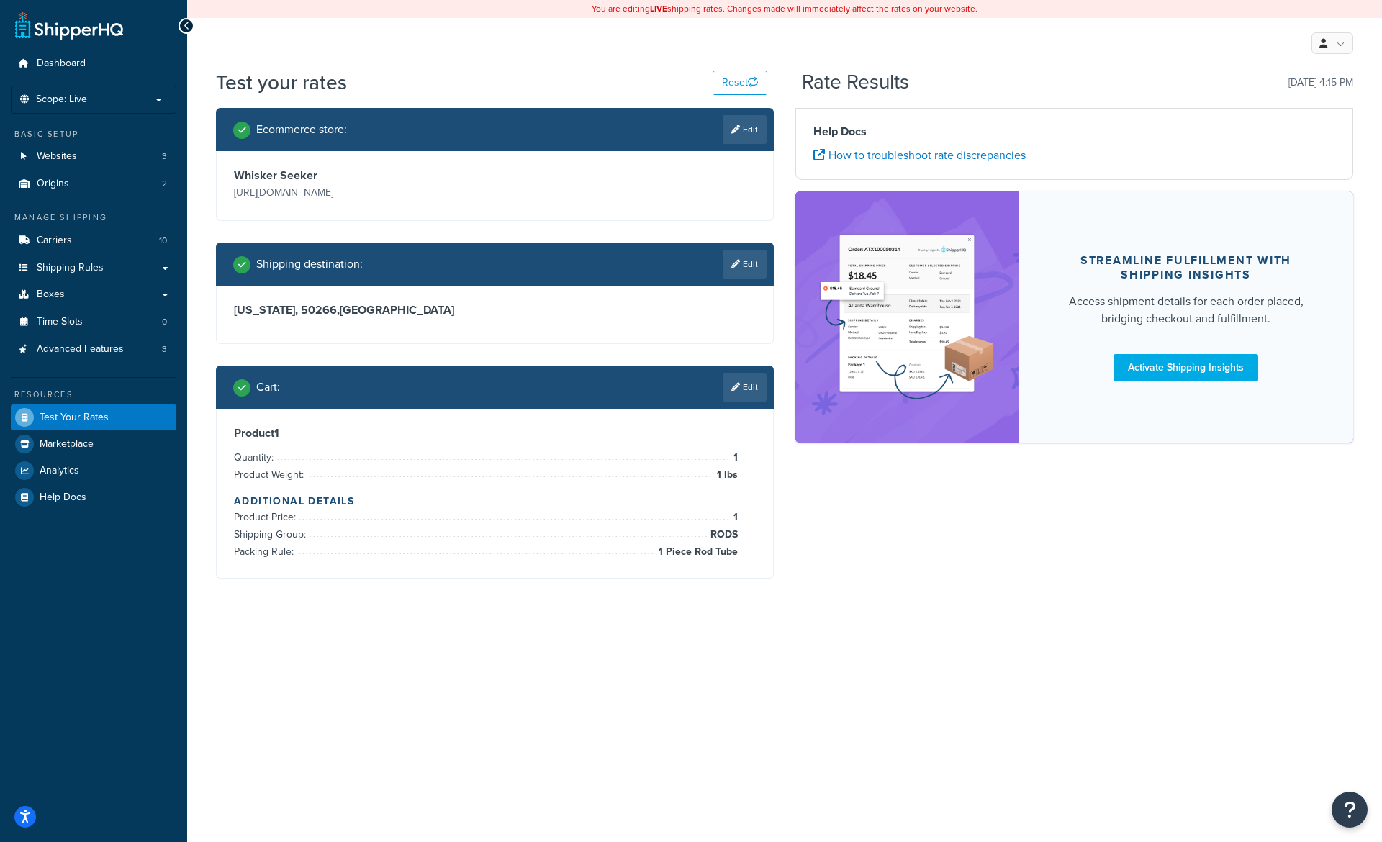
scroll to position [0, 0]
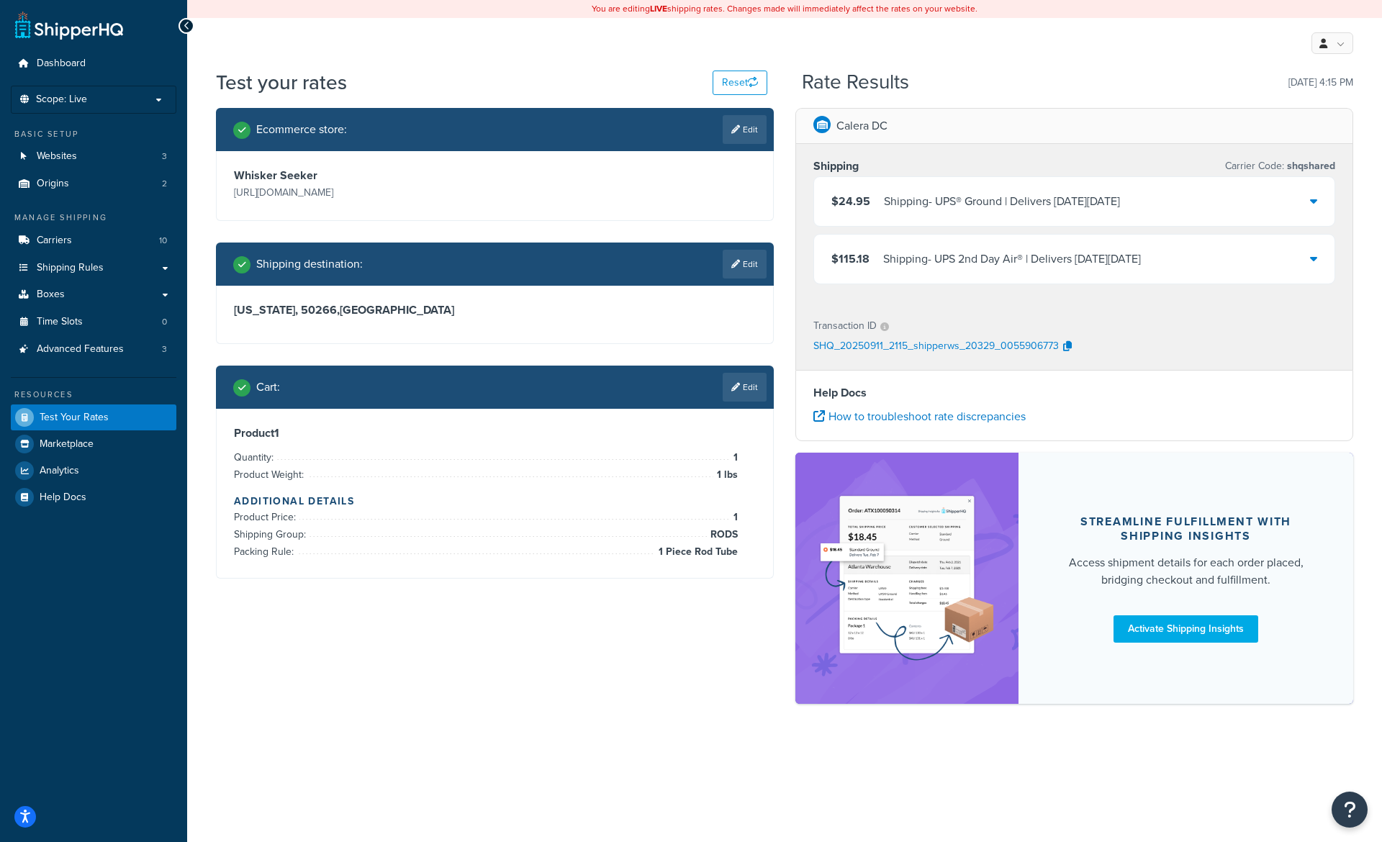
click at [929, 252] on div "Shipping - UPS 2nd Day Air® | Delivers on Tue, Sep 16" at bounding box center [1012, 259] width 258 height 20
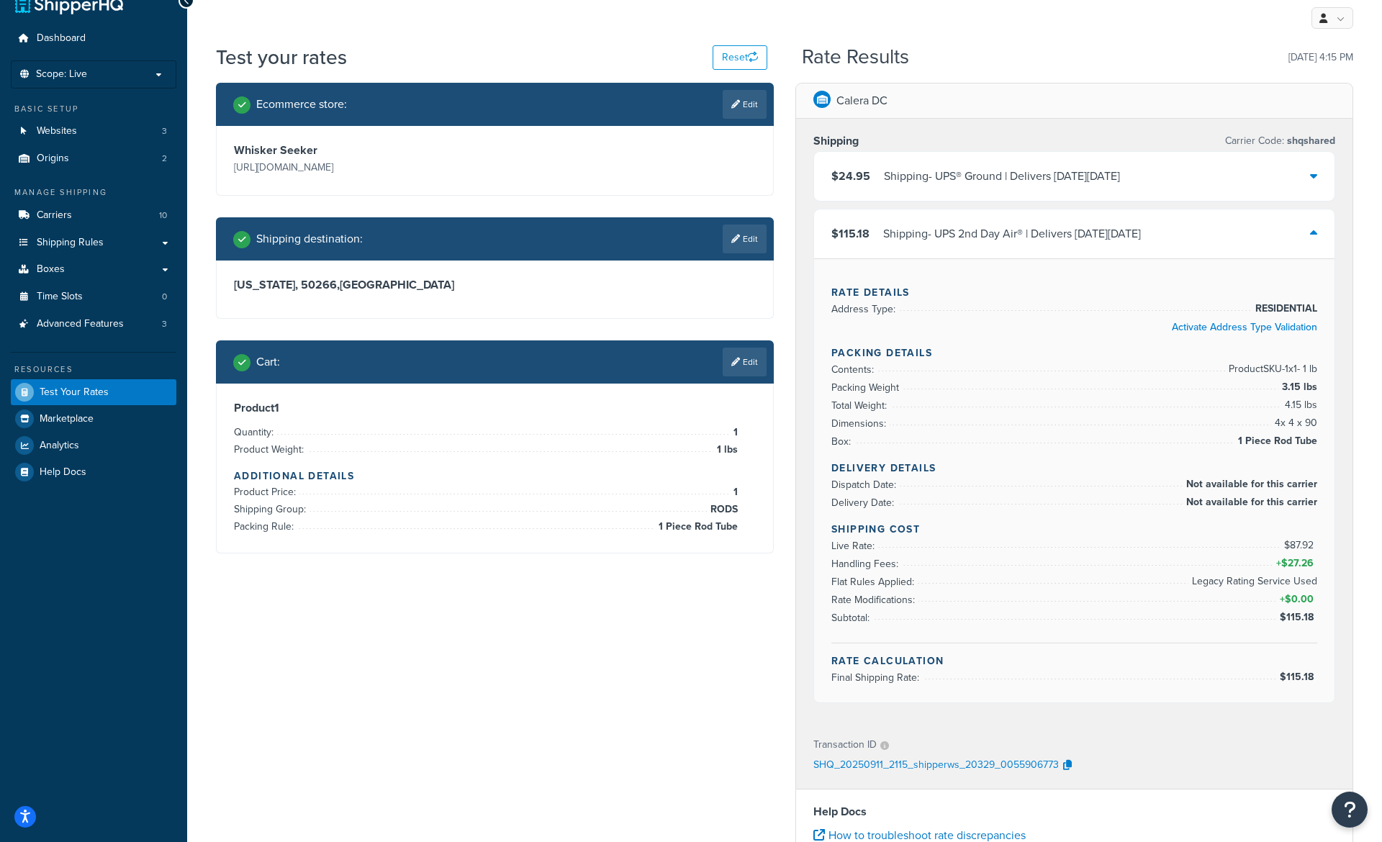
scroll to position [26, 0]
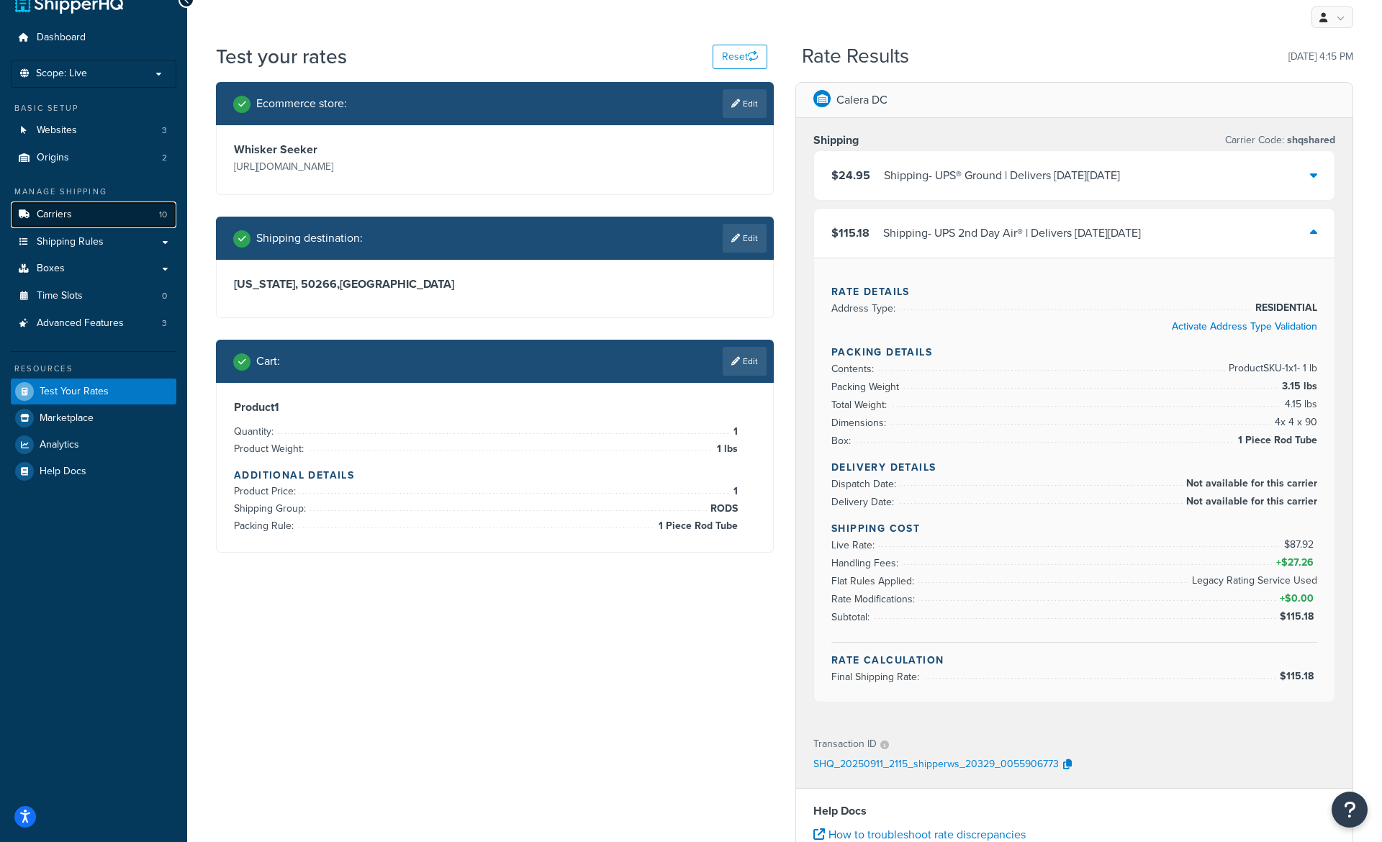
click at [76, 217] on link "Carriers 10" at bounding box center [94, 215] width 166 height 27
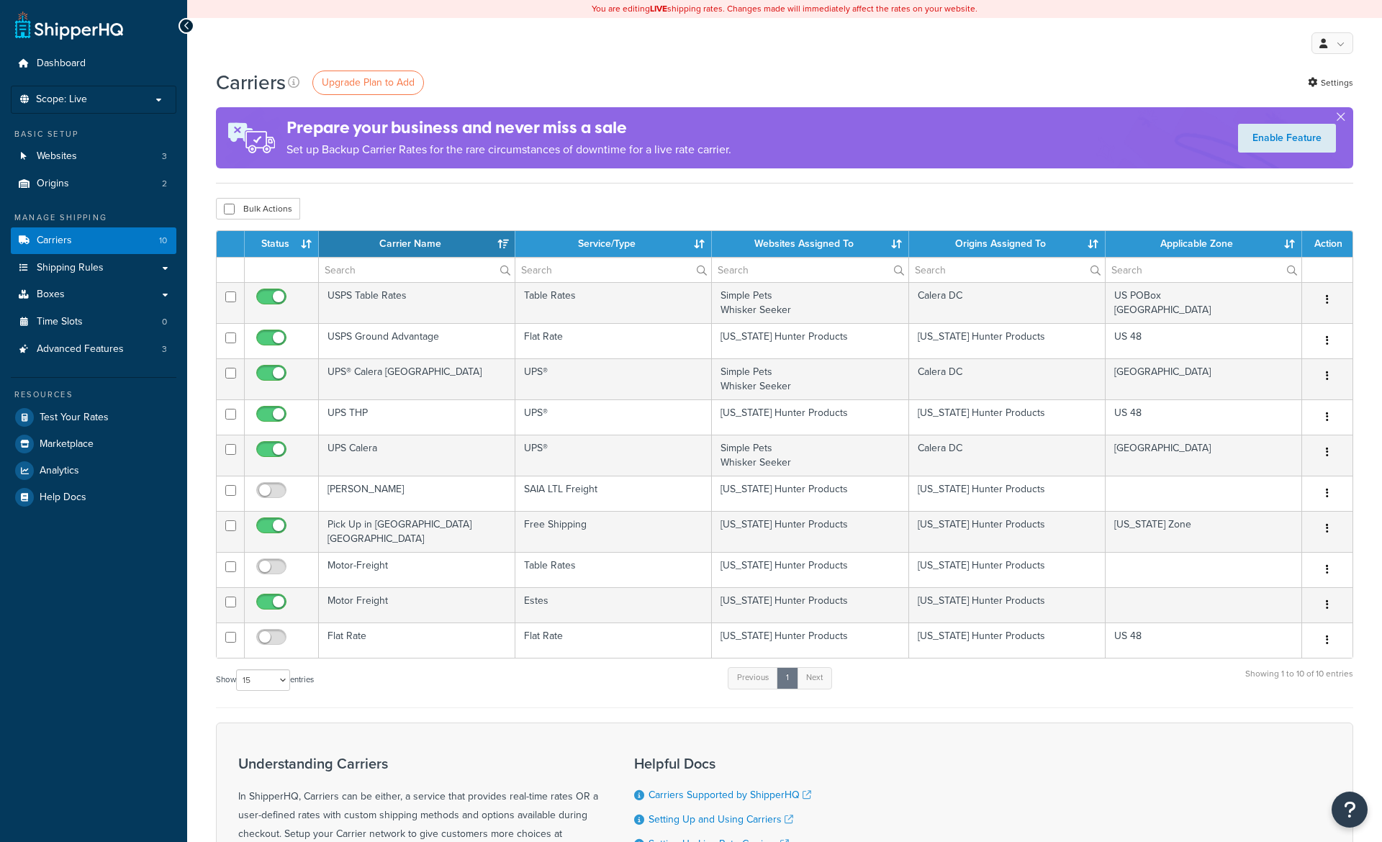
select select "15"
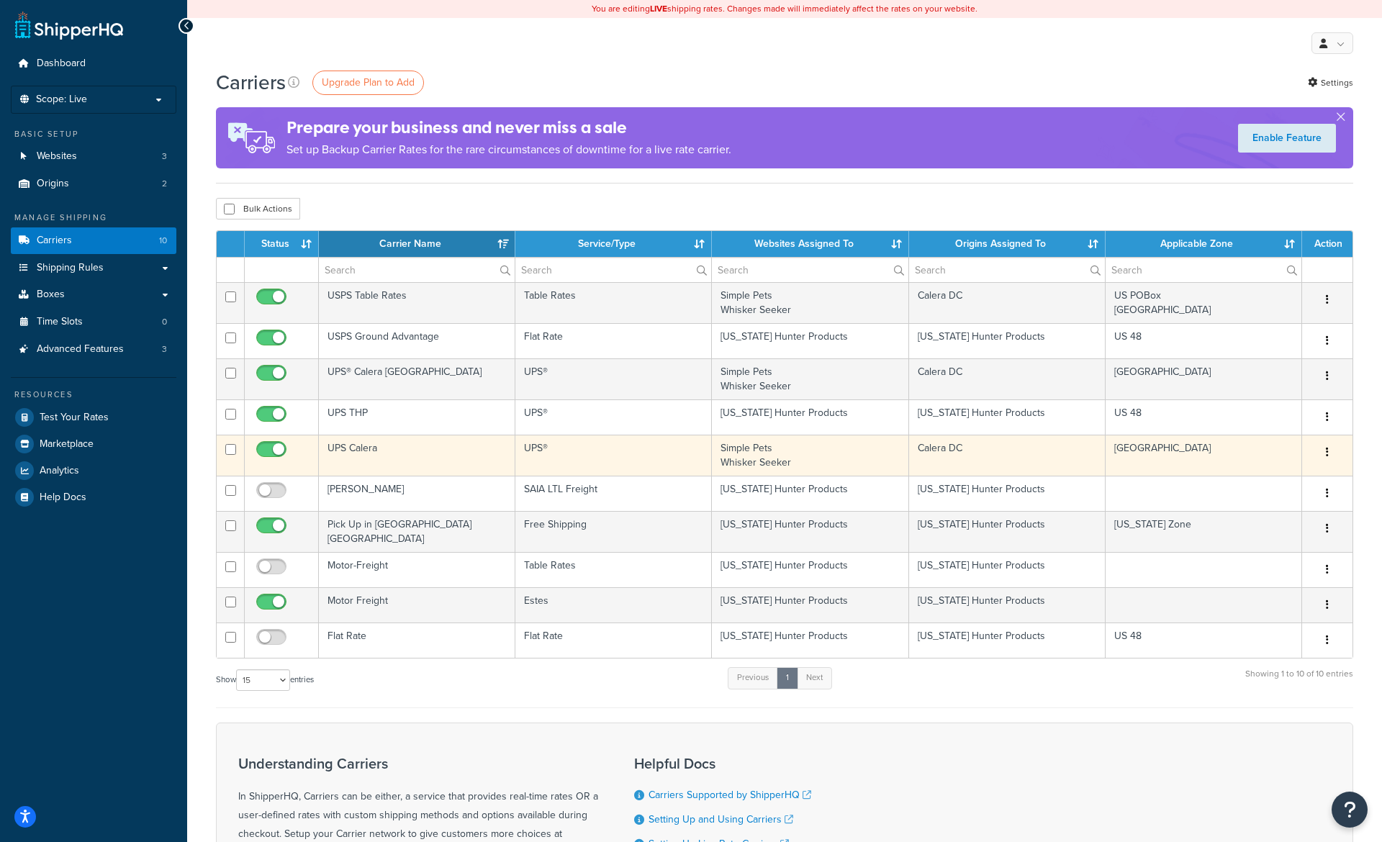
click at [1230, 465] on td "[GEOGRAPHIC_DATA]" at bounding box center [1204, 455] width 197 height 41
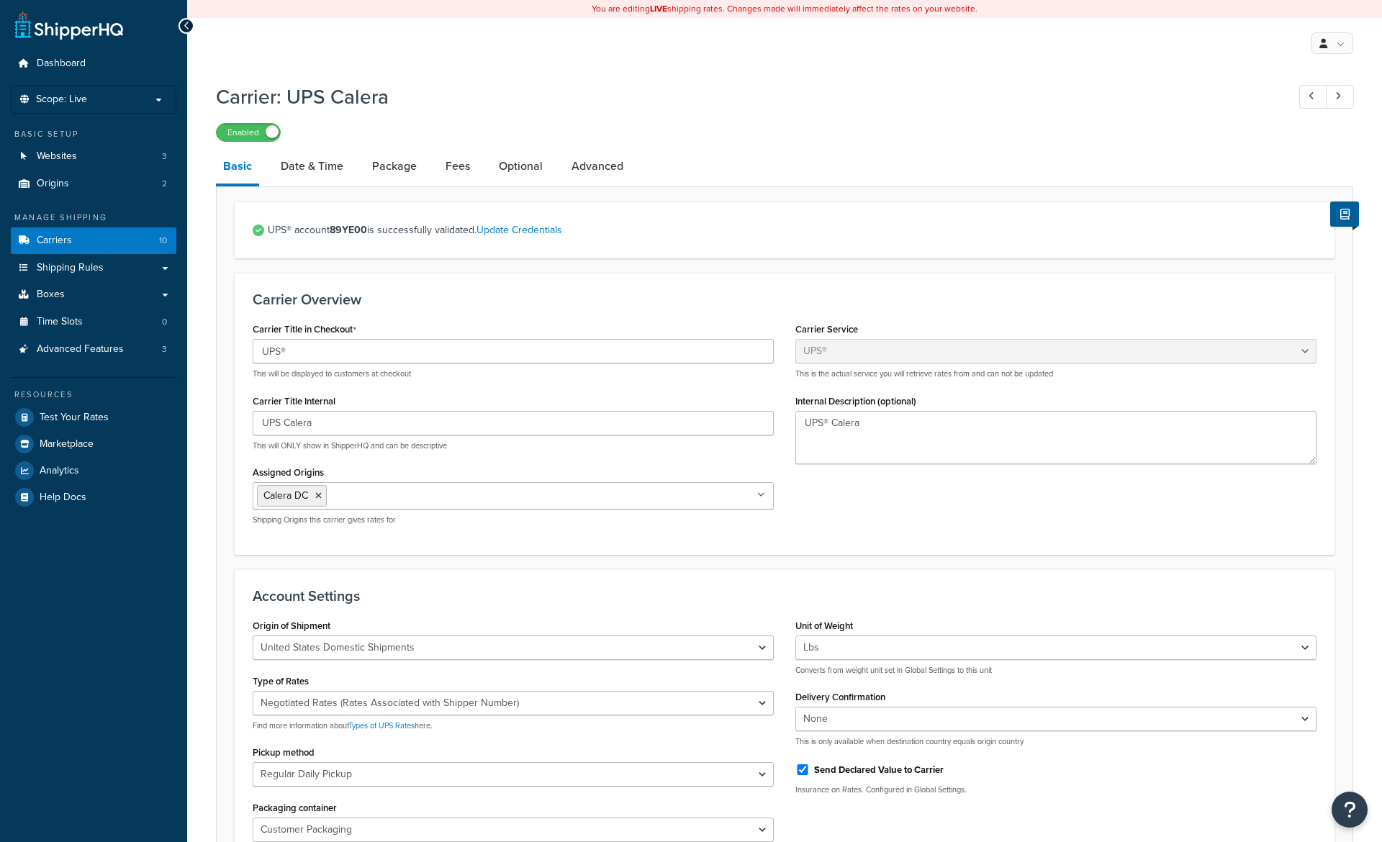
select select "ups"
click at [400, 176] on link "Package" at bounding box center [394, 166] width 59 height 35
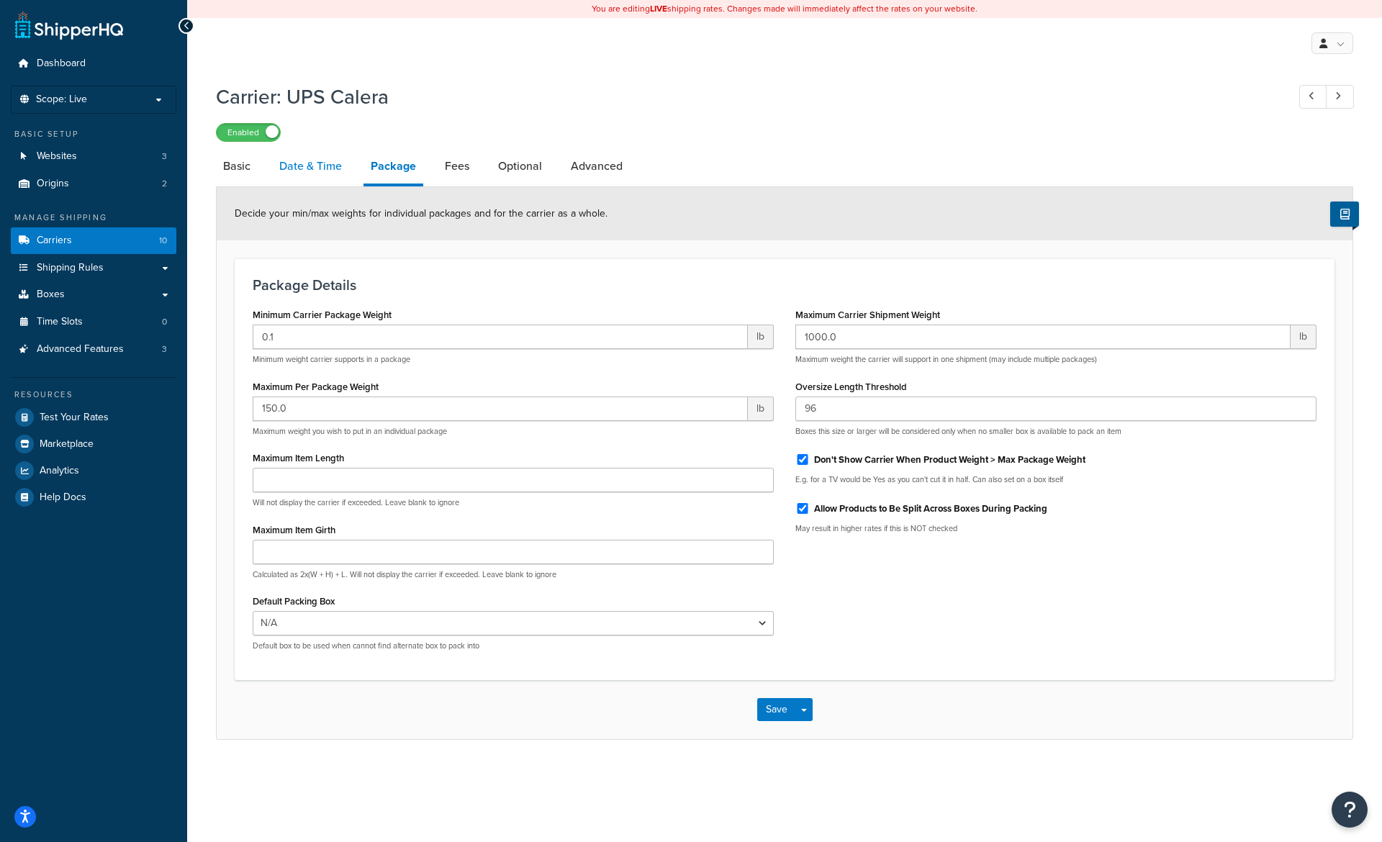
click at [329, 171] on link "Date & Time" at bounding box center [310, 166] width 77 height 35
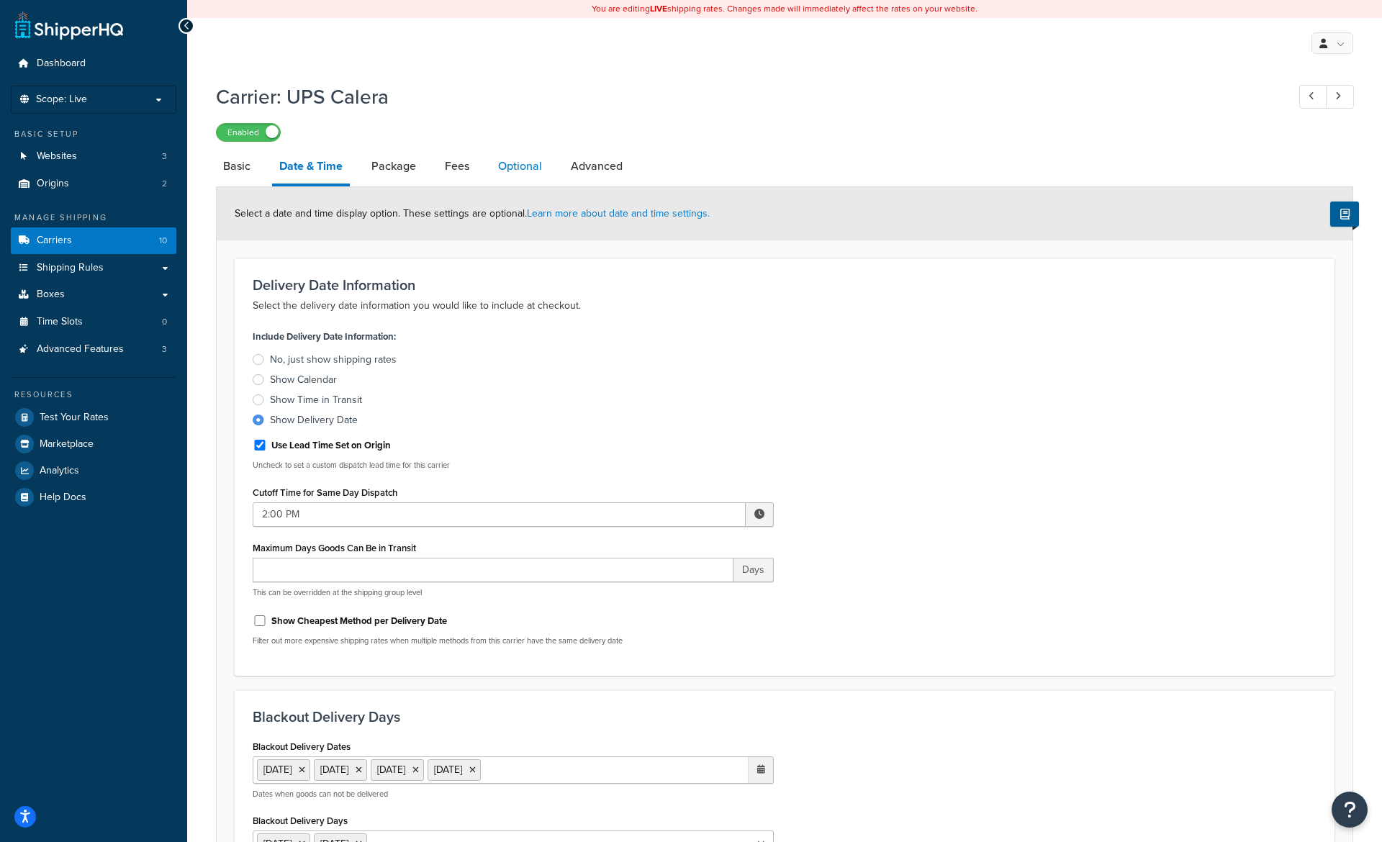
click at [516, 173] on link "Optional" at bounding box center [520, 166] width 58 height 35
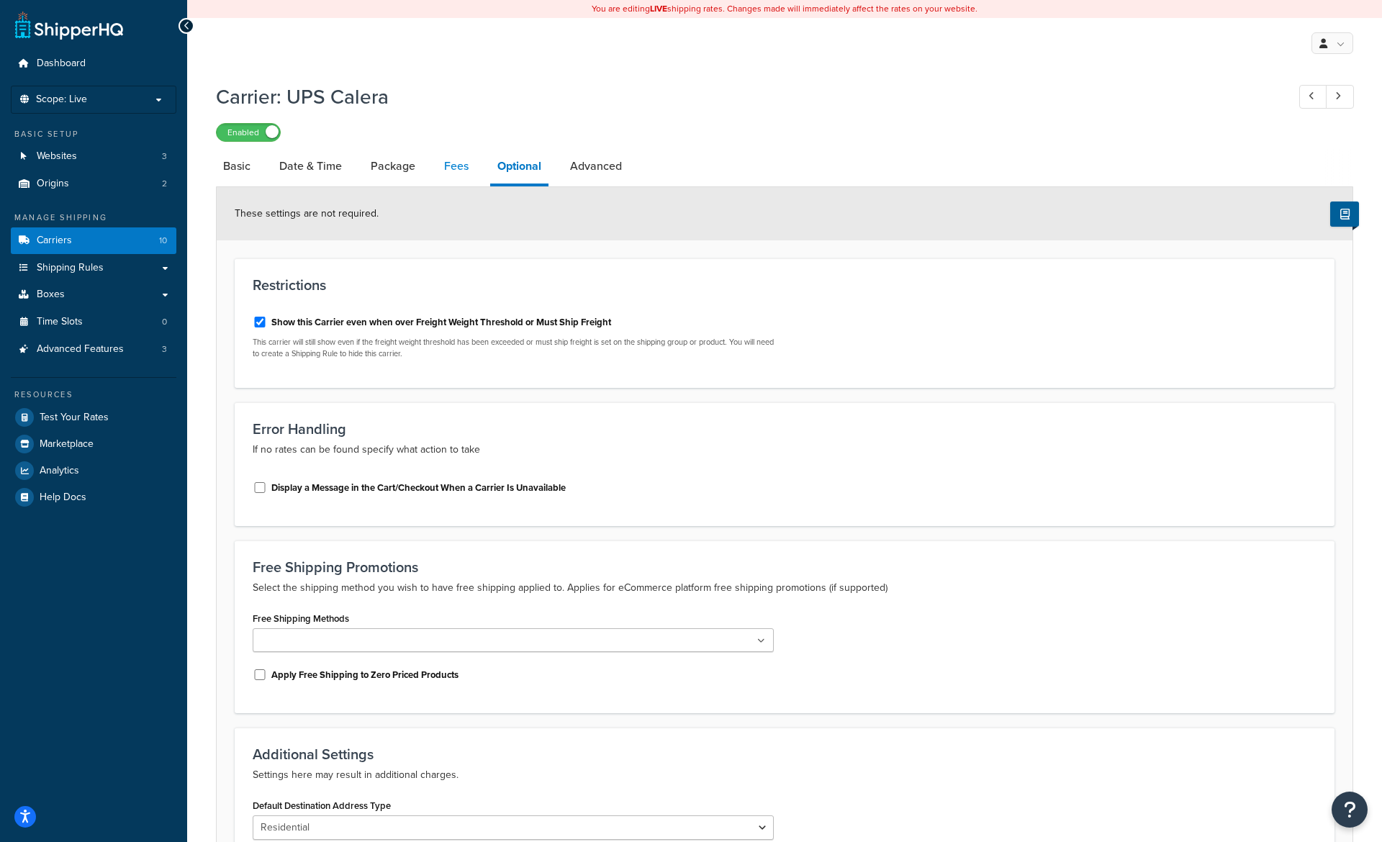
click at [458, 171] on link "Fees" at bounding box center [456, 166] width 39 height 35
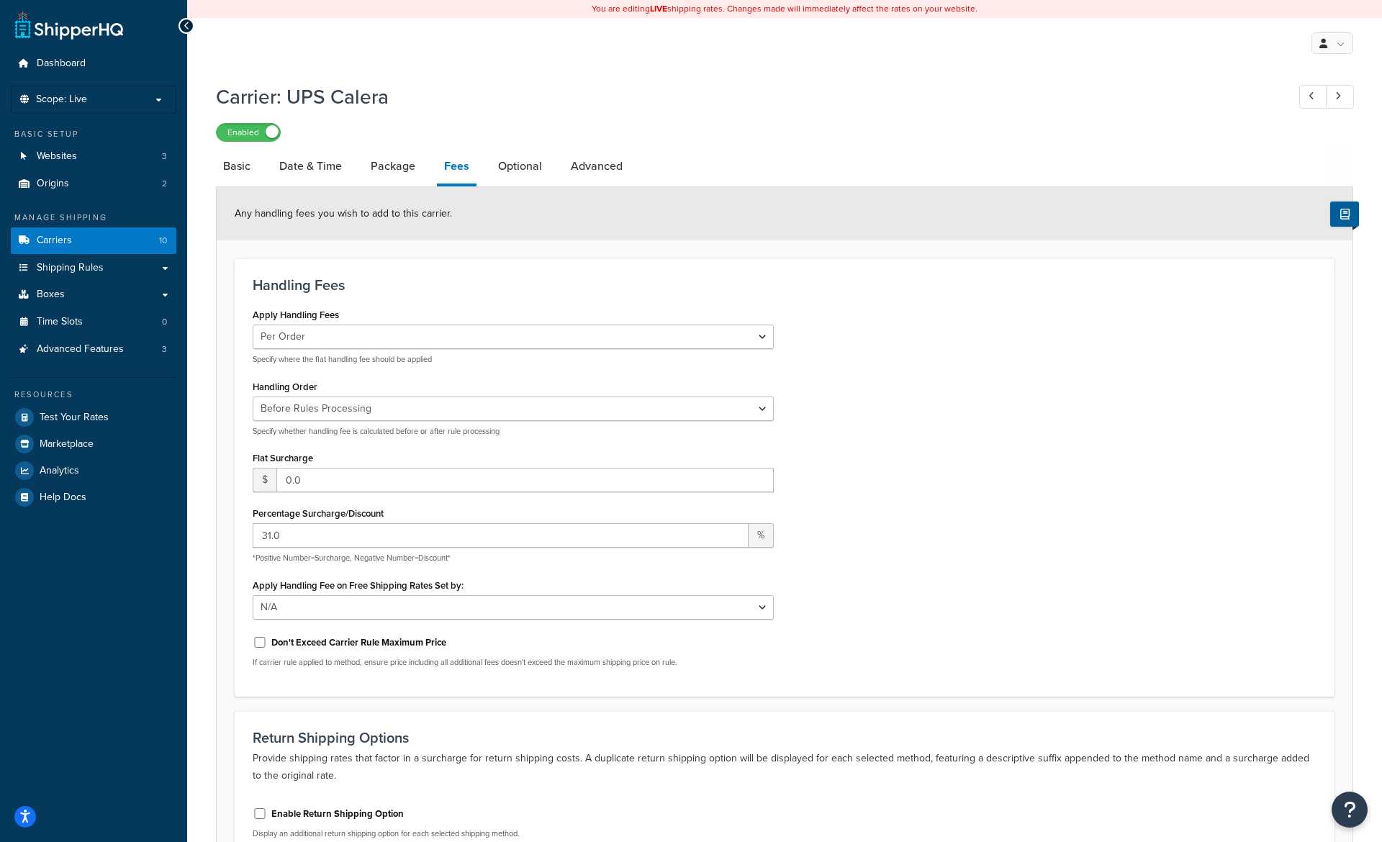
click at [71, 392] on div "Resources" at bounding box center [94, 395] width 166 height 12
click at [67, 408] on link "Test Your Rates" at bounding box center [94, 418] width 166 height 26
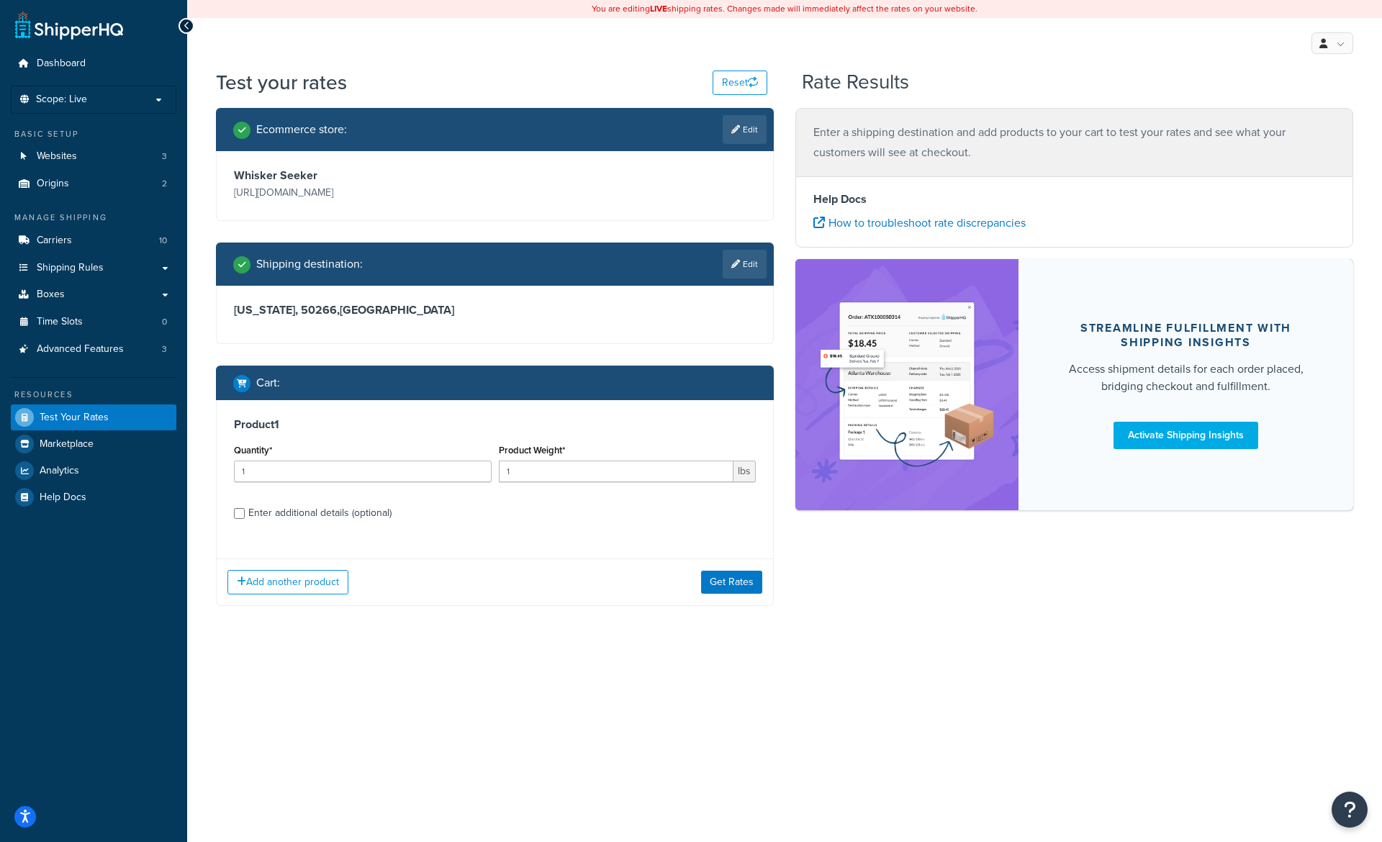
click at [323, 514] on div "Enter additional details (optional)" at bounding box center [319, 513] width 143 height 20
click at [245, 514] on input "Enter additional details (optional)" at bounding box center [239, 513] width 11 height 11
checkbox input "true"
select select "78575"
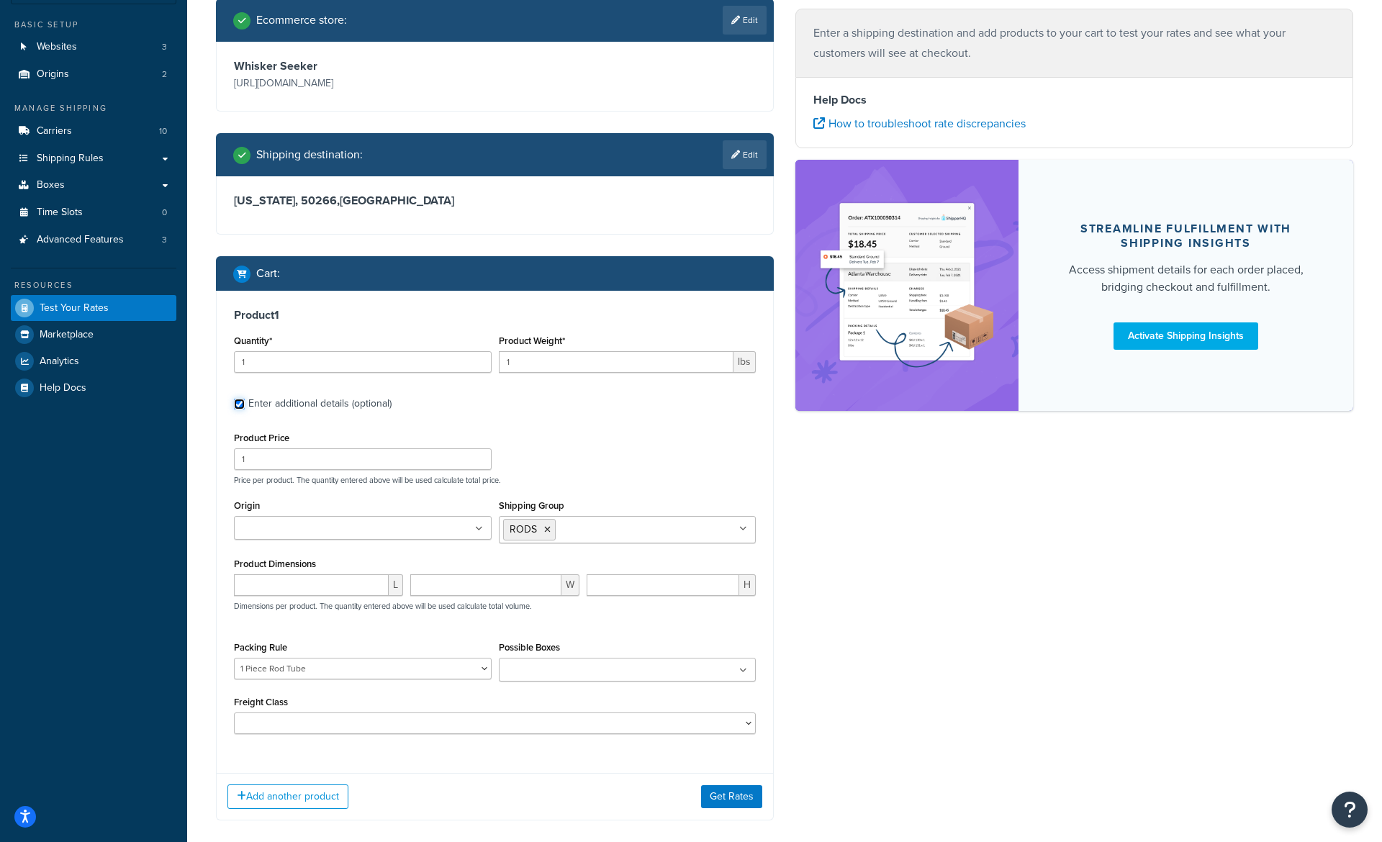
scroll to position [131, 0]
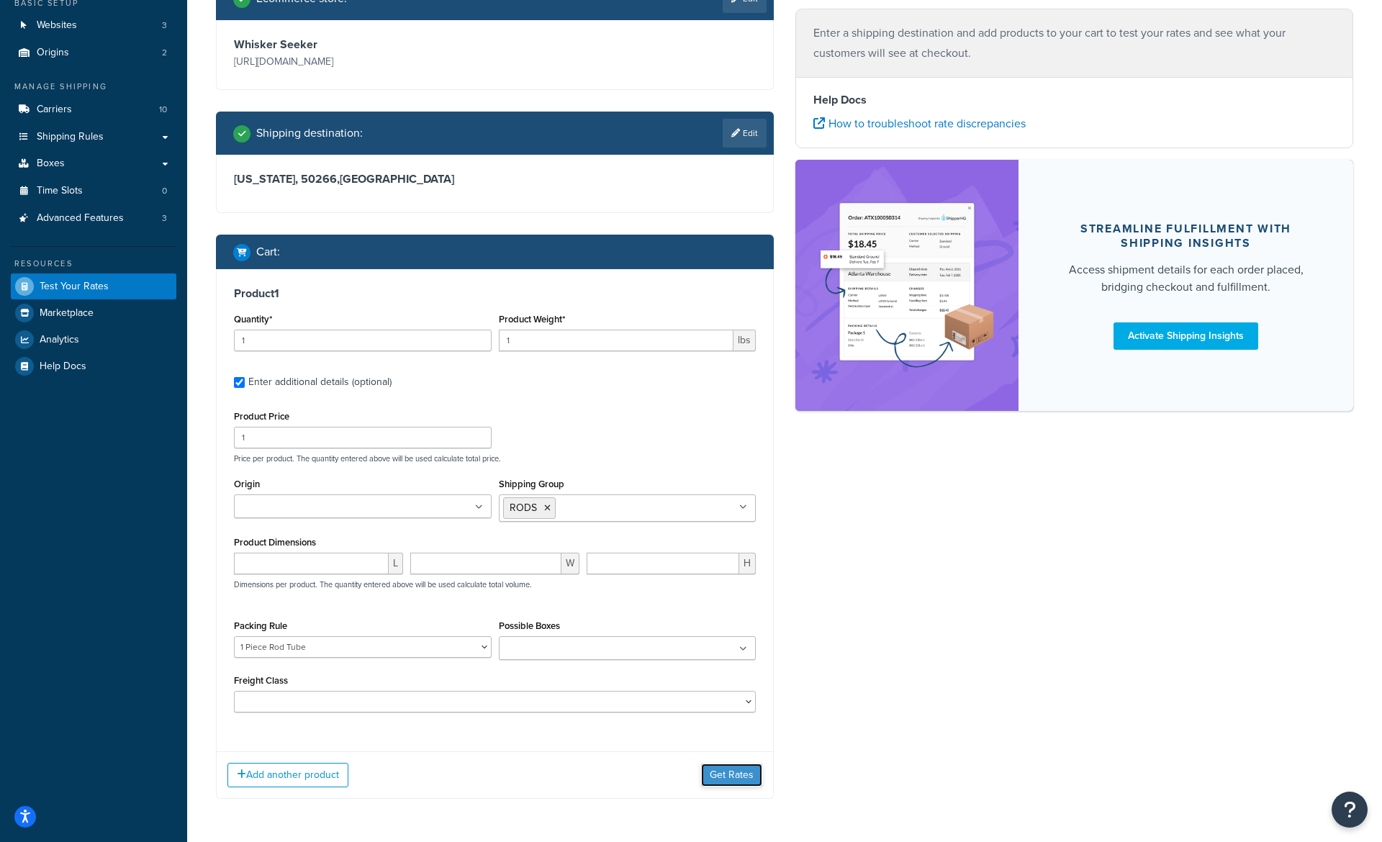
click at [747, 781] on button "Get Rates" at bounding box center [731, 775] width 61 height 23
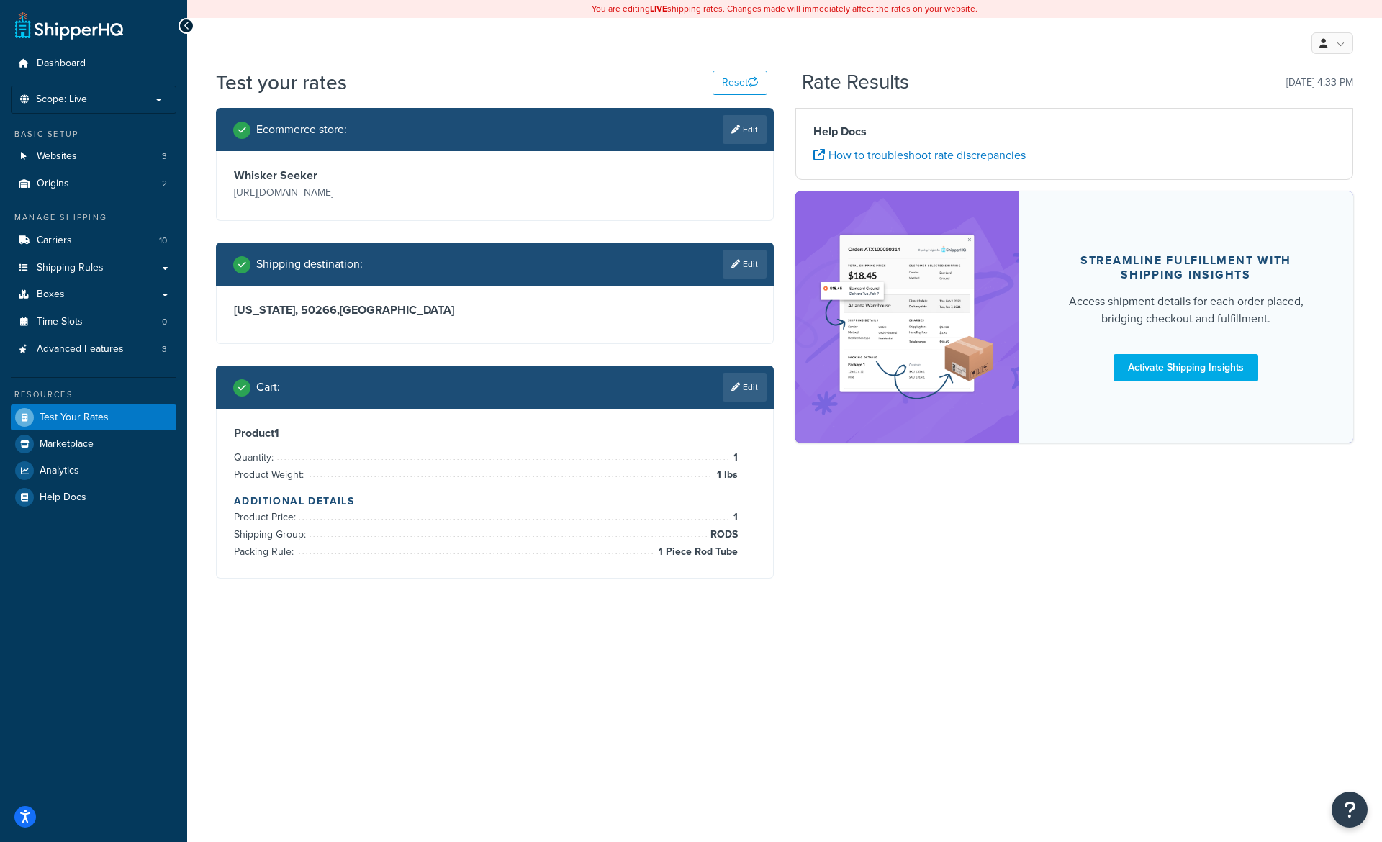
scroll to position [0, 0]
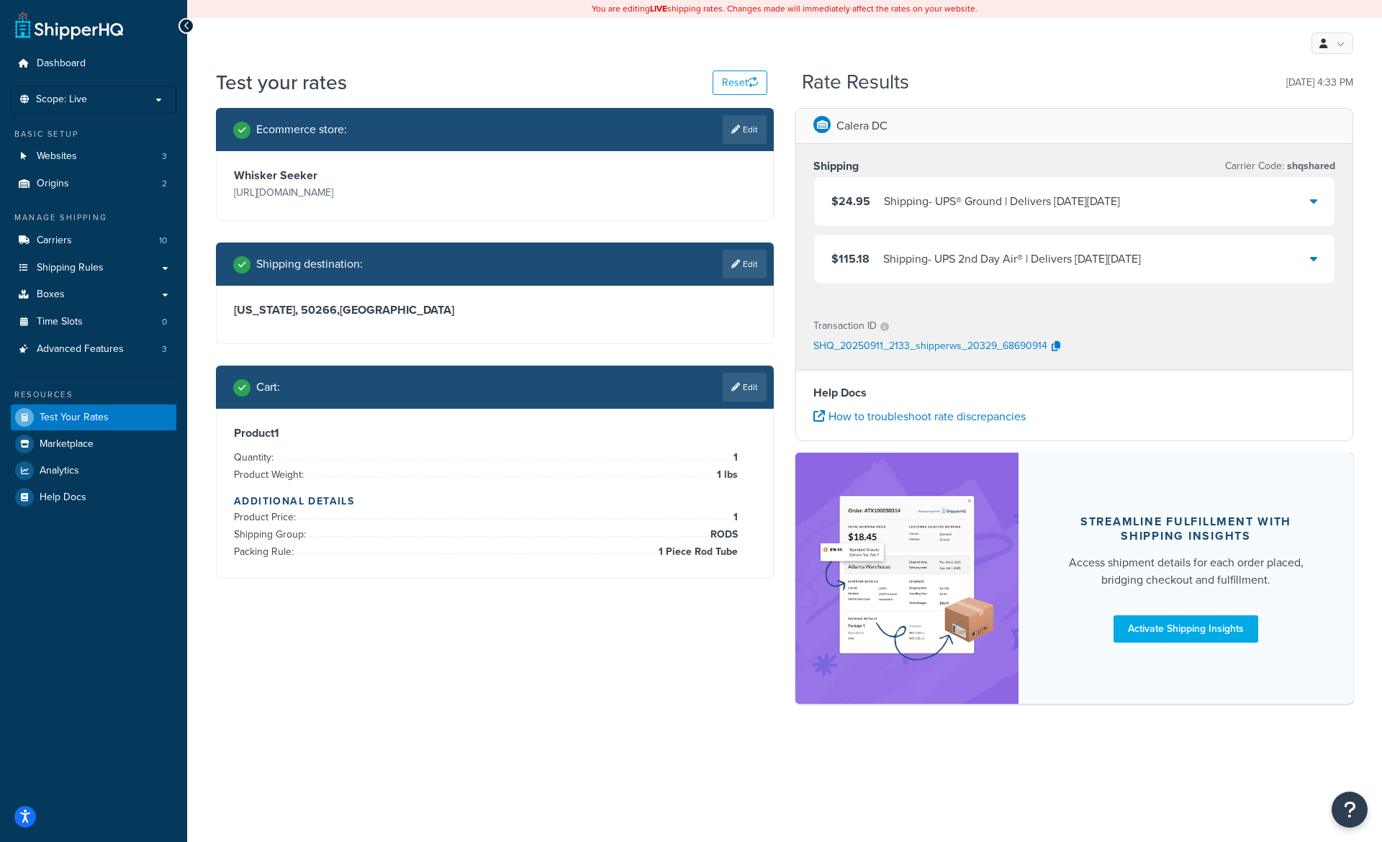
click at [970, 252] on div "Shipping - UPS 2nd Day Air® | Delivers on Tue, Sep 16" at bounding box center [1012, 259] width 258 height 20
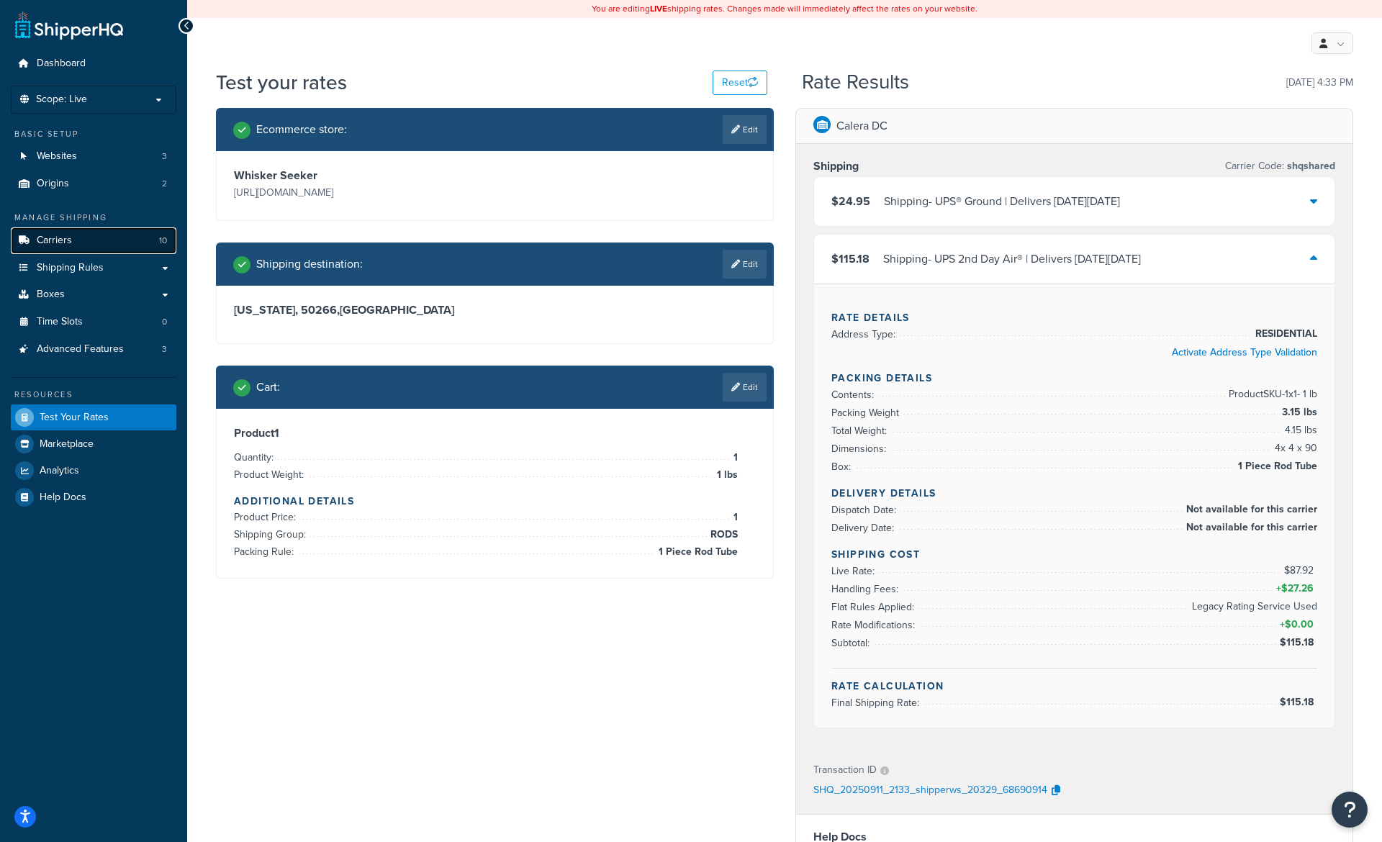
click at [66, 251] on link "Carriers 10" at bounding box center [94, 240] width 166 height 27
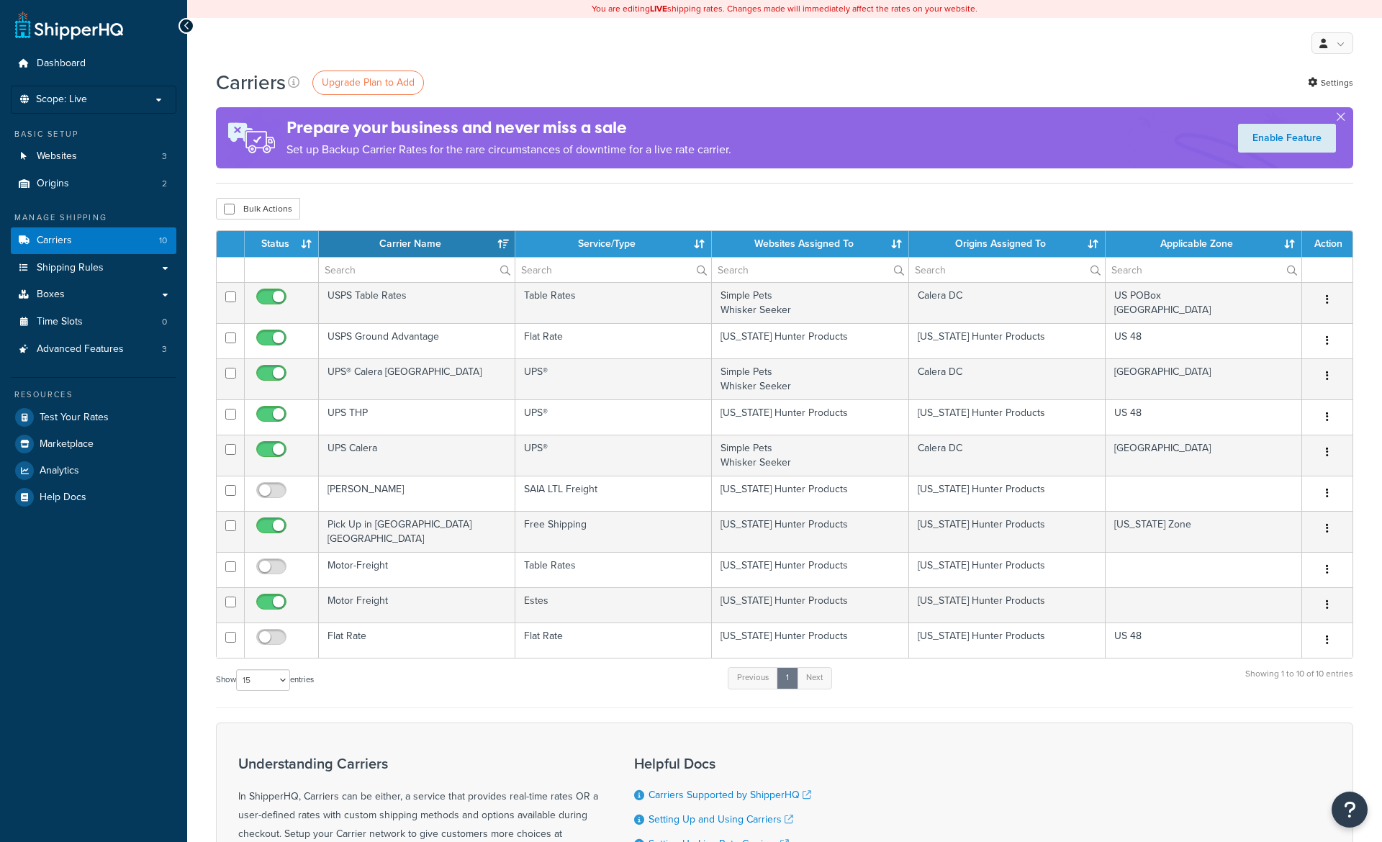
select select "15"
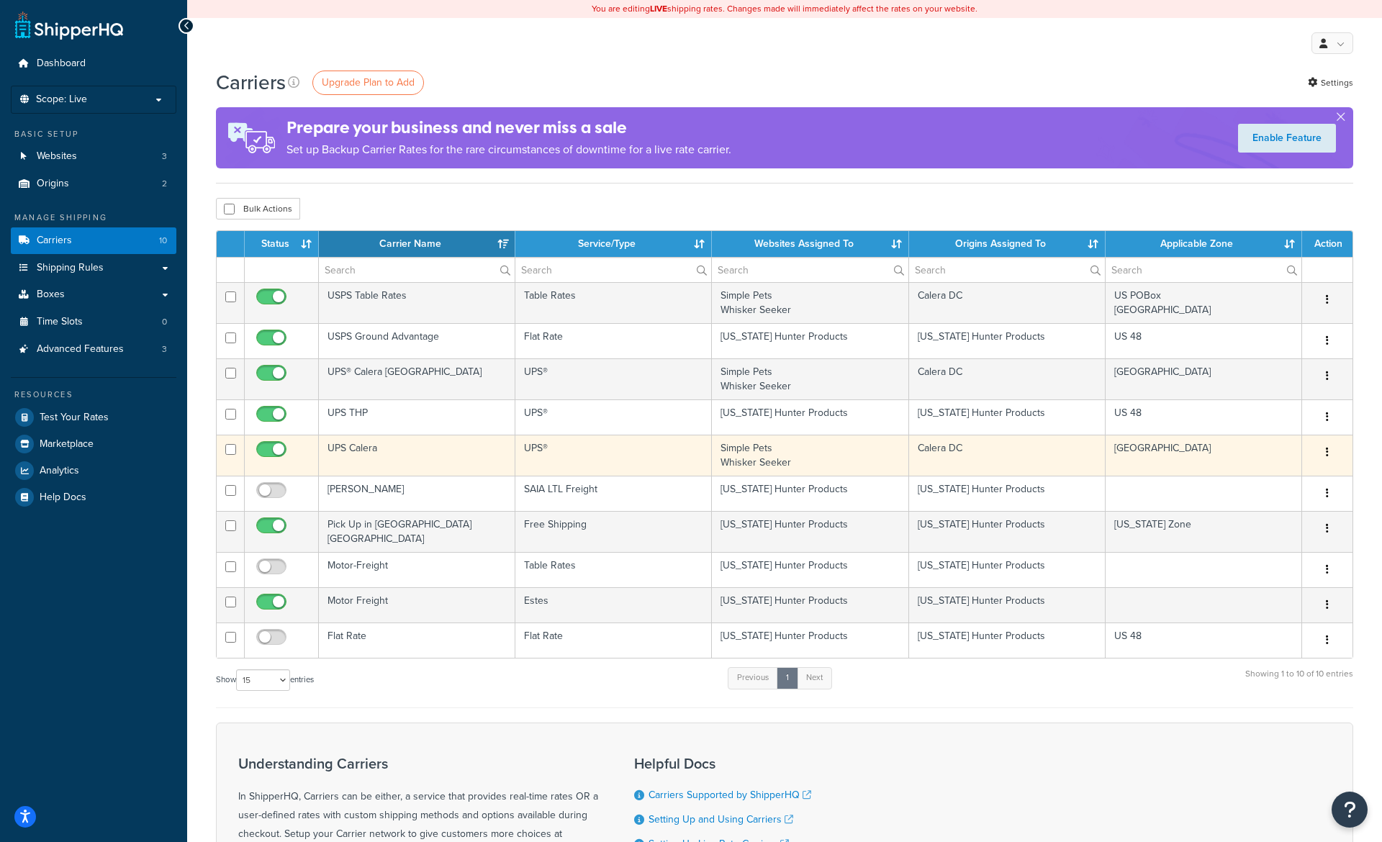
click at [438, 456] on td "UPS Calera" at bounding box center [417, 455] width 197 height 41
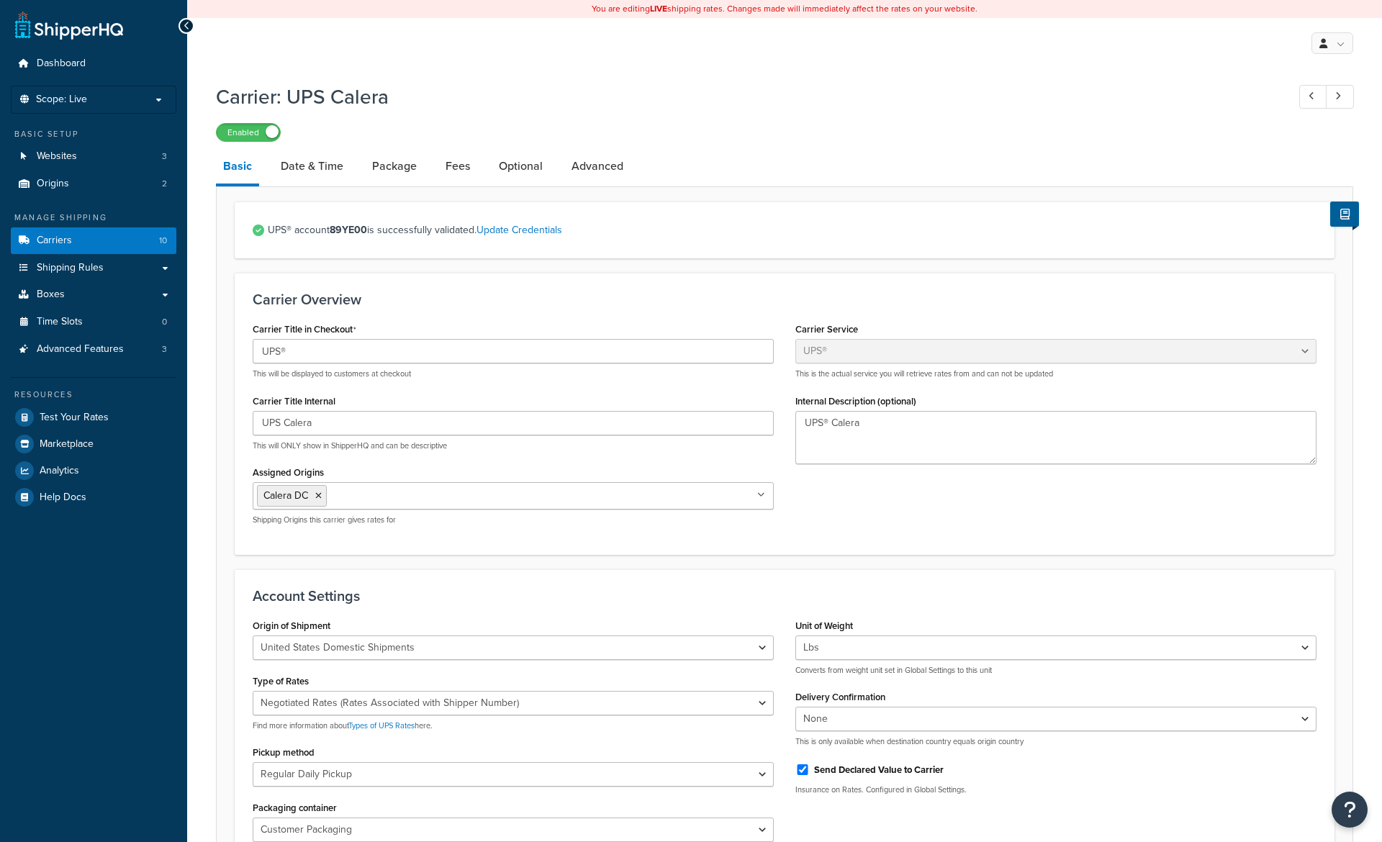
select select "ups"
click at [598, 171] on link "Advanced" at bounding box center [597, 166] width 66 height 35
select select "false"
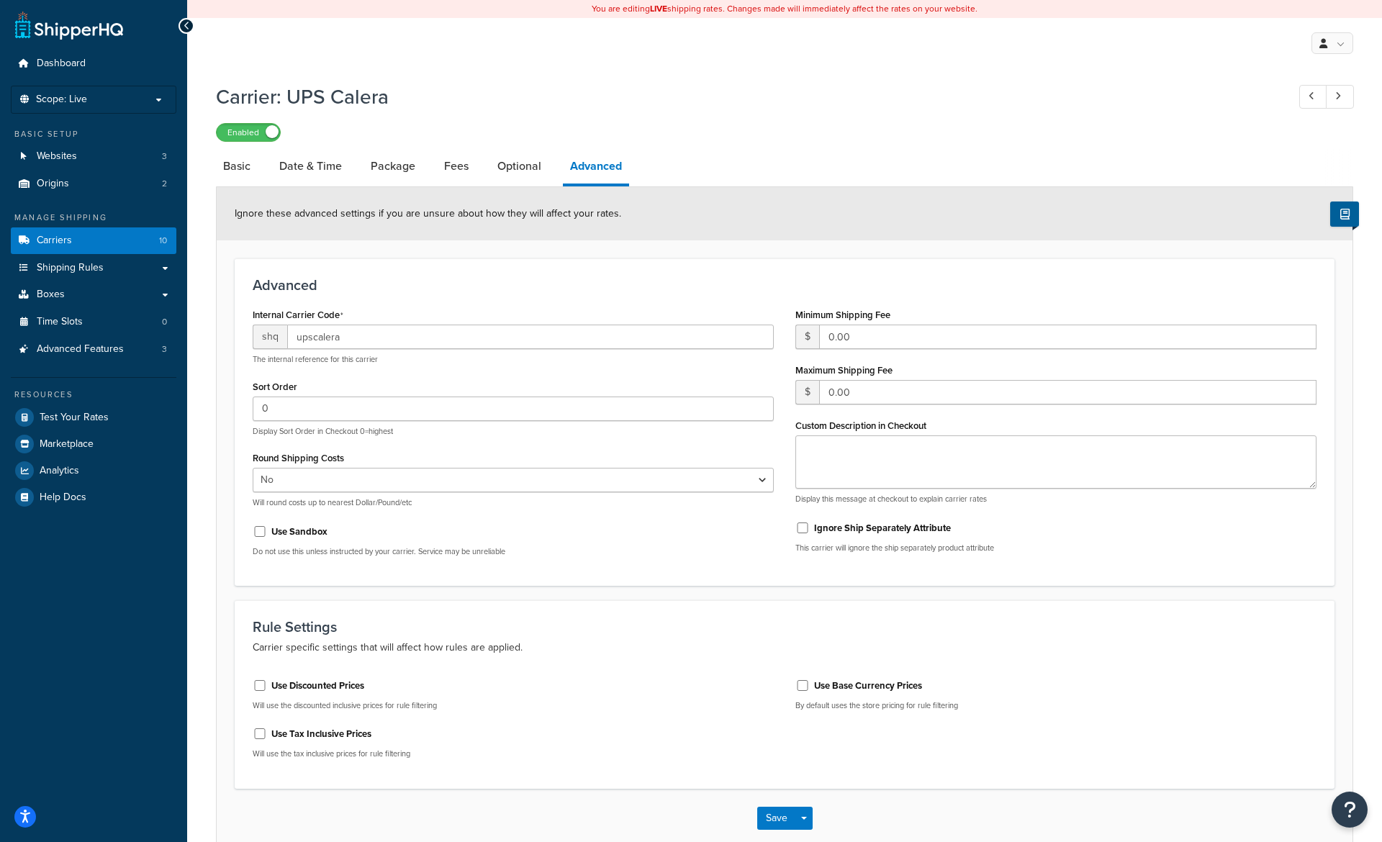
click at [549, 174] on li "Optional" at bounding box center [526, 166] width 73 height 35
click at [518, 173] on link "Optional" at bounding box center [519, 166] width 58 height 35
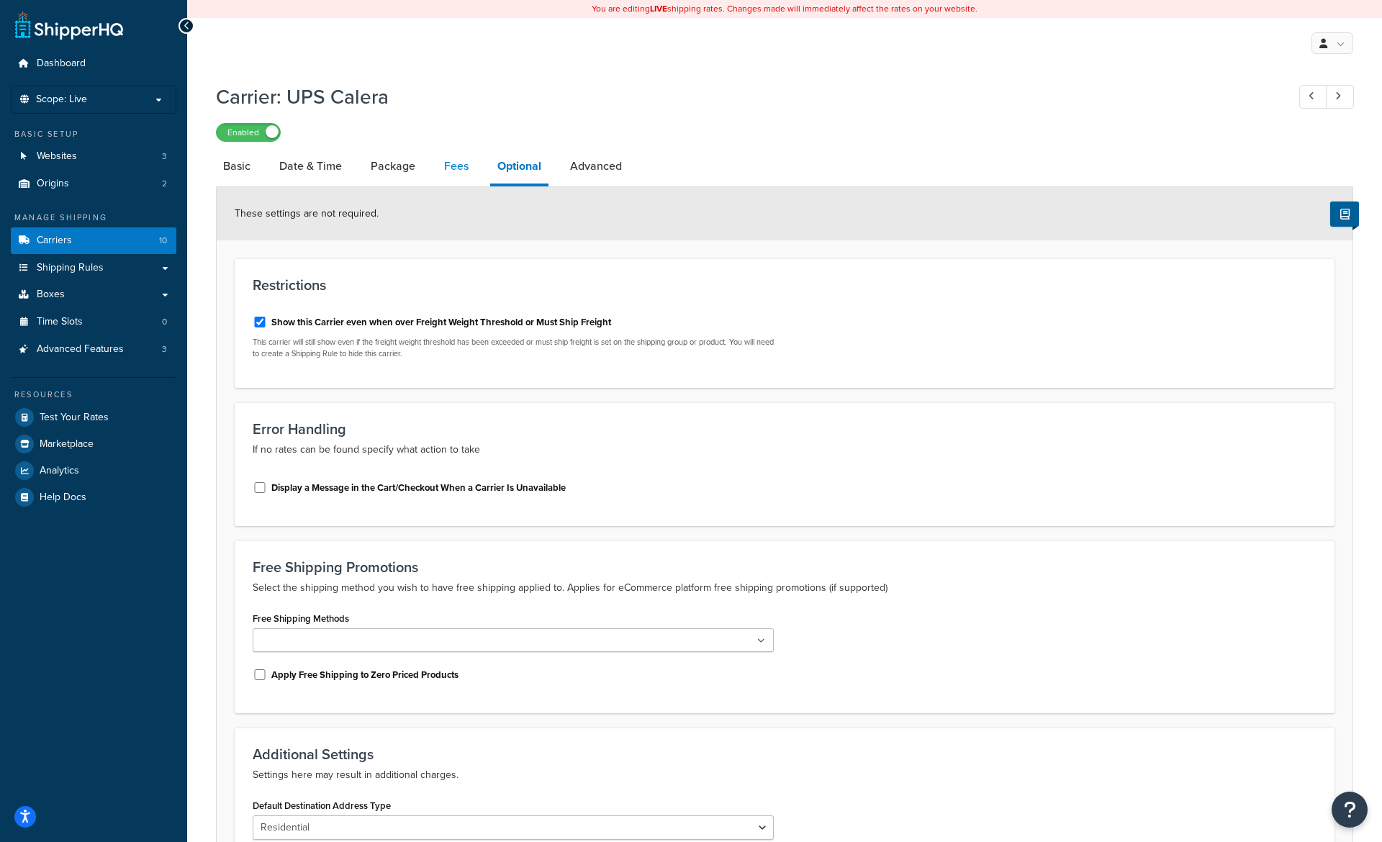
click at [462, 173] on link "Fees" at bounding box center [456, 166] width 39 height 35
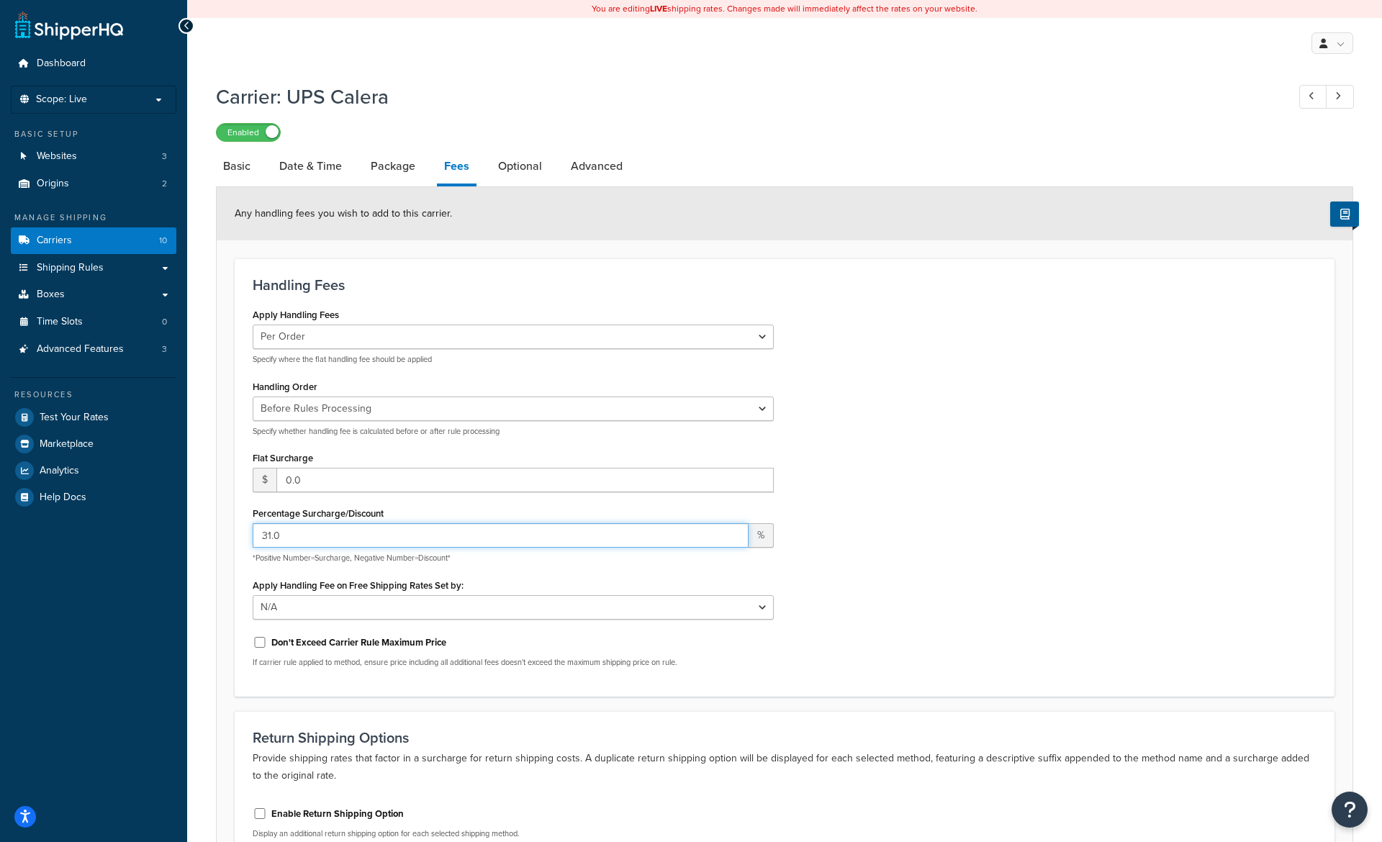
drag, startPoint x: 326, startPoint y: 537, endPoint x: 166, endPoint y: 536, distance: 160.5
click at [253, 536] on input "31.0" at bounding box center [501, 535] width 496 height 24
click at [1152, 454] on div "Apply Handling Fees Per Order Per Item Per Package Specify where the flat handl…" at bounding box center [785, 492] width 1086 height 374
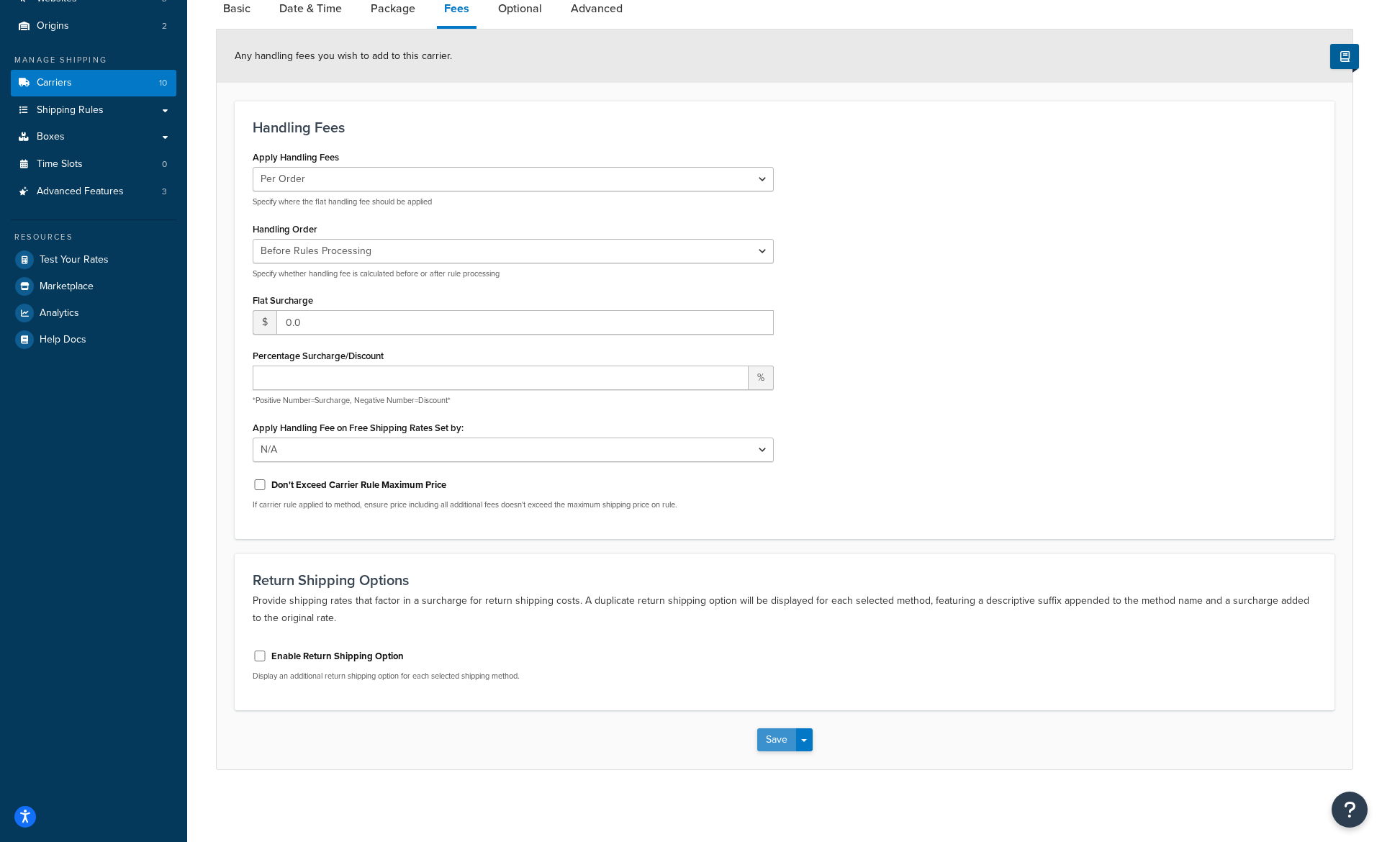
click at [768, 745] on button "Save" at bounding box center [776, 740] width 39 height 23
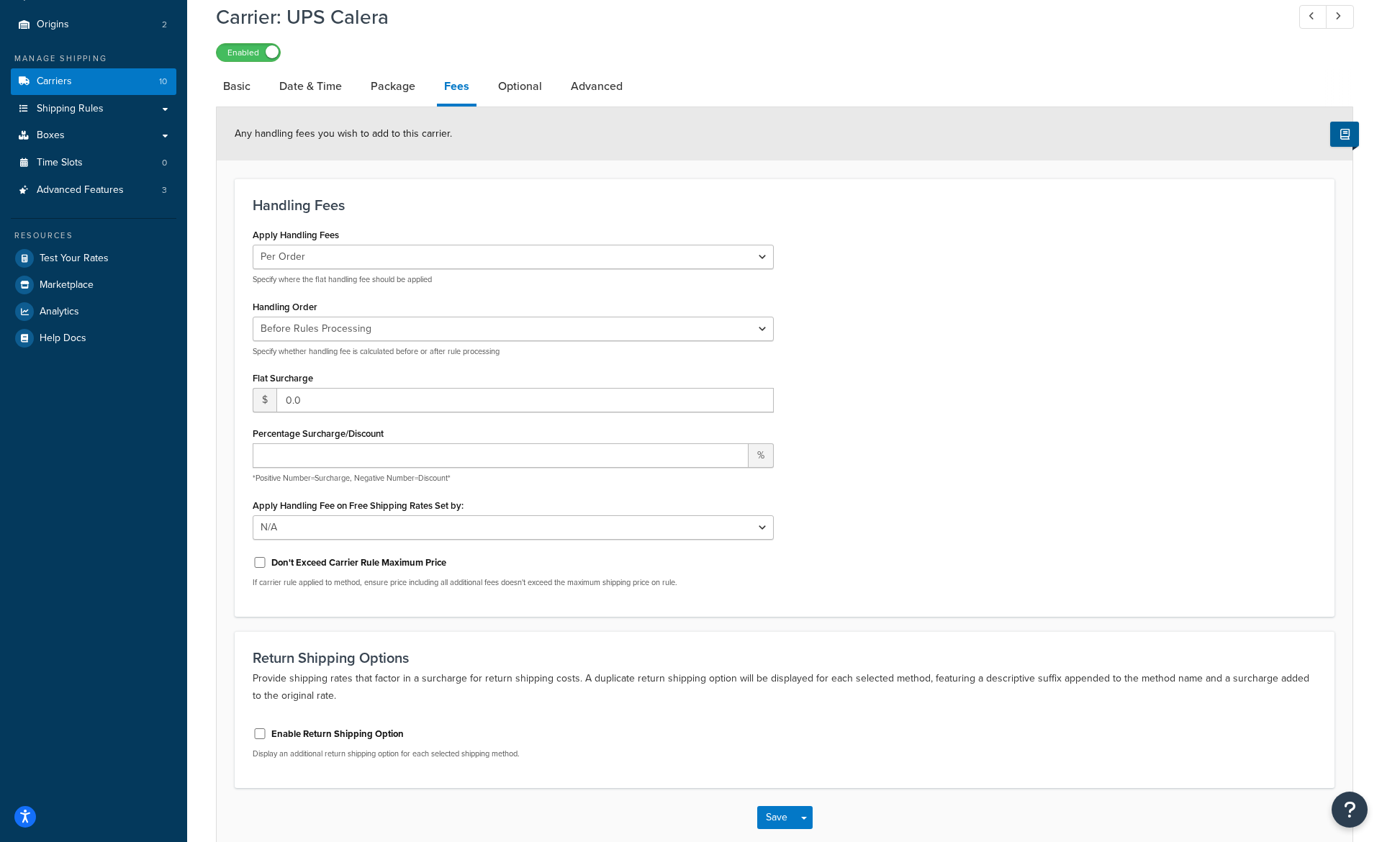
scroll to position [0, 0]
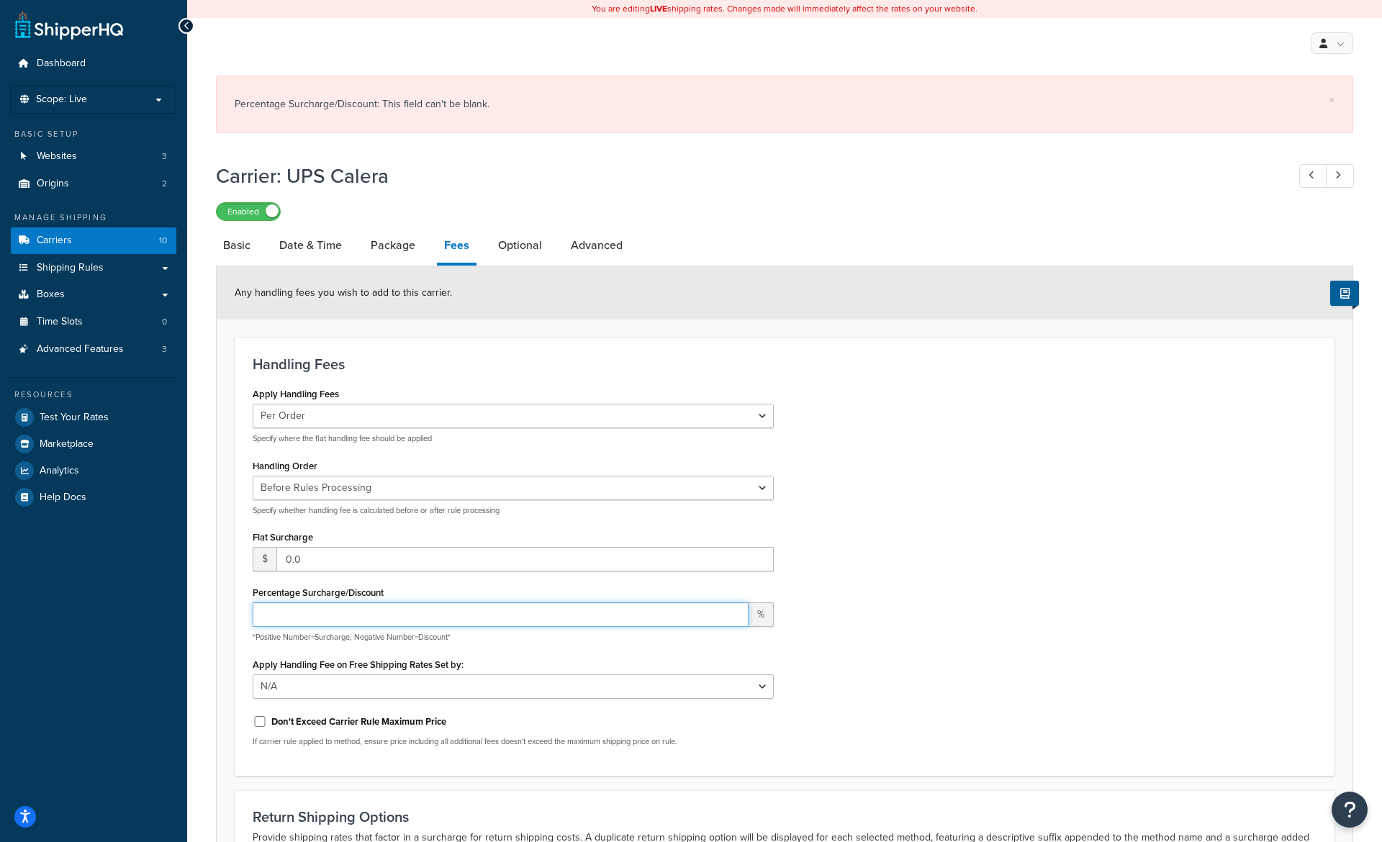
click at [294, 614] on input "Percentage Surcharge/Discount" at bounding box center [501, 615] width 496 height 24
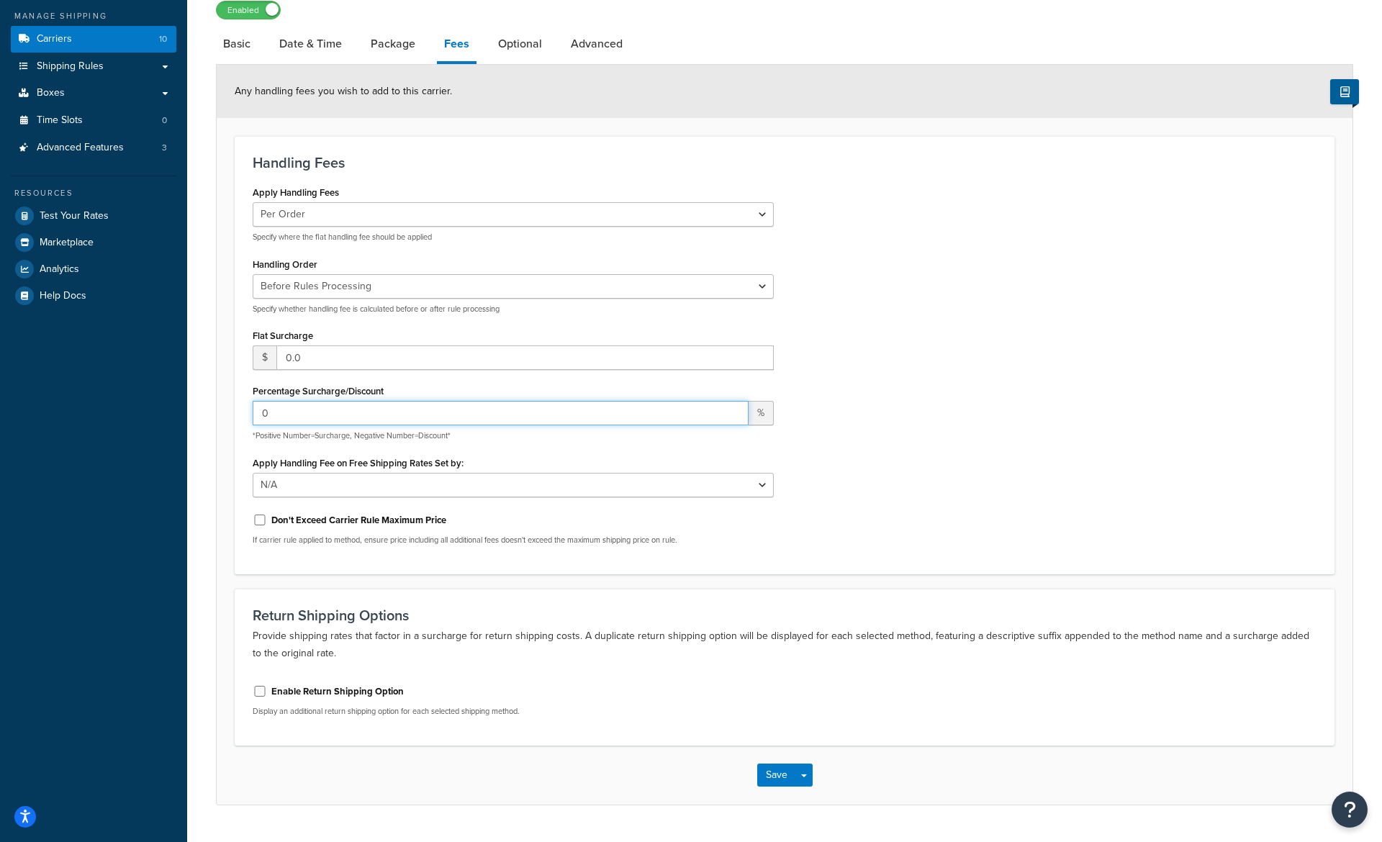
scroll to position [238, 0]
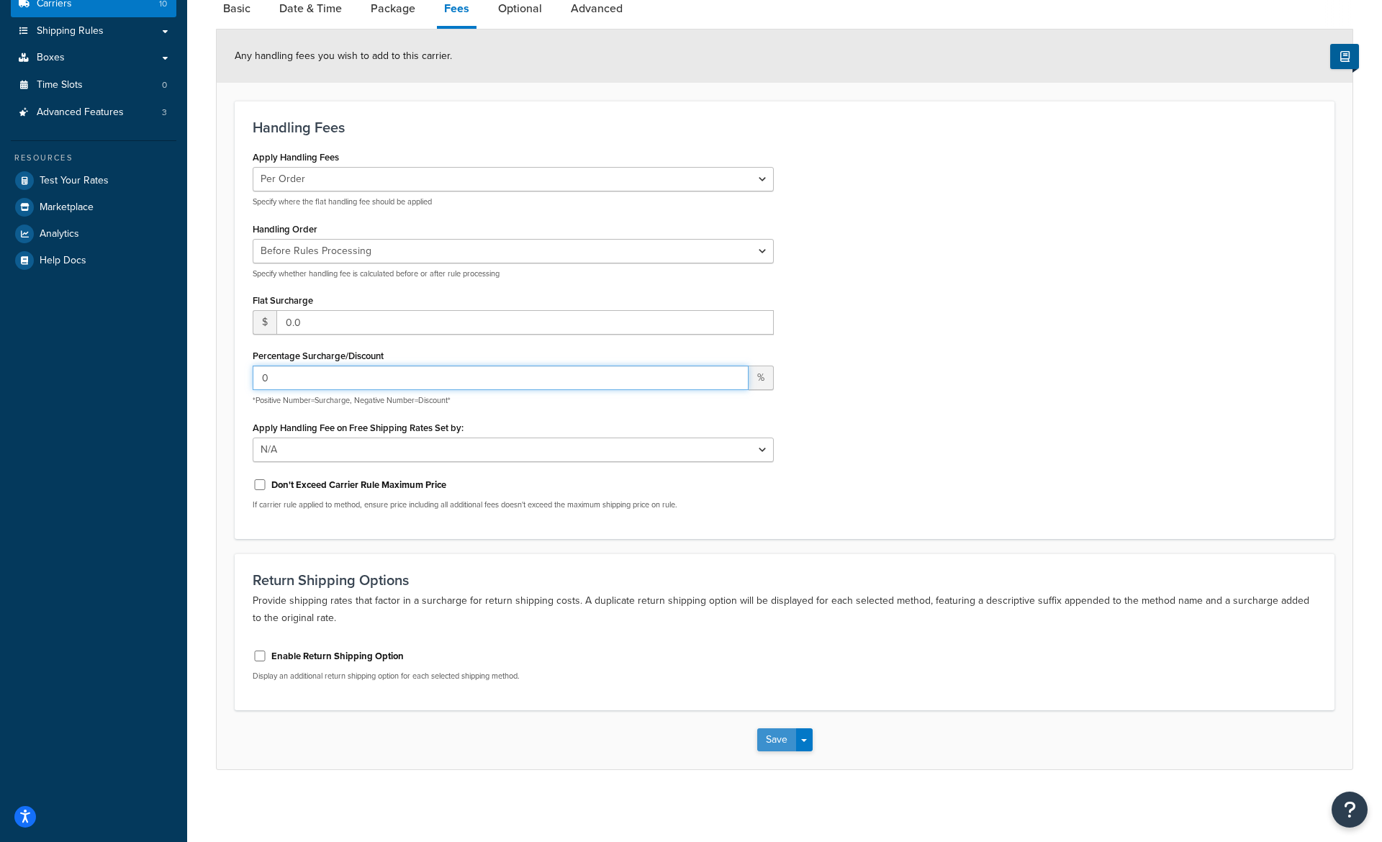
type input "0"
click at [772, 744] on button "Save" at bounding box center [776, 740] width 39 height 23
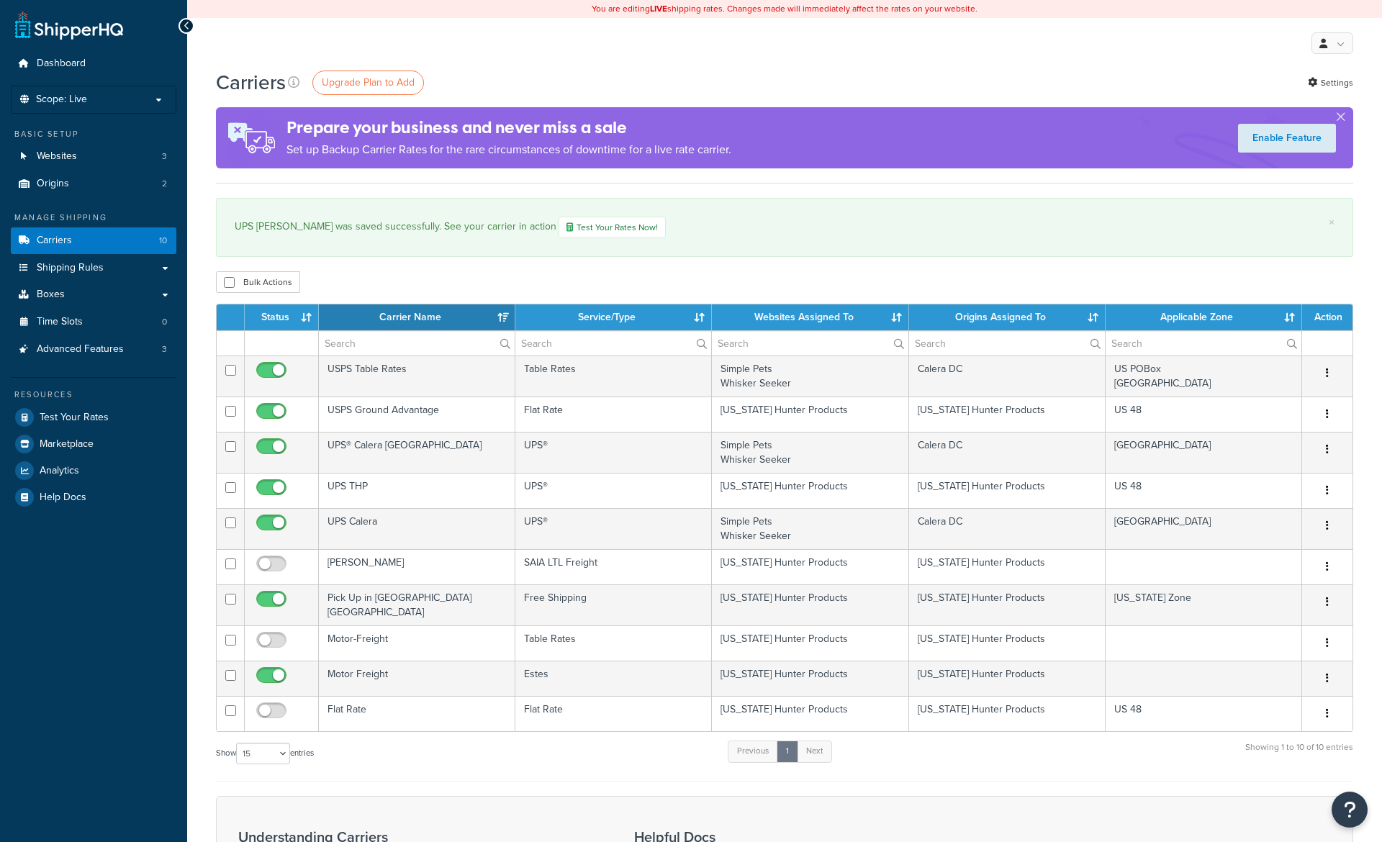
select select "15"
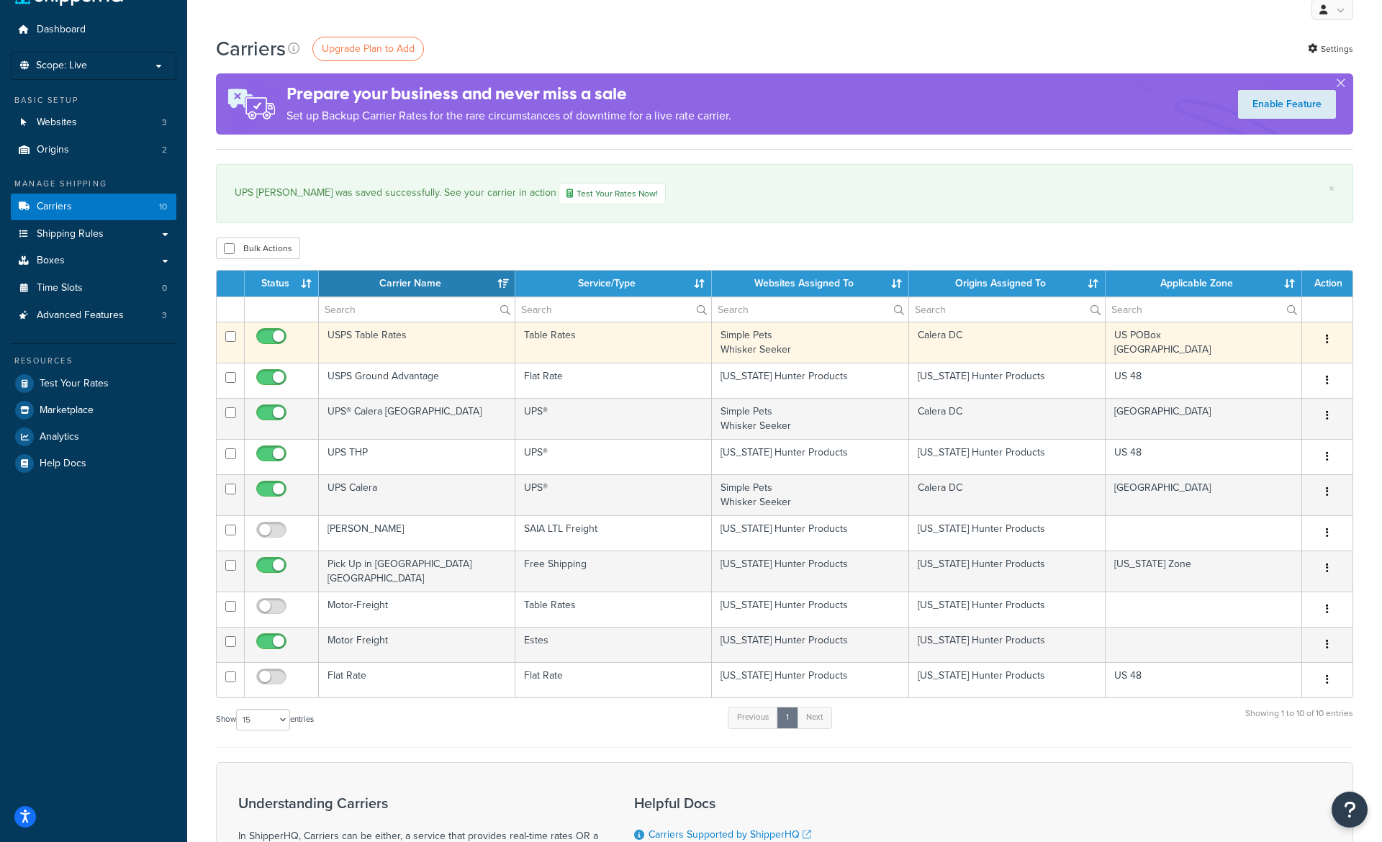
scroll to position [39, 0]
